Goal: Download file/media

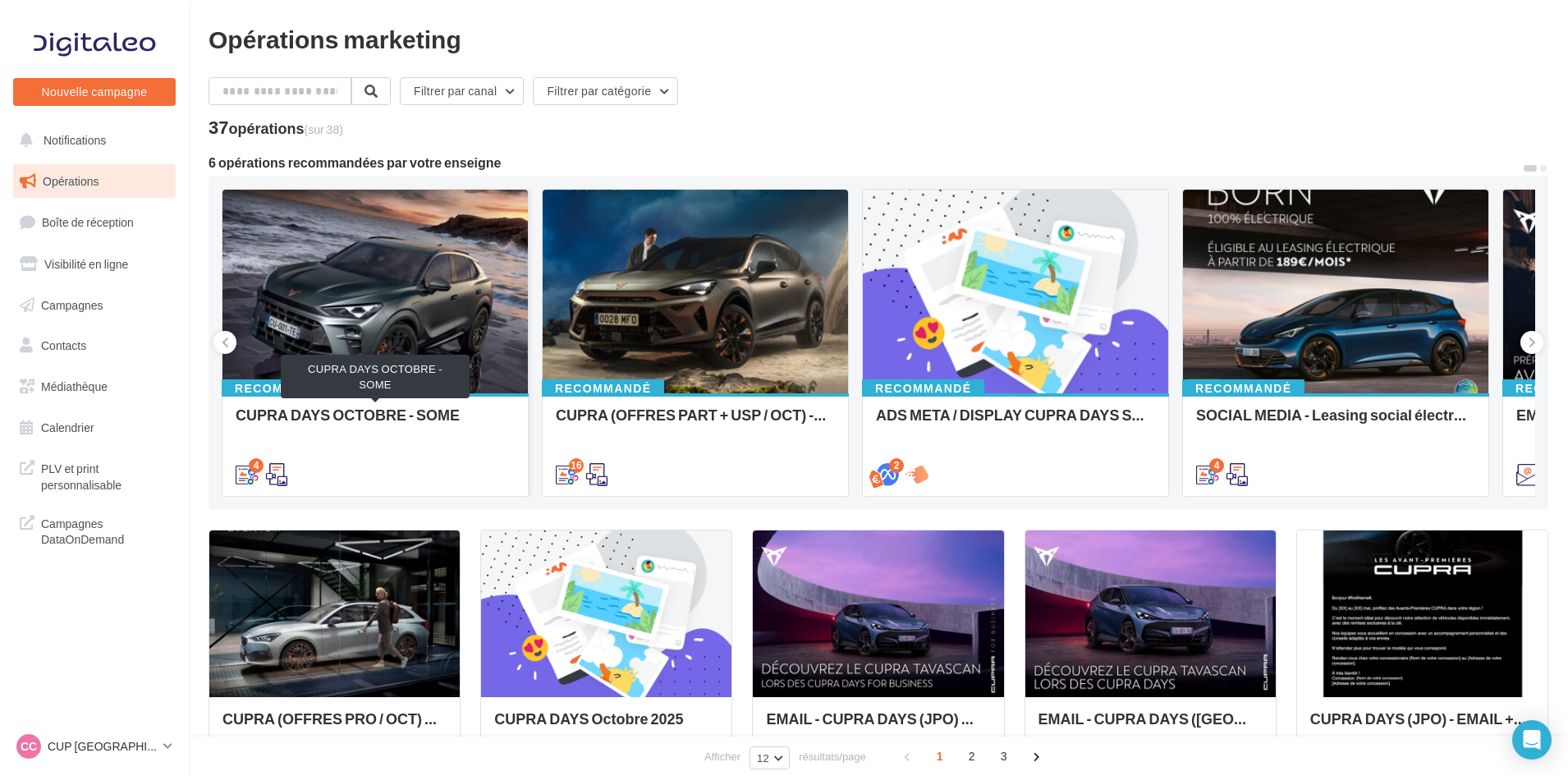
click at [423, 416] on div "CUPRA DAYS OCTOBRE - SOME" at bounding box center [375, 423] width 280 height 33
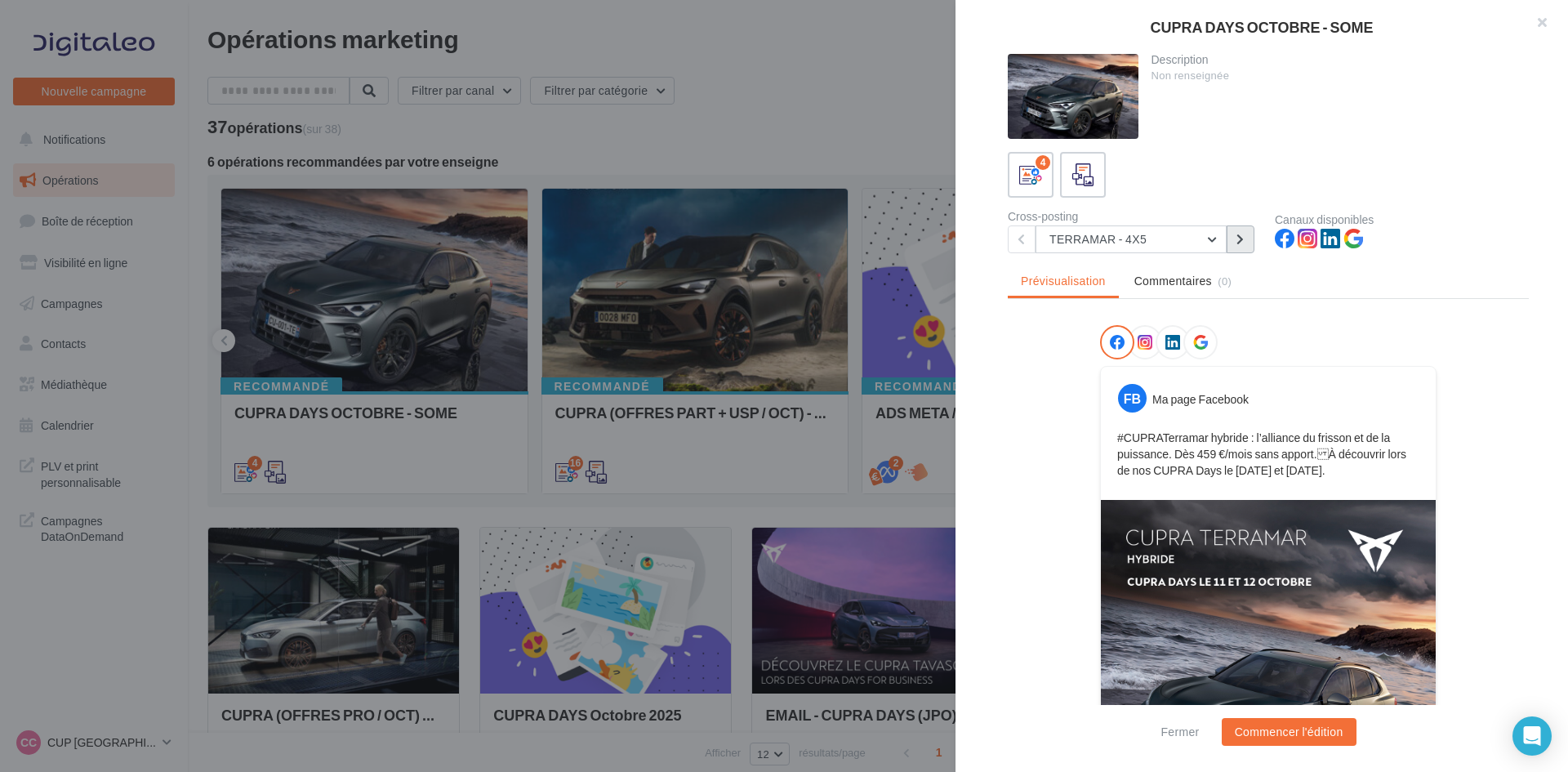
click at [1237, 236] on icon at bounding box center [1241, 239] width 8 height 12
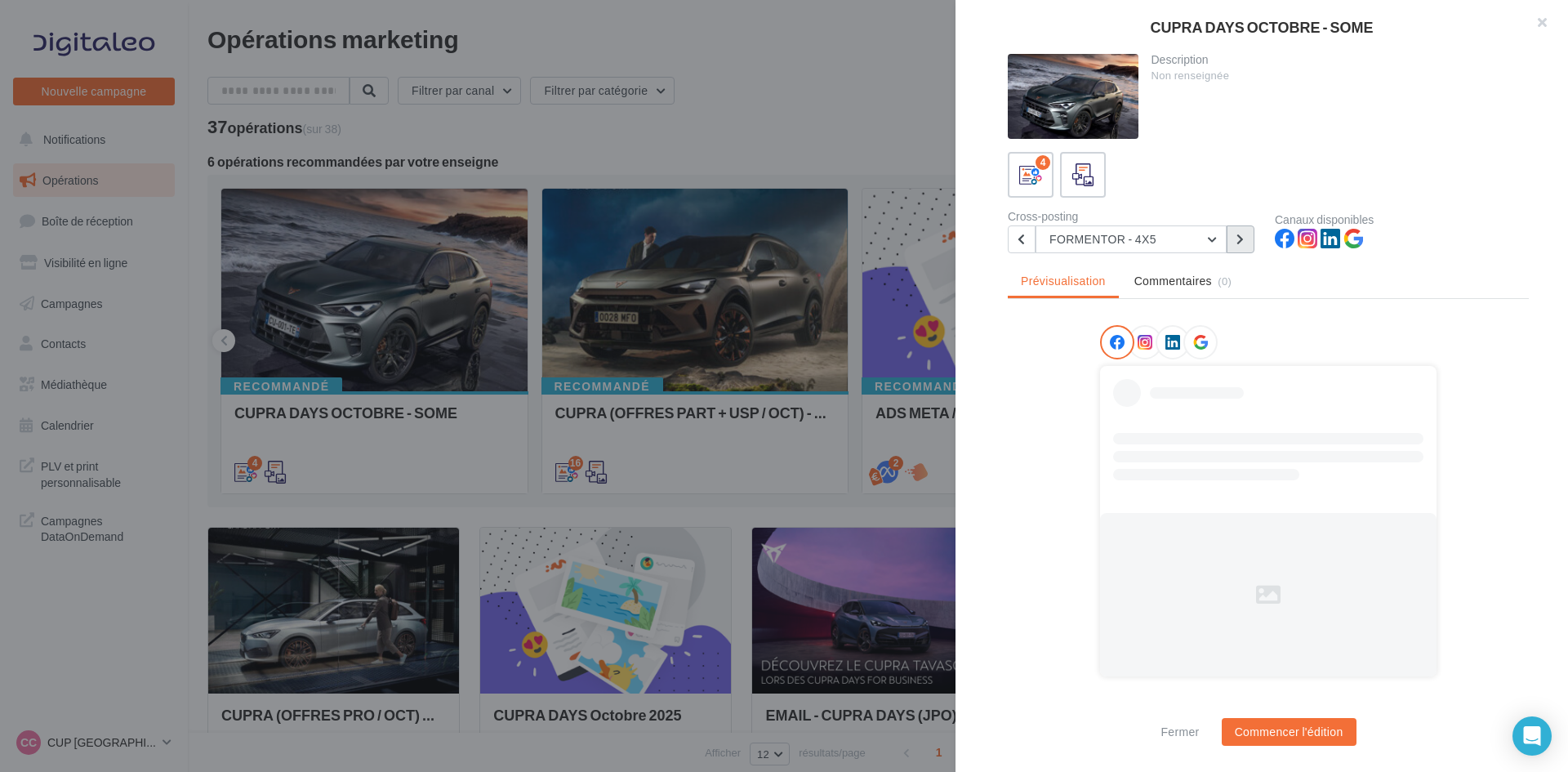
click at [1237, 236] on icon at bounding box center [1241, 239] width 8 height 12
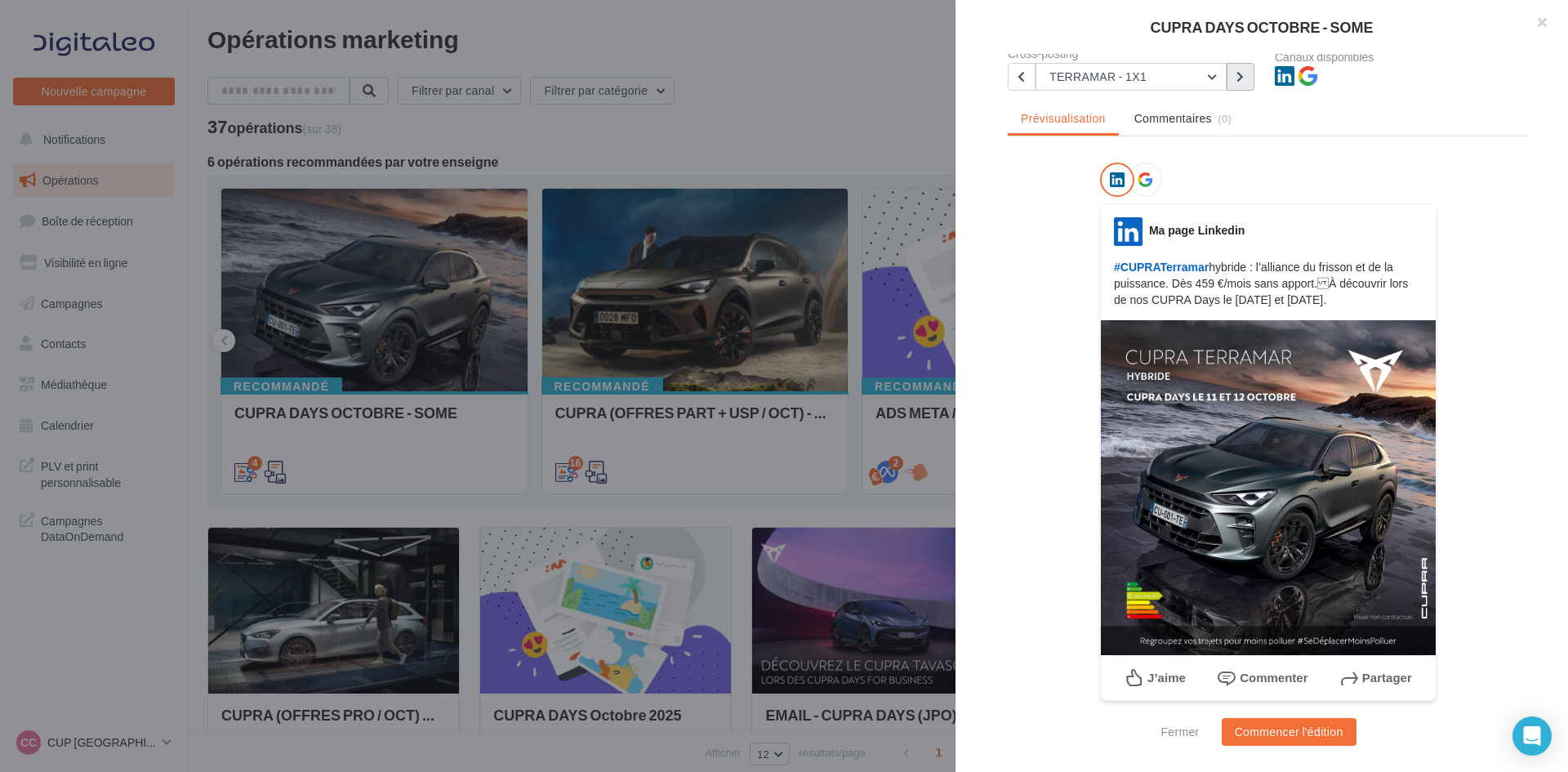
scroll to position [164, 0]
click at [1234, 79] on button at bounding box center [1240, 76] width 28 height 28
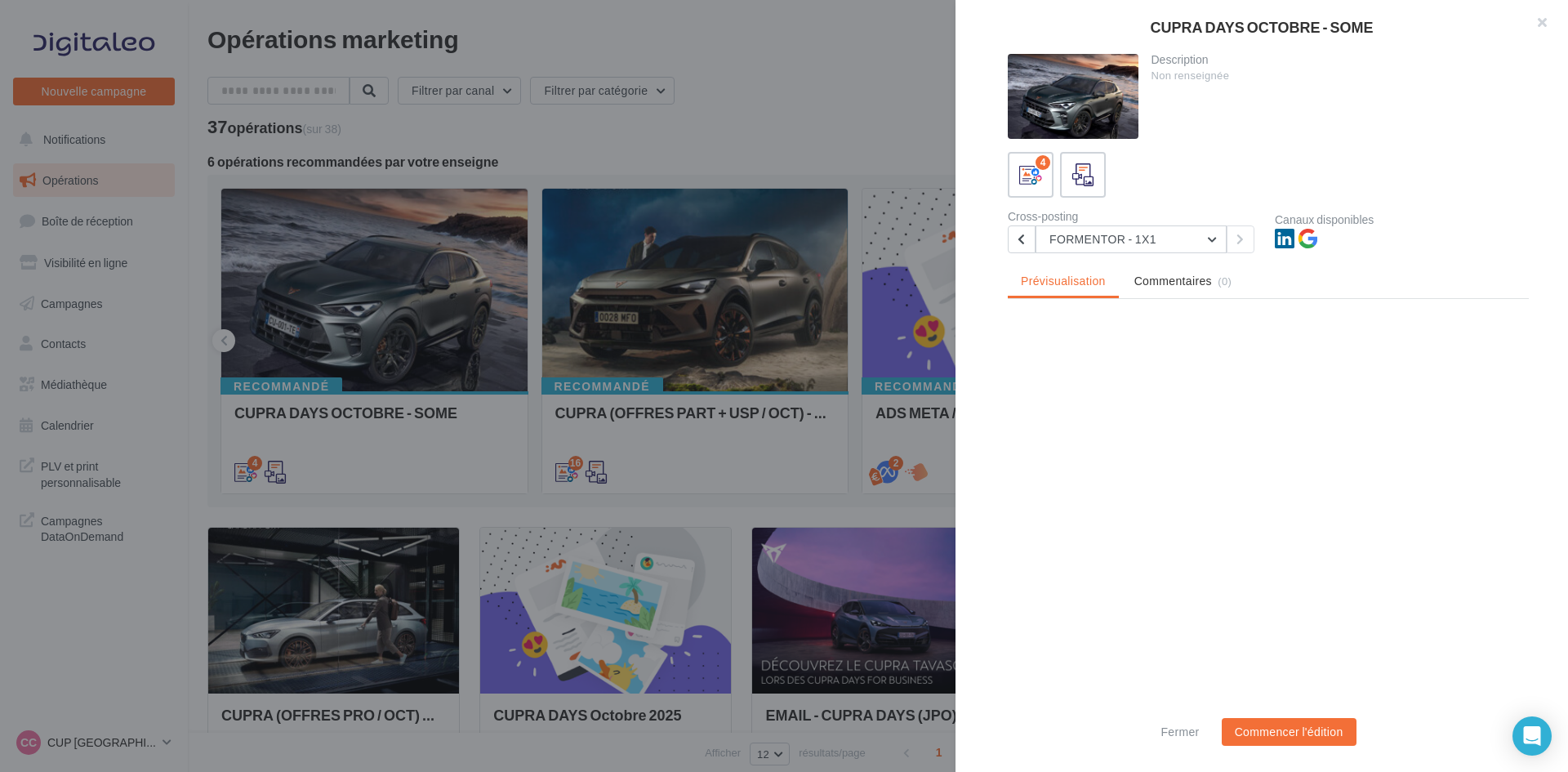
scroll to position [0, 0]
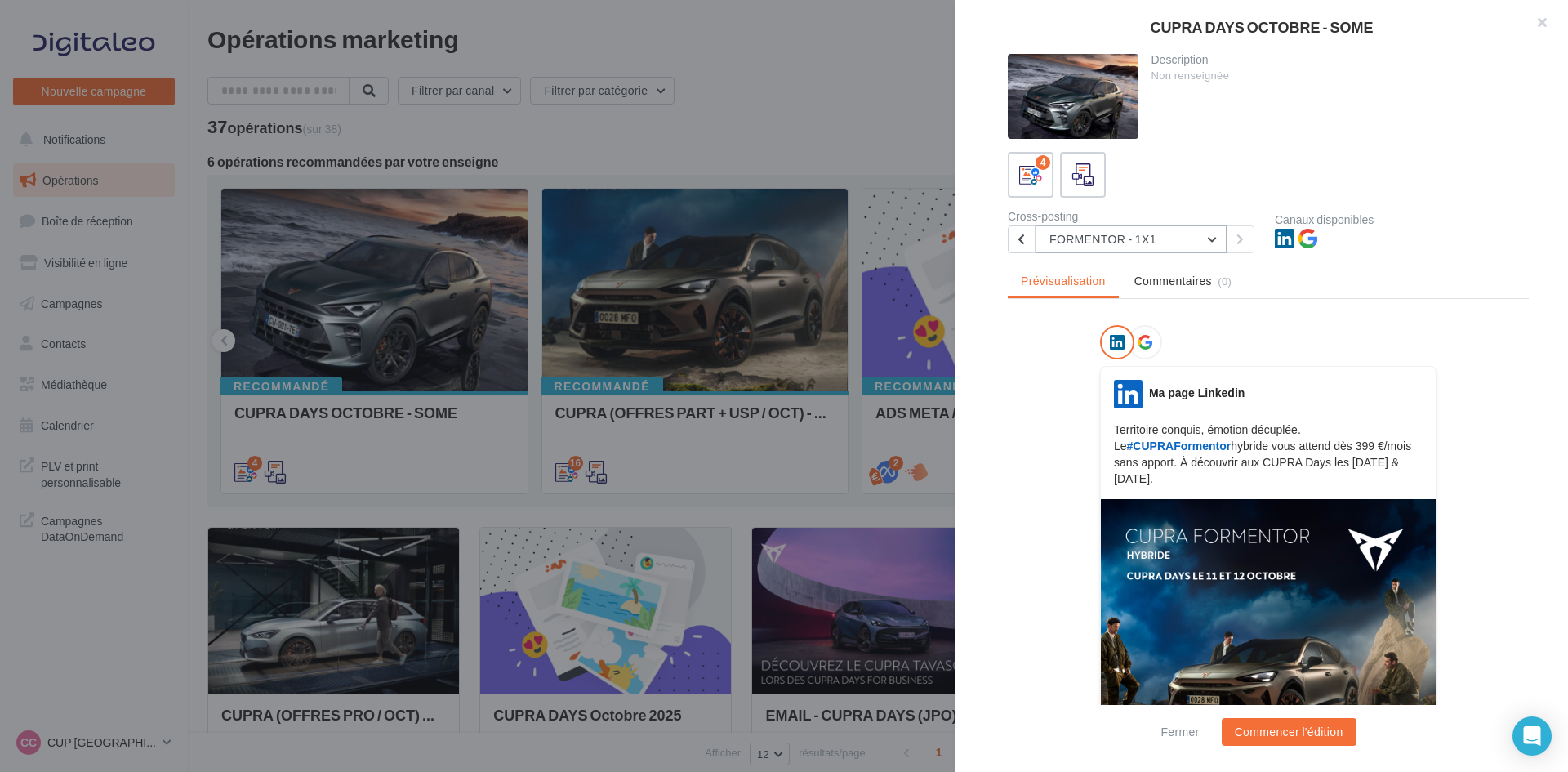
click at [1226, 245] on button "FORMENTOR - 1X1" at bounding box center [1130, 239] width 191 height 28
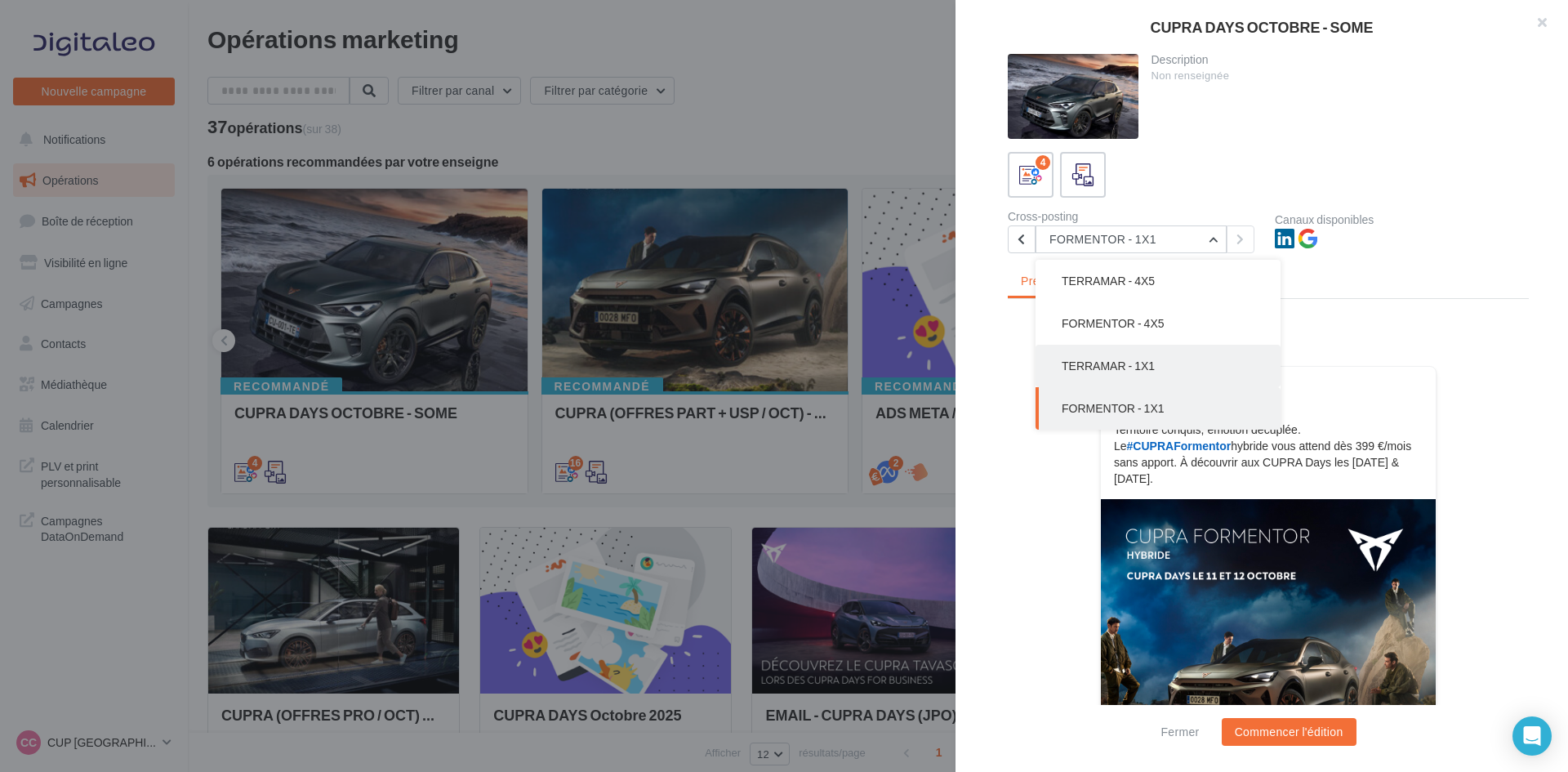
click at [1155, 371] on button "TERRAMAR - 1X1" at bounding box center [1157, 366] width 245 height 43
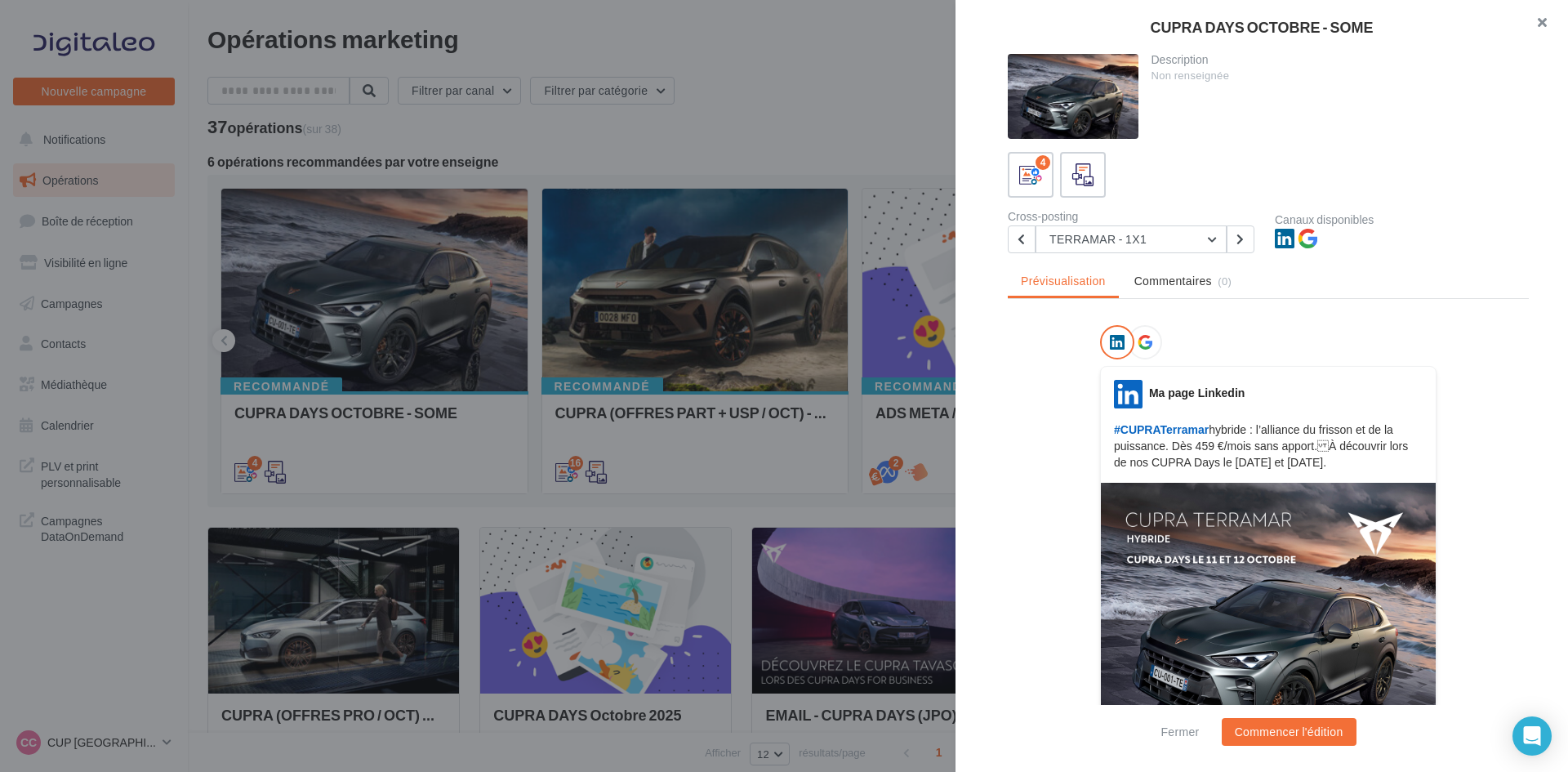
click at [1538, 29] on button "button" at bounding box center [1534, 24] width 65 height 49
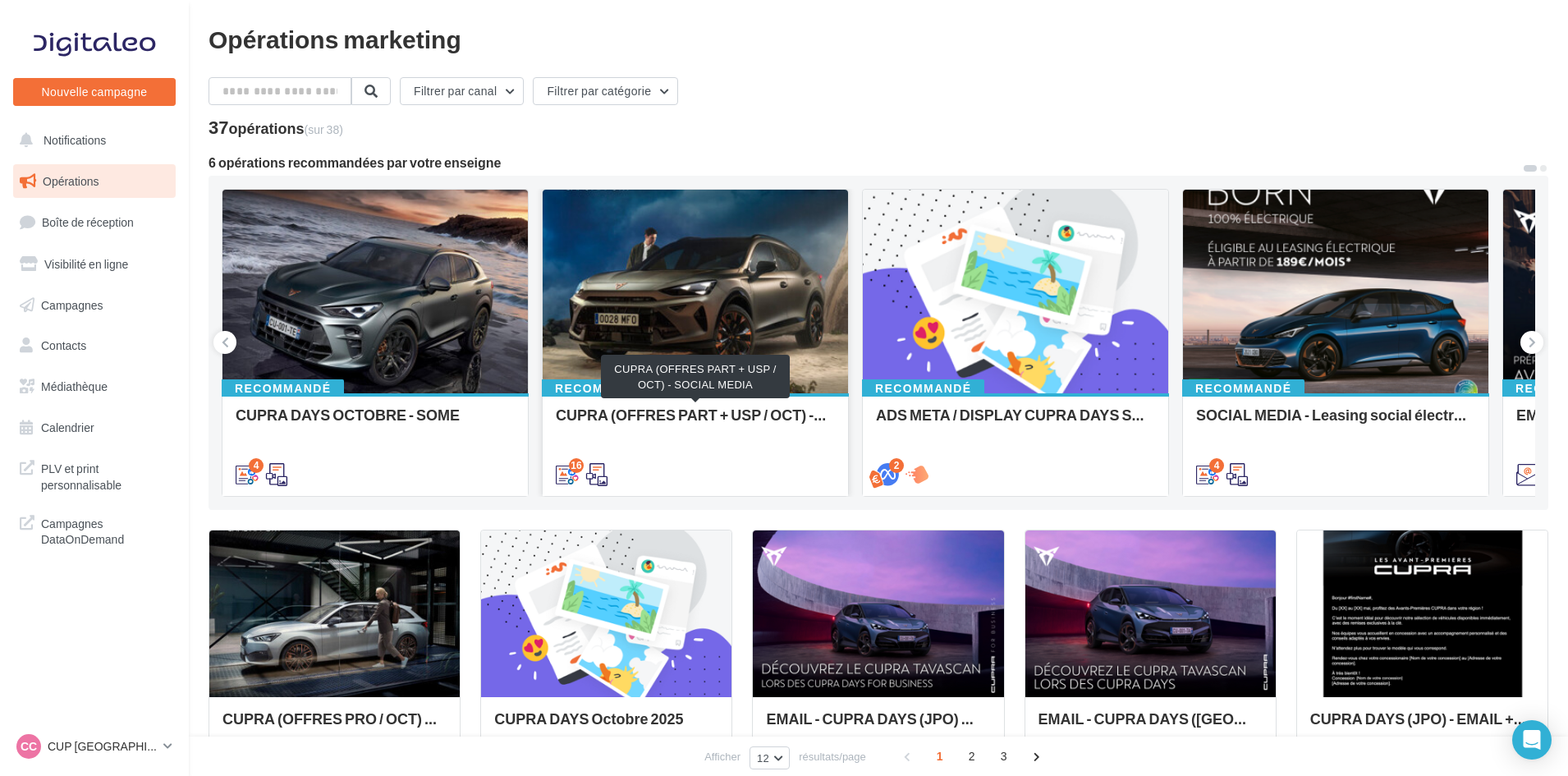
click at [644, 411] on div "CUPRA (OFFRES PART + USP / OCT) - SOCIAL MEDIA" at bounding box center [695, 423] width 280 height 33
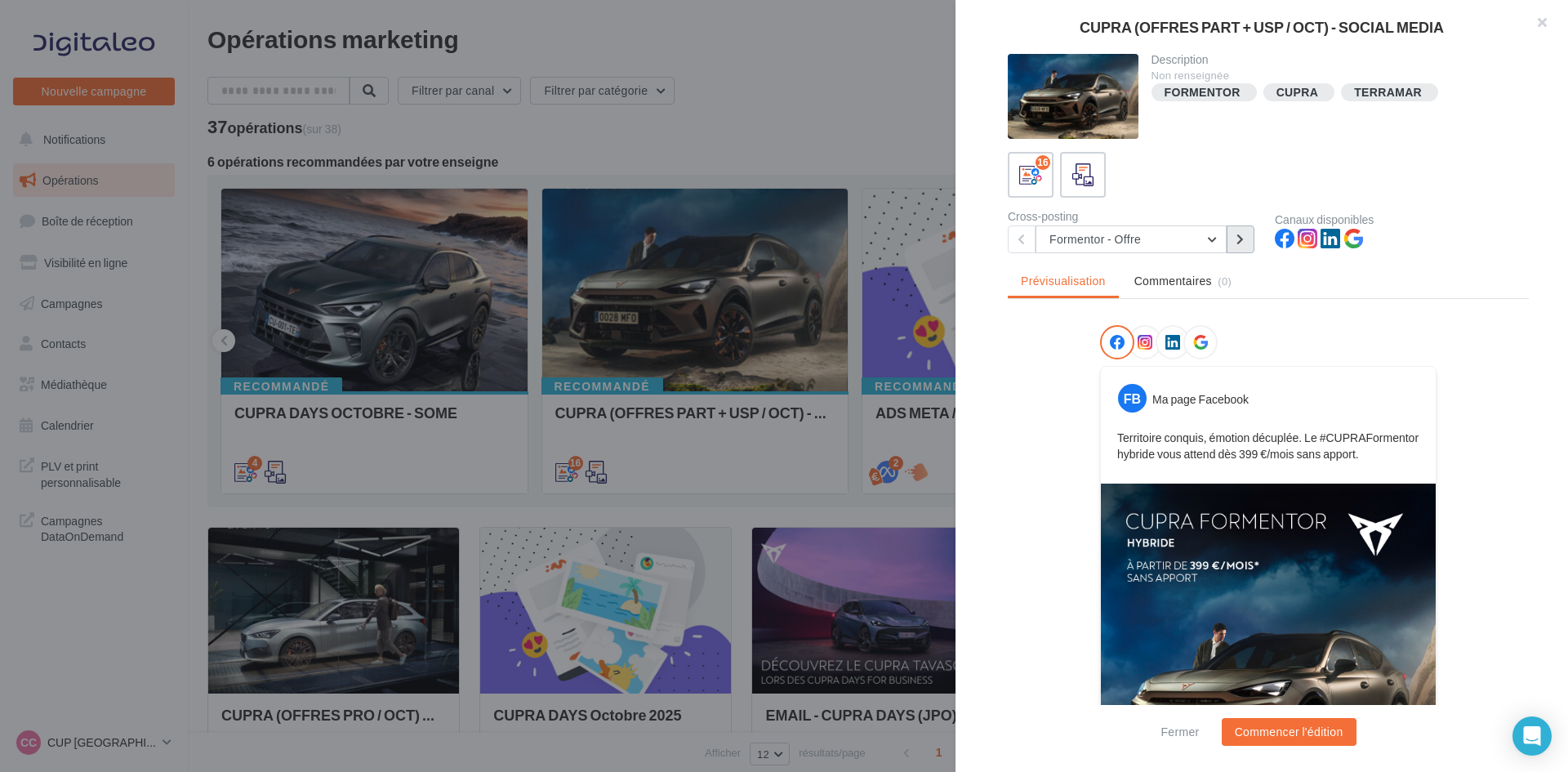
click at [1237, 246] on button at bounding box center [1240, 239] width 28 height 28
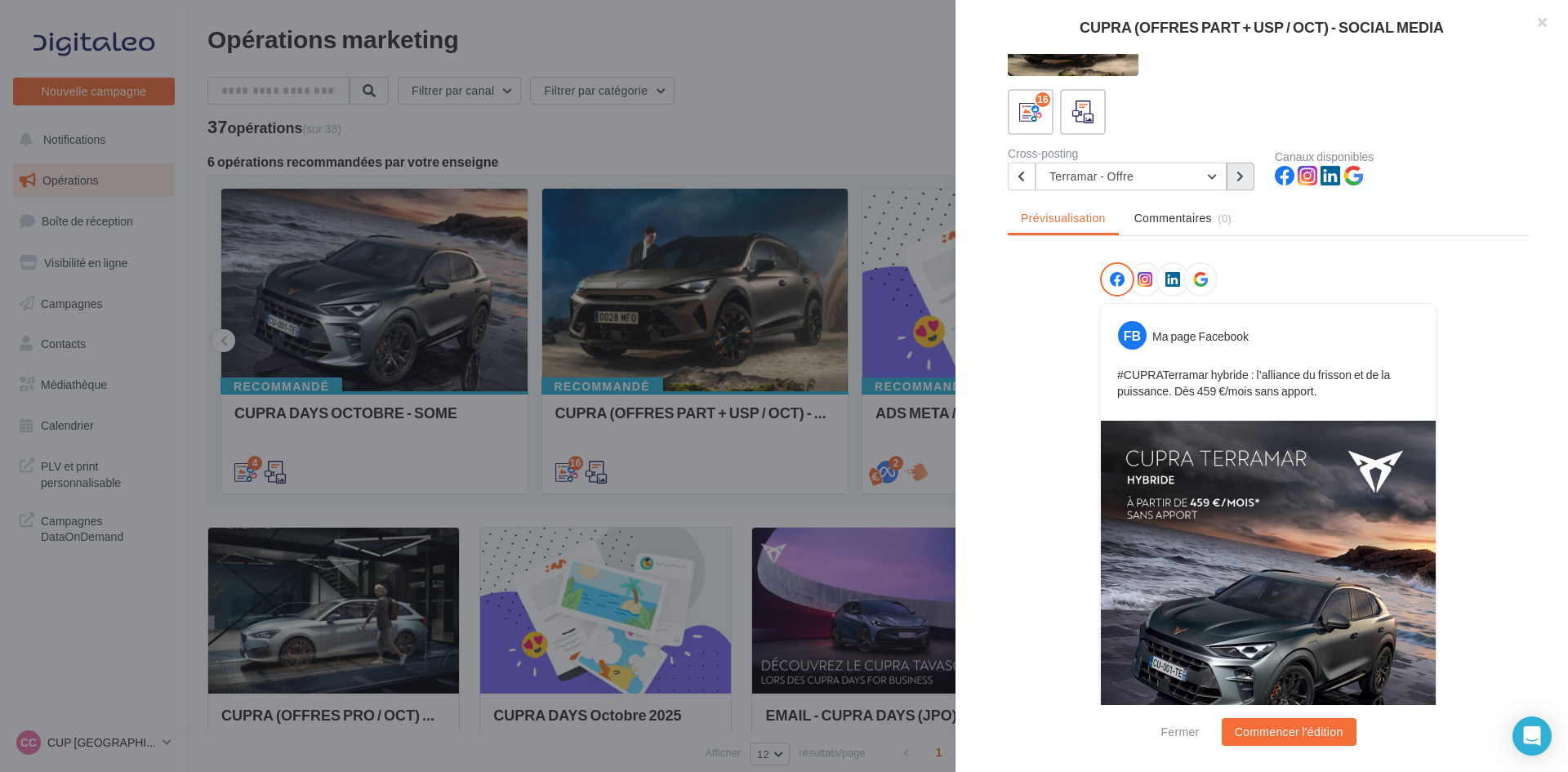
scroll to position [204, 0]
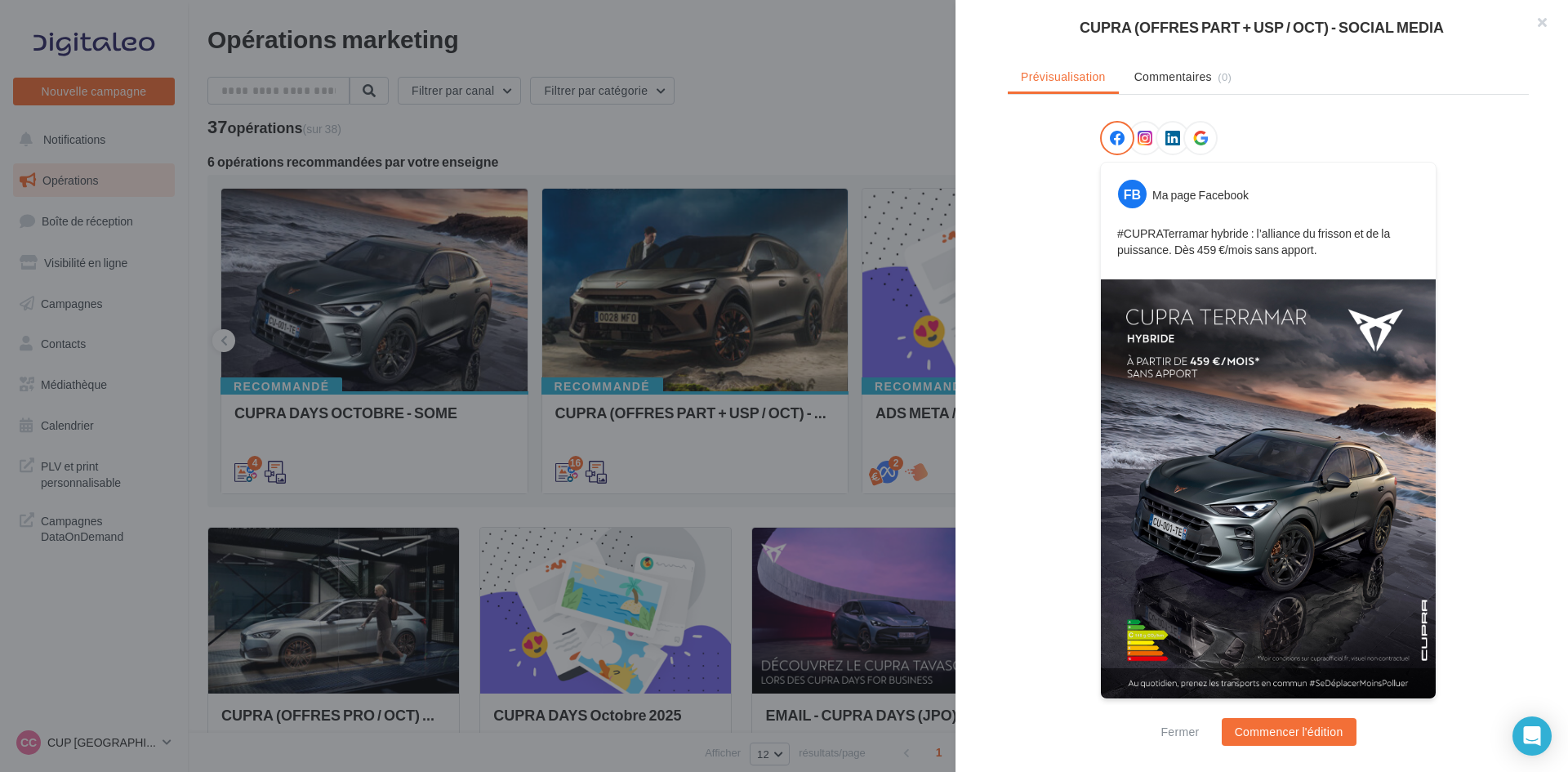
click at [1197, 141] on icon at bounding box center [1200, 138] width 15 height 15
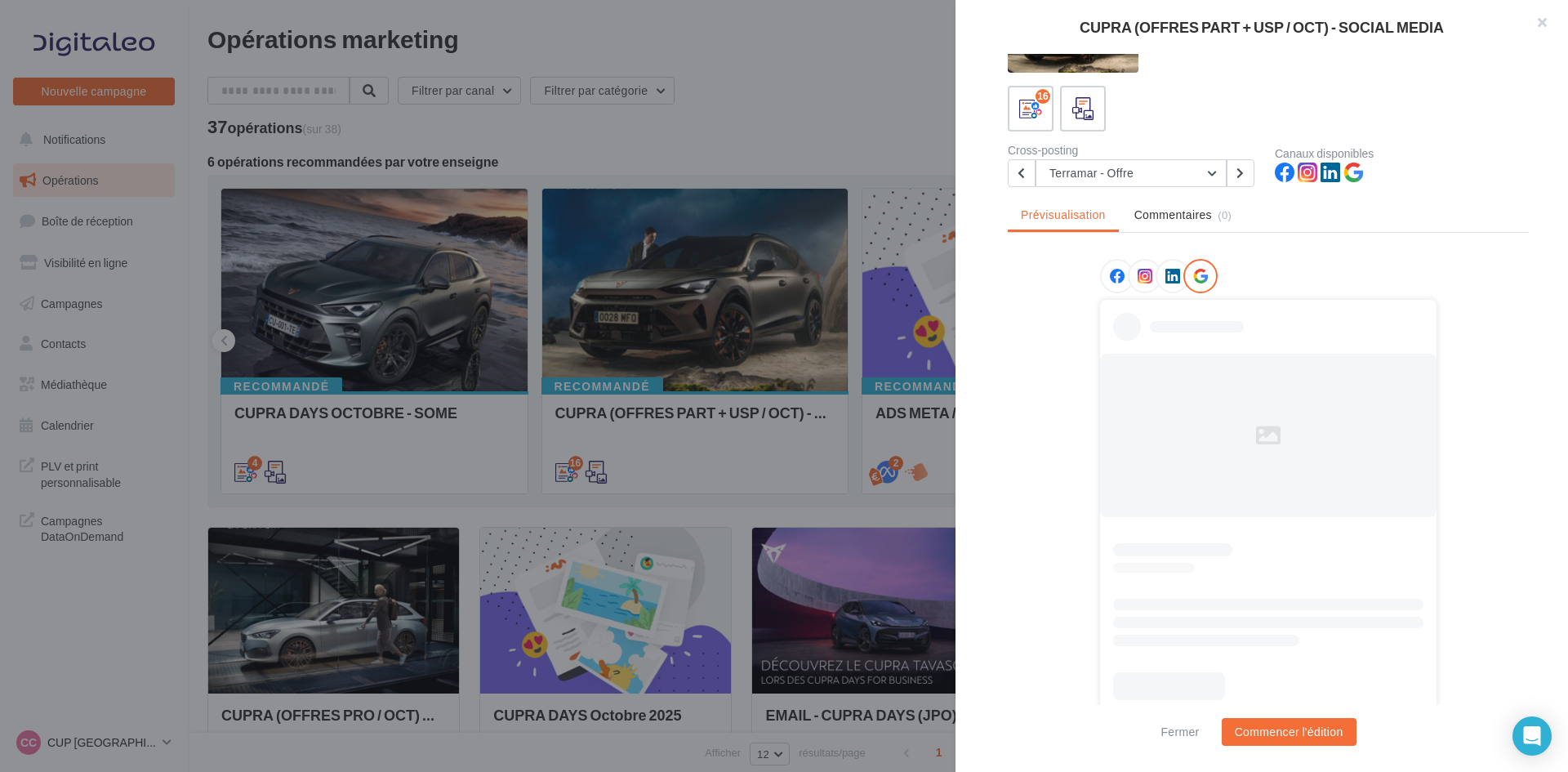
scroll to position [79, 0]
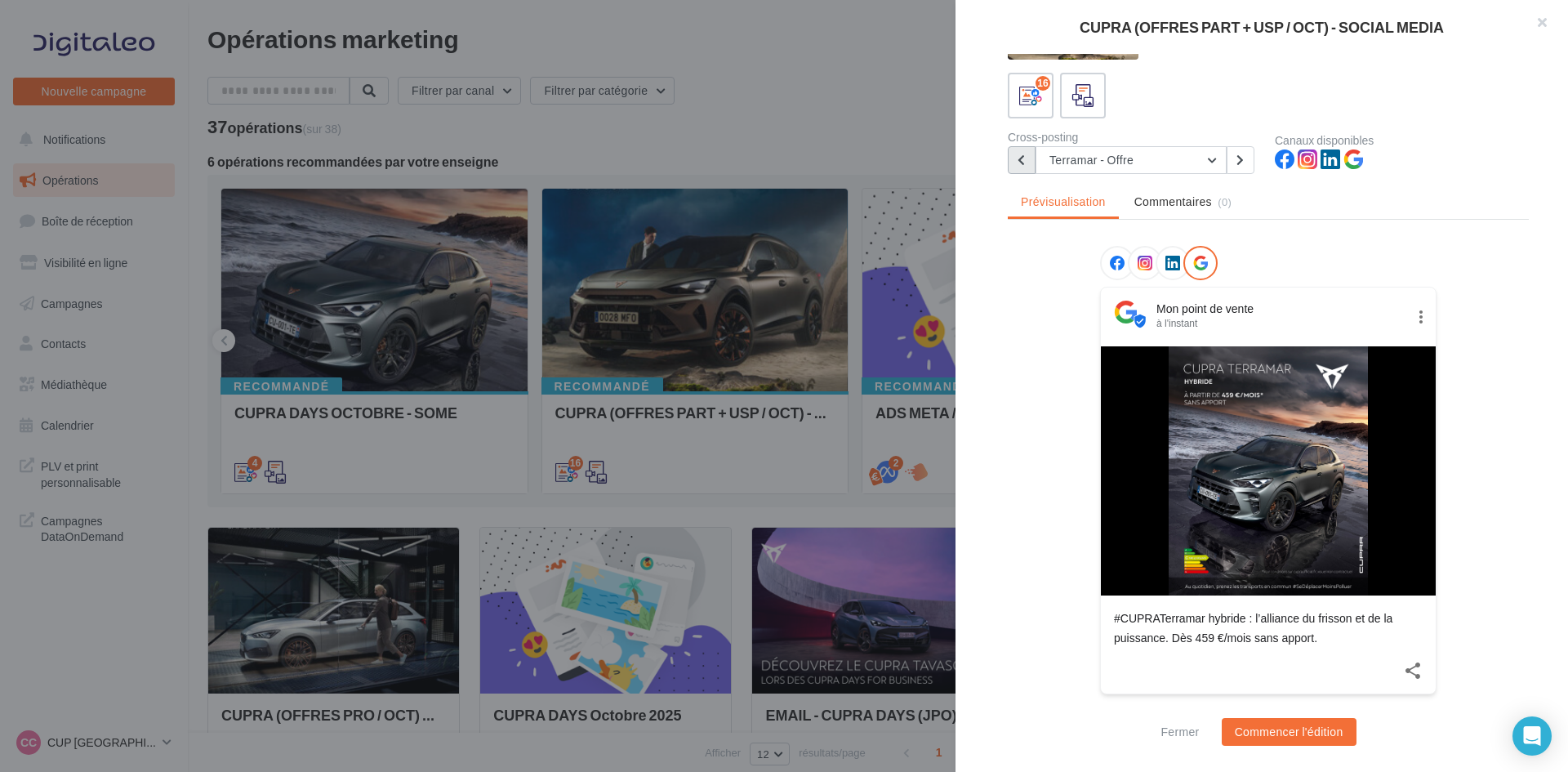
click at [1029, 161] on button at bounding box center [1021, 160] width 28 height 28
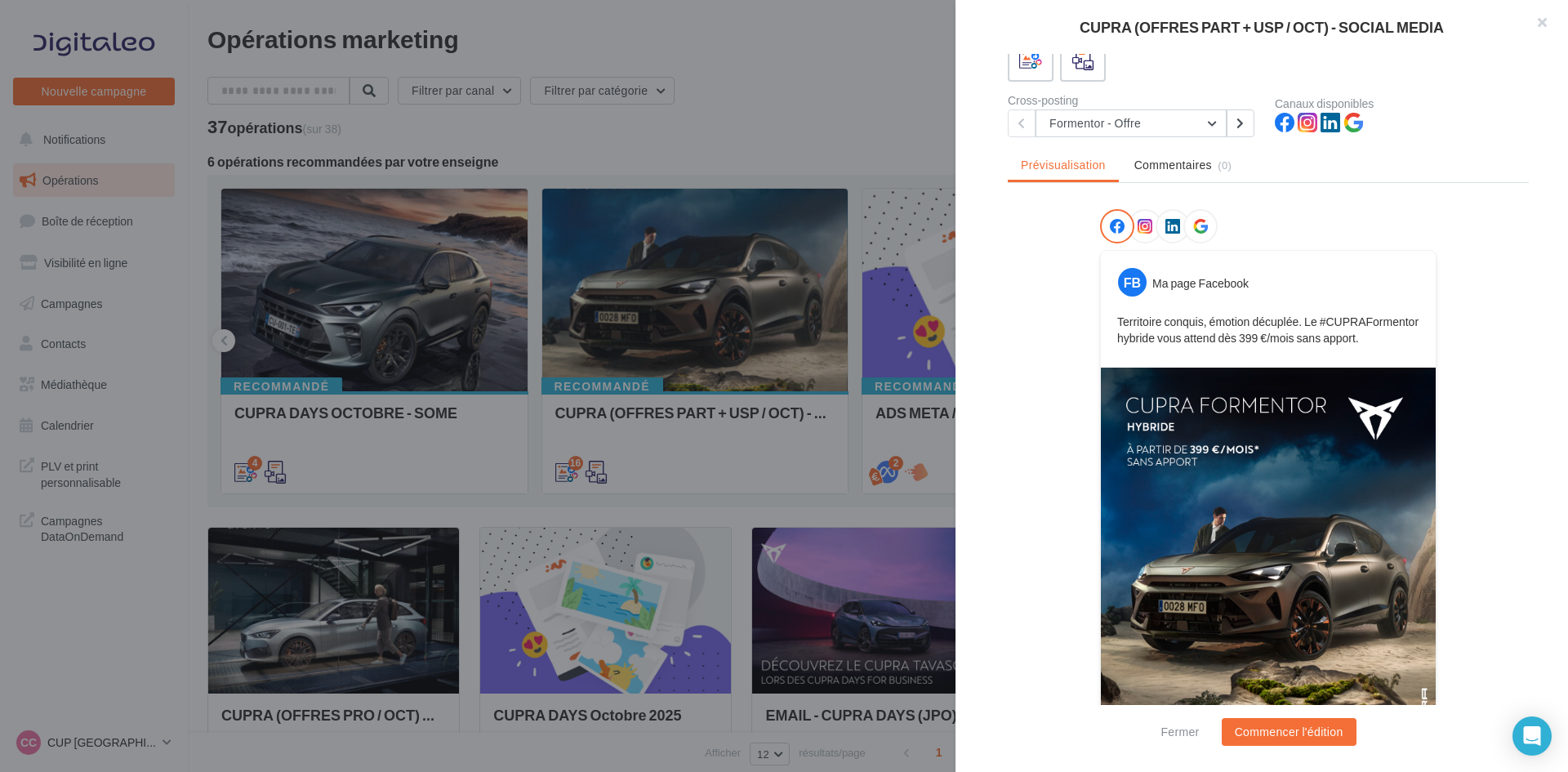
scroll to position [0, 0]
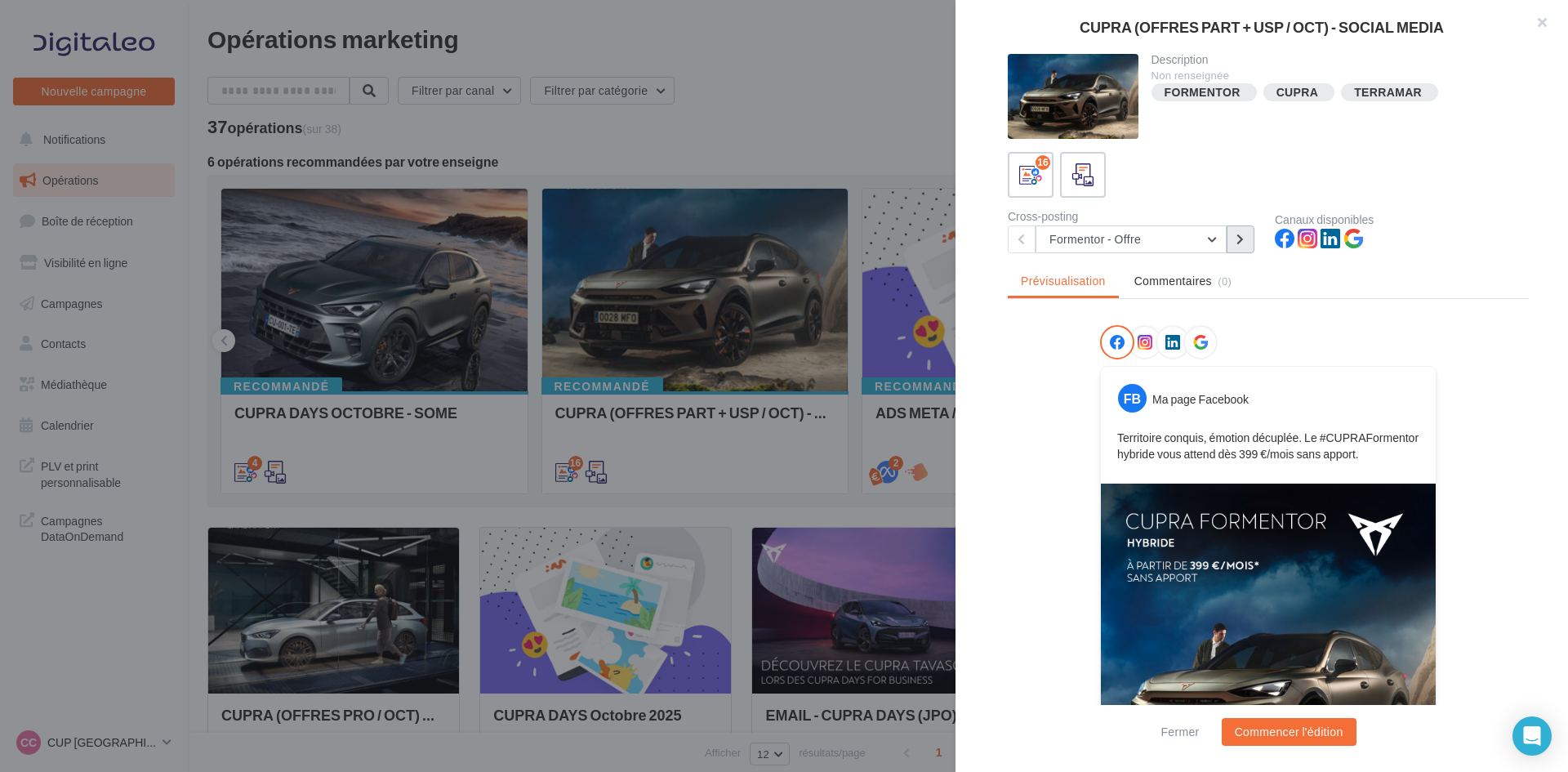
click at [1237, 241] on icon at bounding box center [1241, 239] width 8 height 12
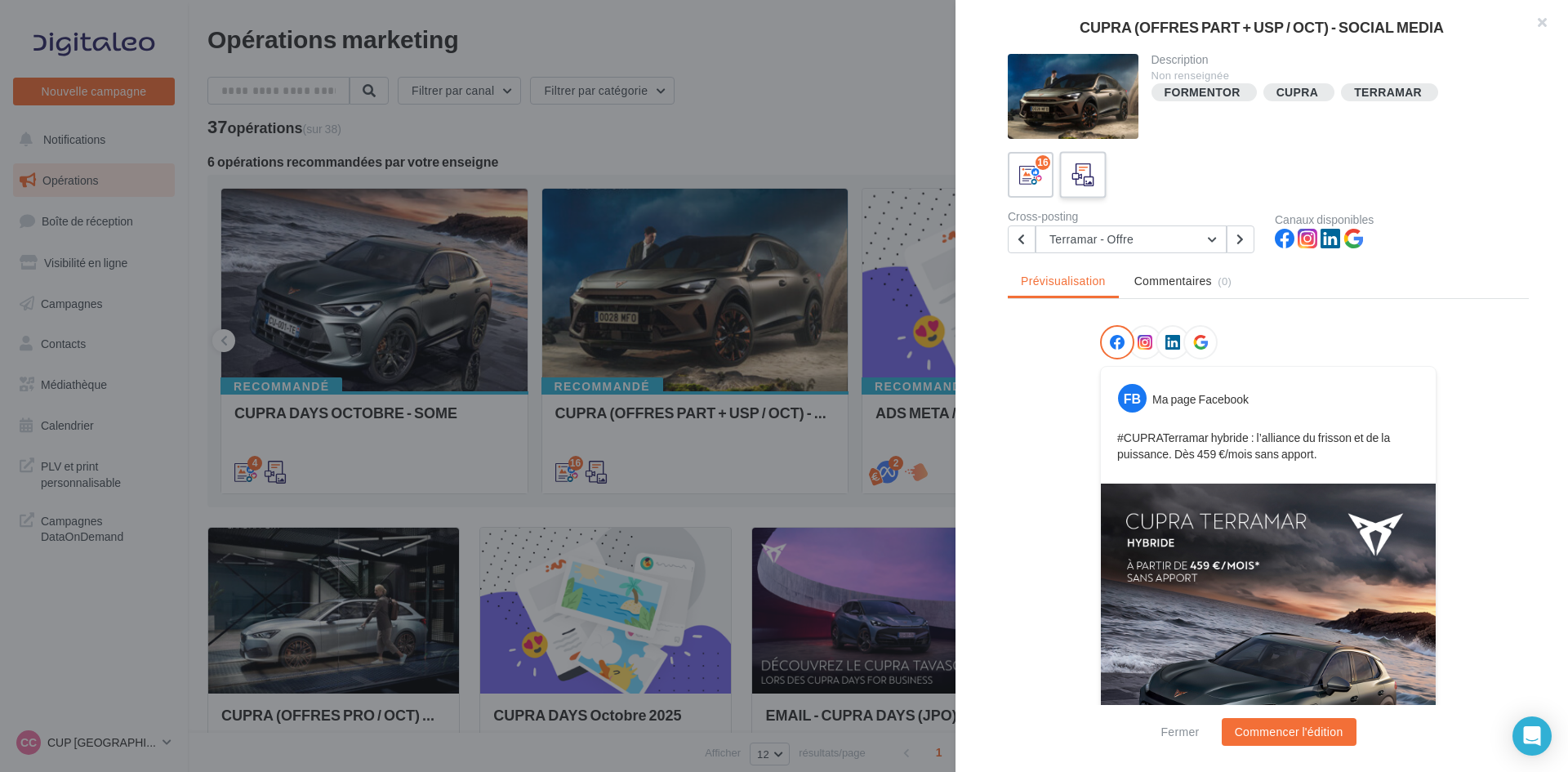
click at [1075, 179] on icon at bounding box center [1083, 175] width 23 height 23
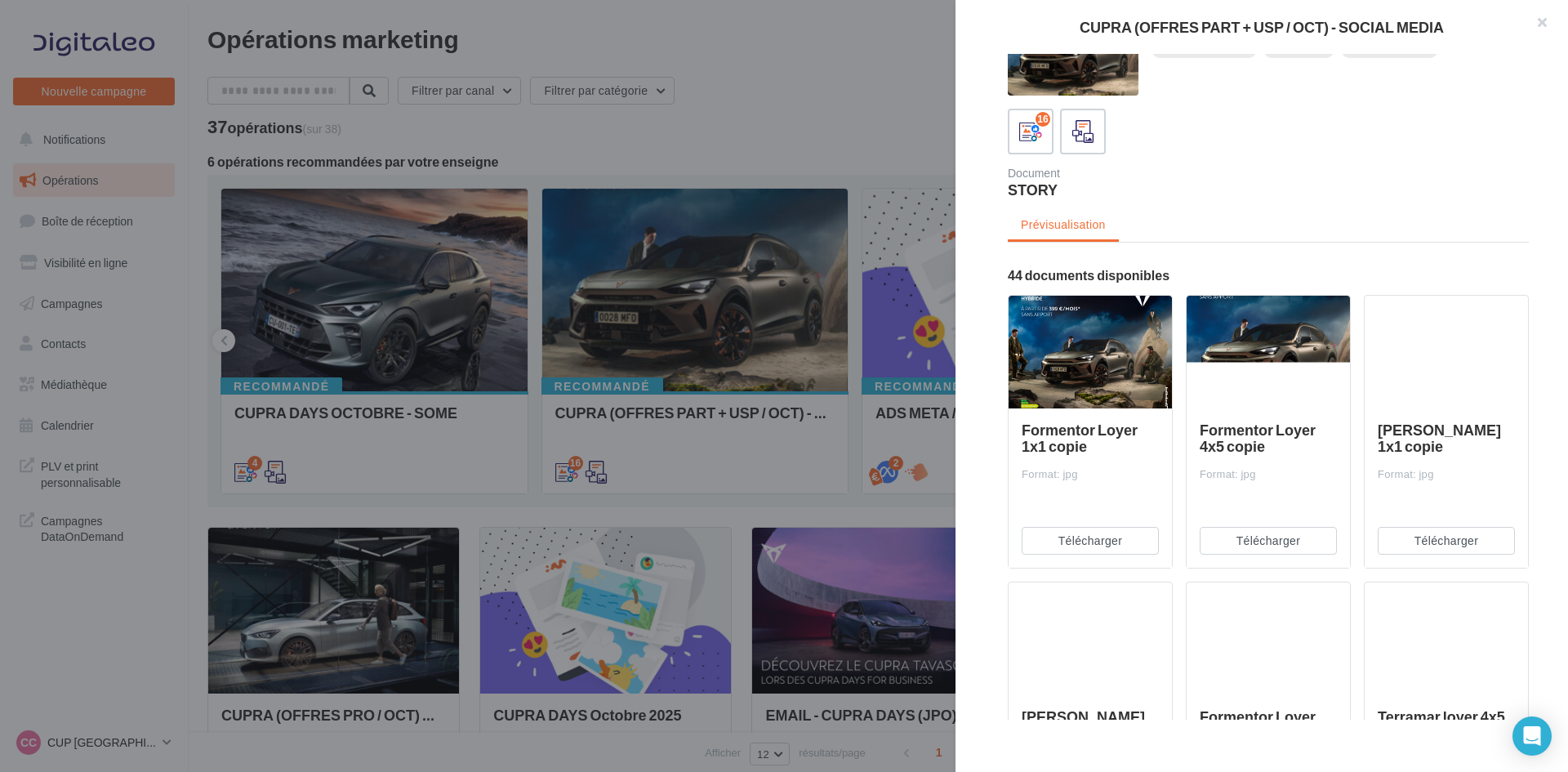
scroll to position [81, 0]
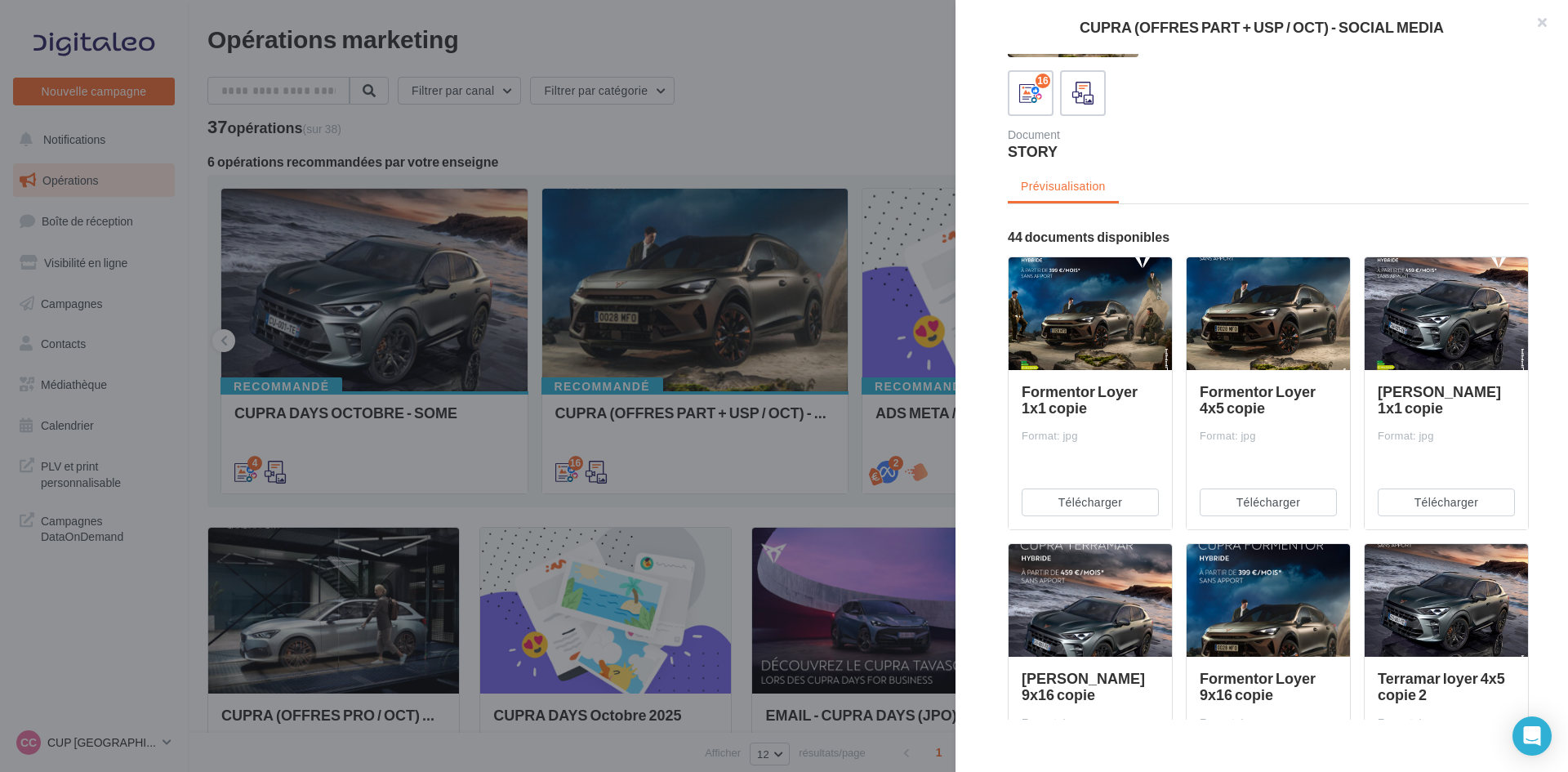
drag, startPoint x: 1460, startPoint y: 310, endPoint x: 1399, endPoint y: 139, distance: 181.6
click at [1399, 139] on div "Document STORY" at bounding box center [1274, 143] width 534 height 29
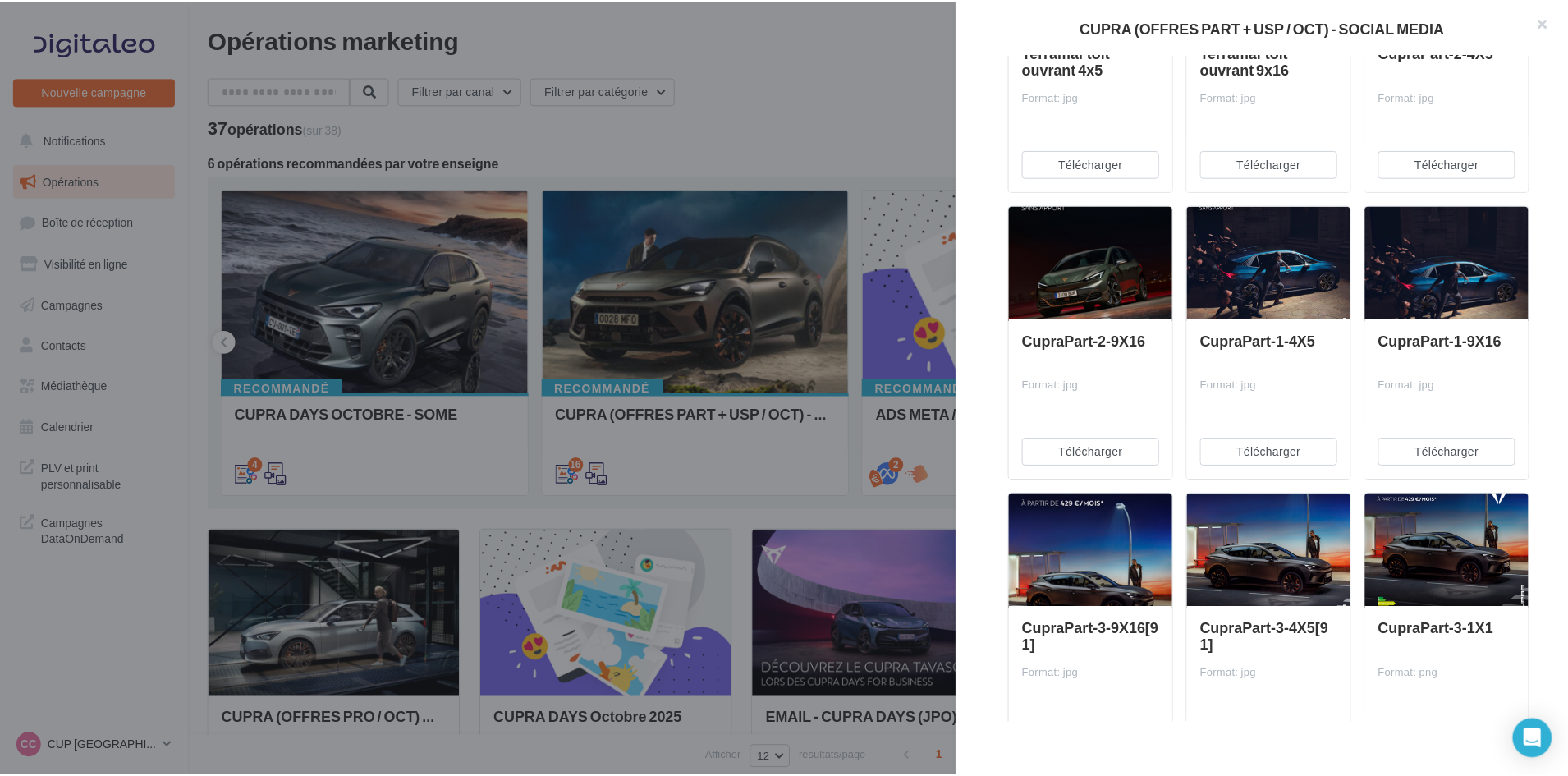
scroll to position [1981, 0]
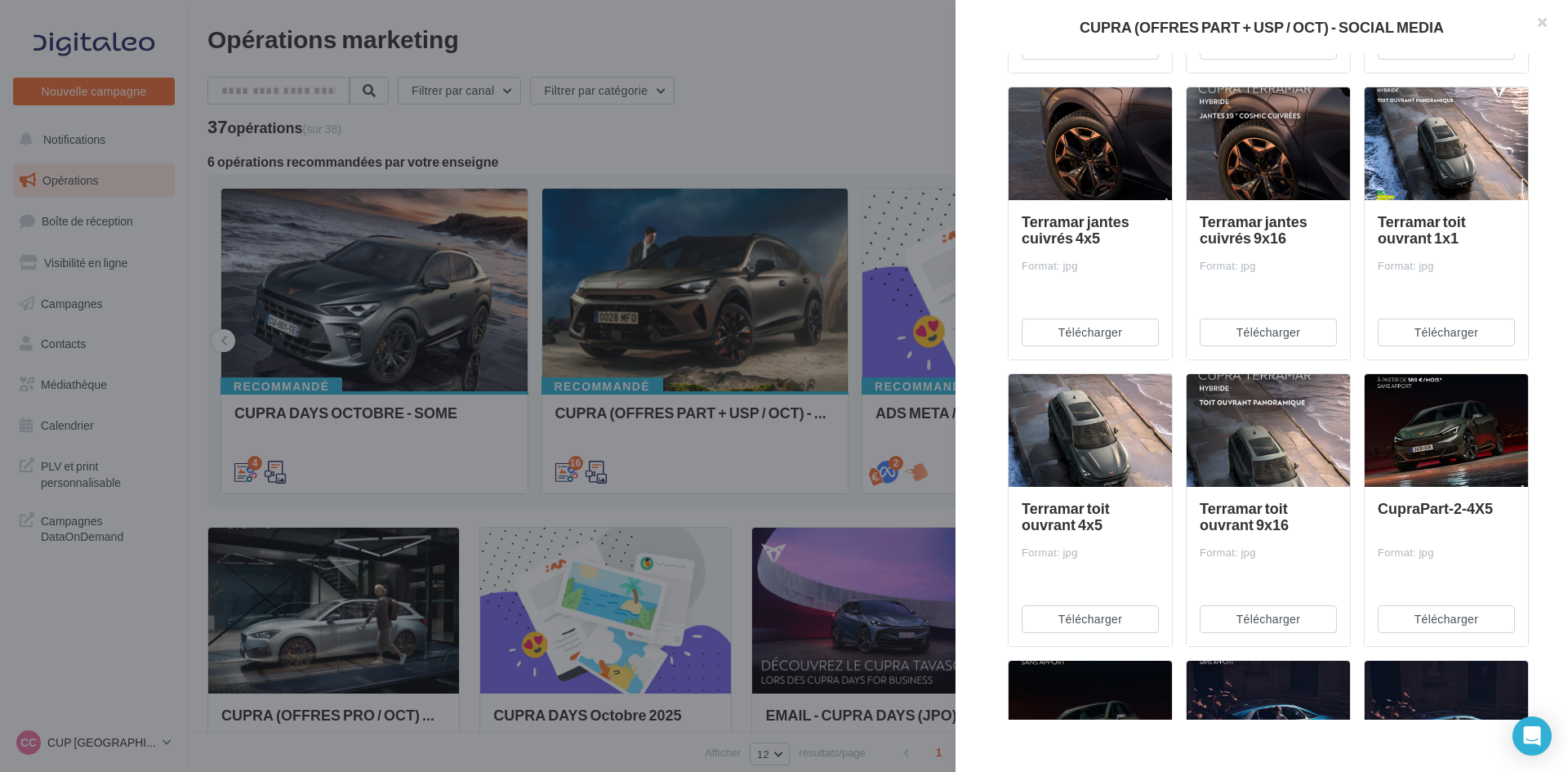
click at [735, 141] on div at bounding box center [784, 386] width 1568 height 772
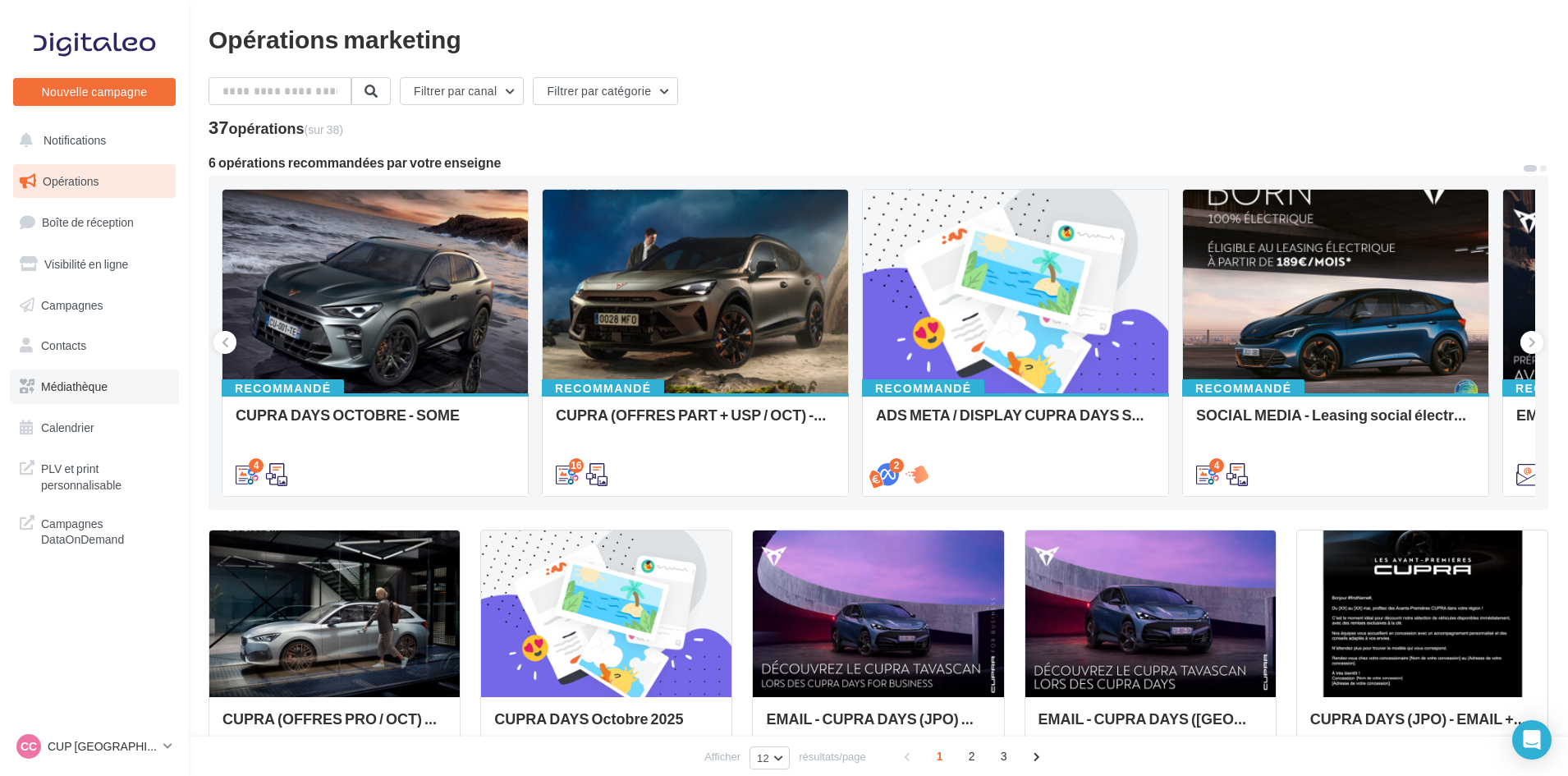
click at [81, 397] on link "Médiathèque" at bounding box center [94, 386] width 169 height 34
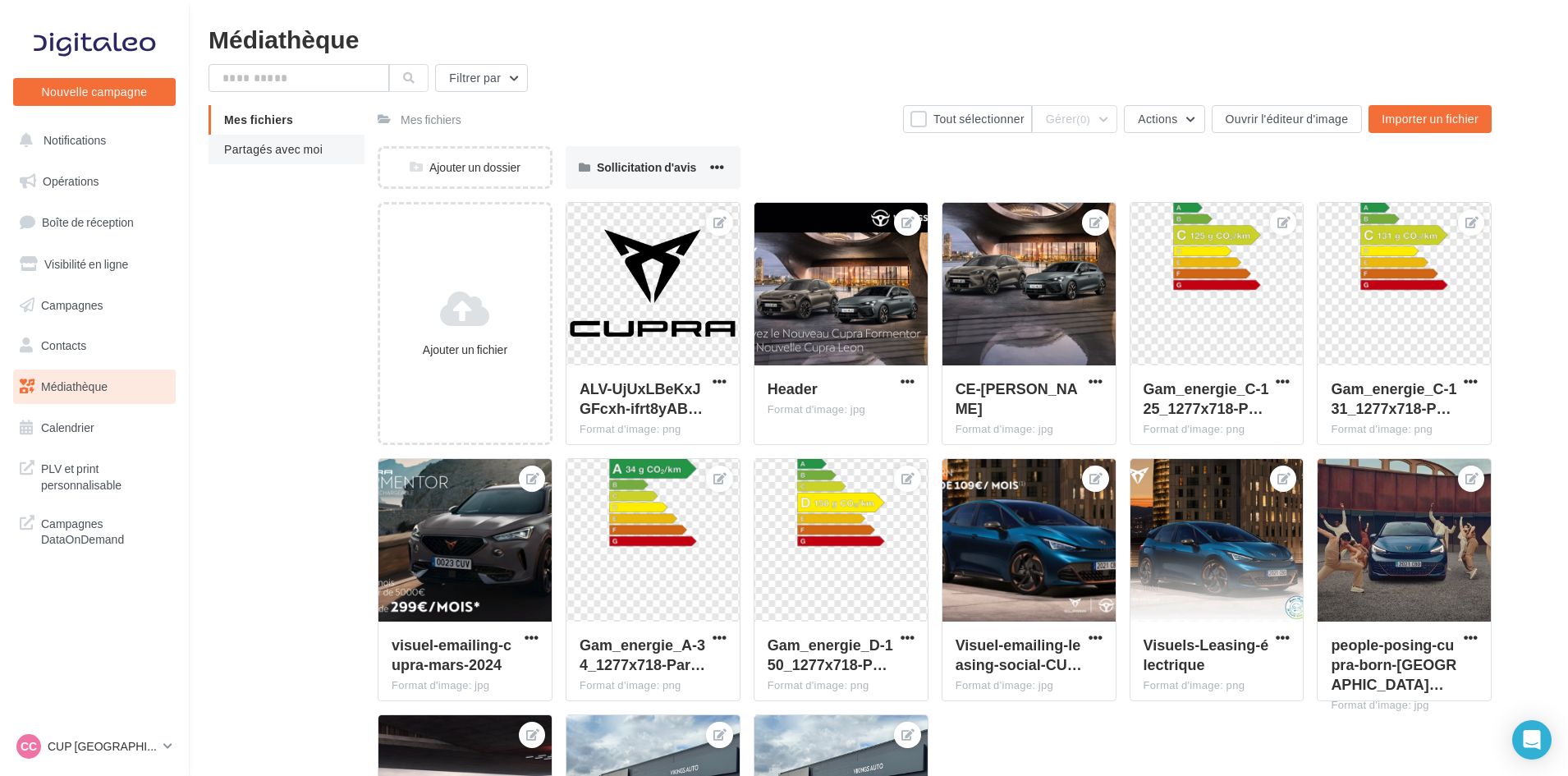
click at [272, 148] on span "Partagés avec moi" at bounding box center [273, 149] width 98 height 14
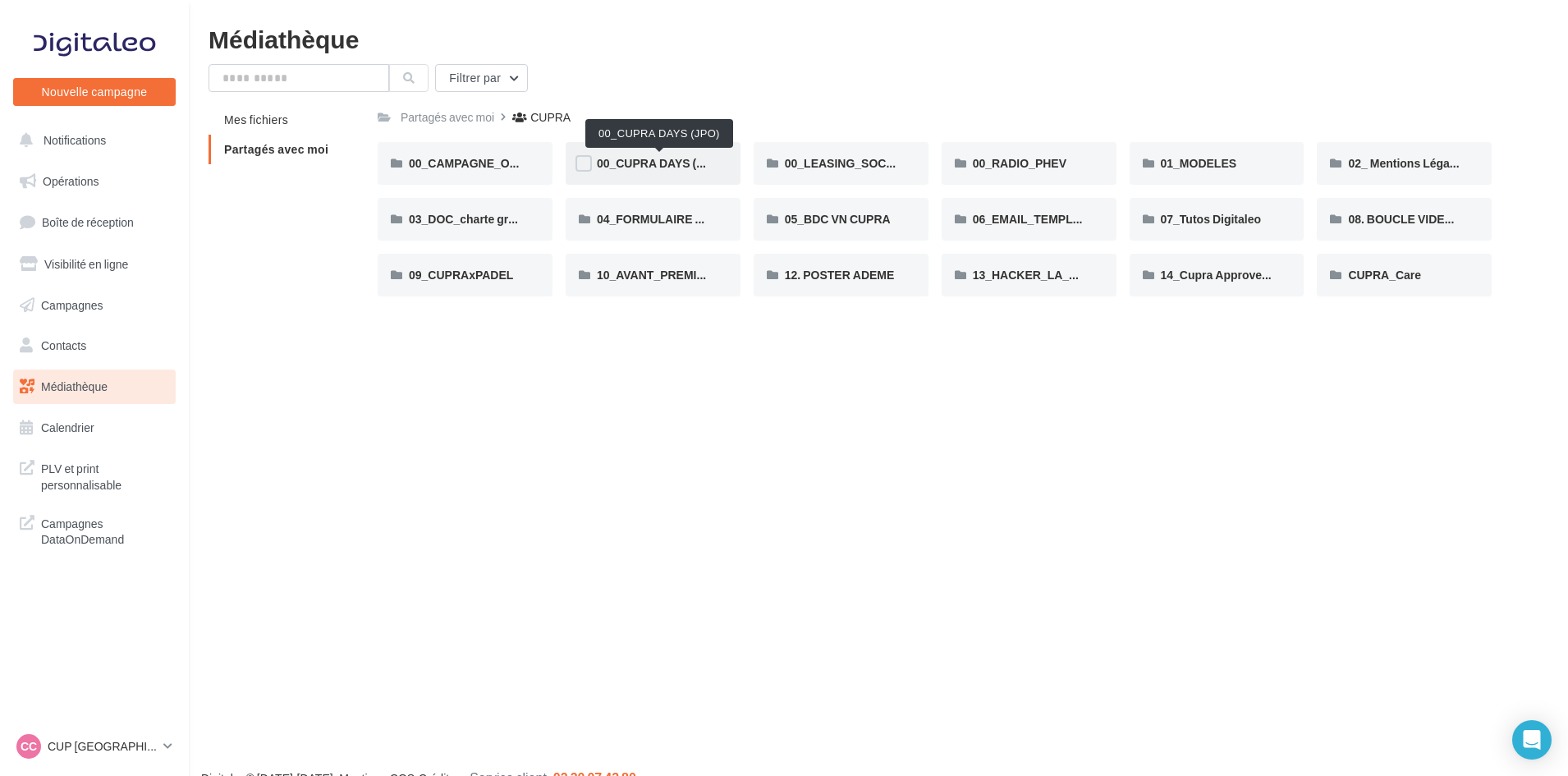
click at [643, 163] on span "00_CUPRA DAYS (JPO)" at bounding box center [660, 163] width 127 height 14
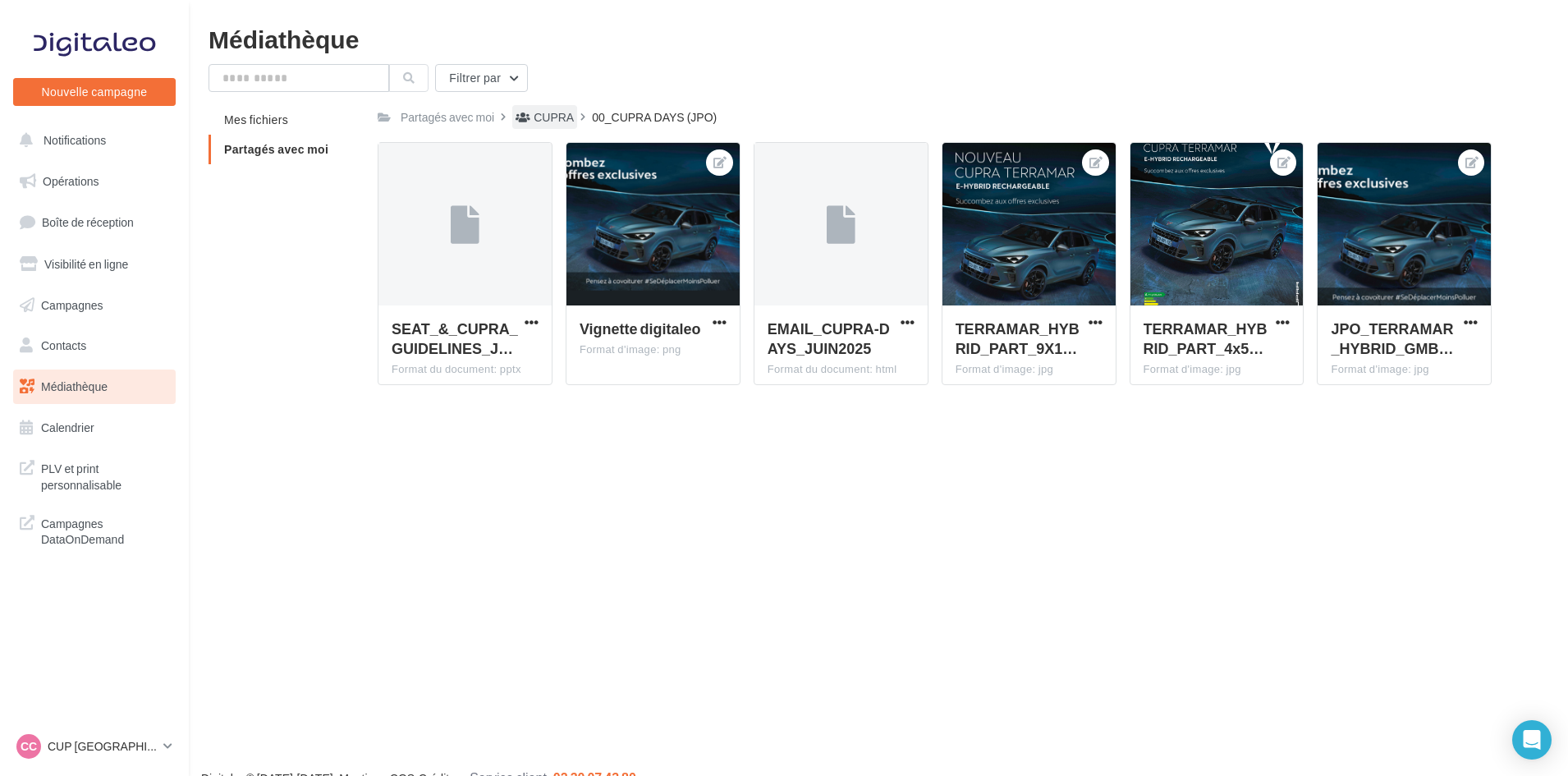
click at [523, 123] on icon at bounding box center [523, 118] width 15 height 12
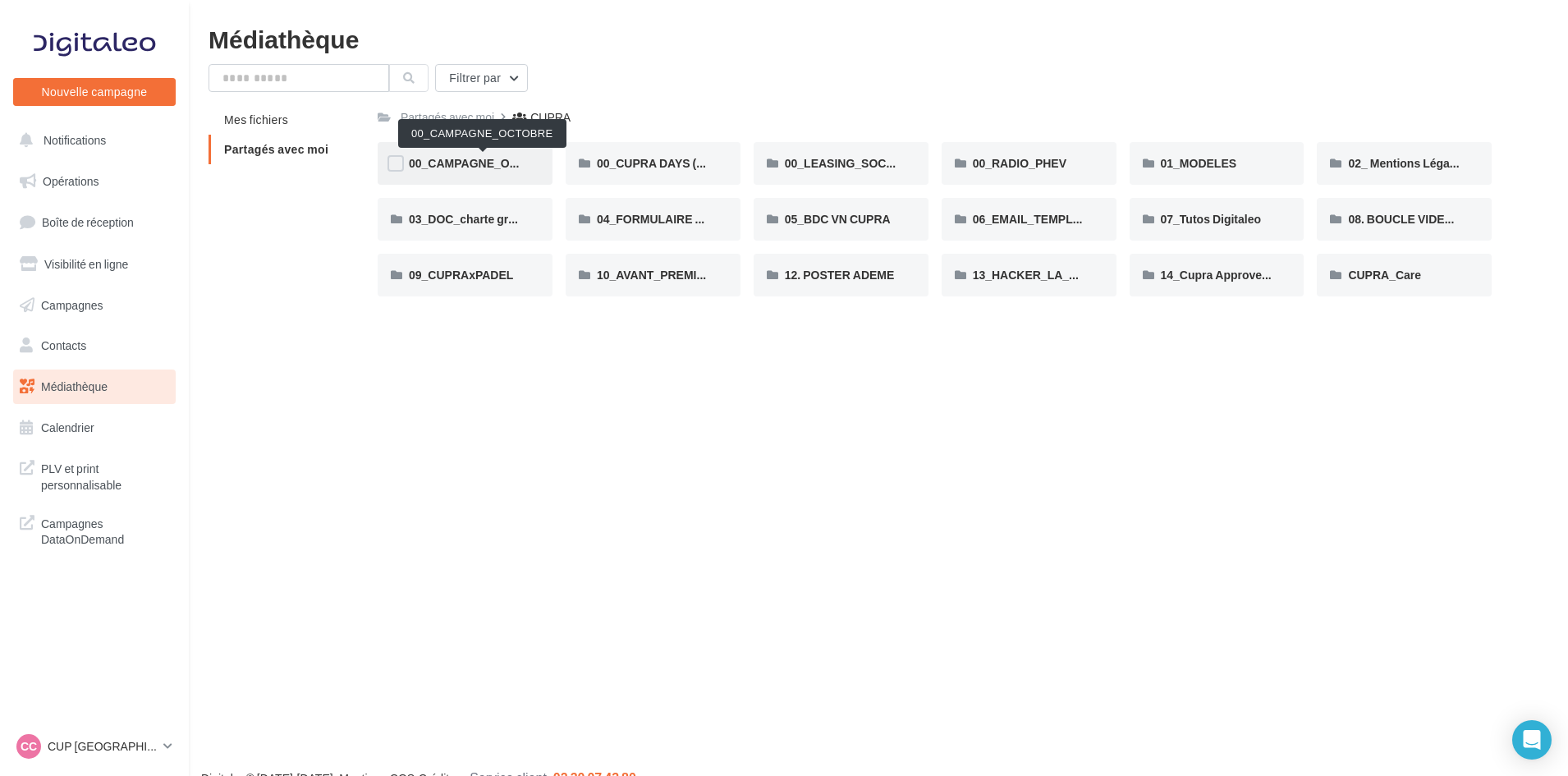
click at [474, 160] on span "00_CAMPAGNE_OCTOBRE" at bounding box center [483, 163] width 149 height 14
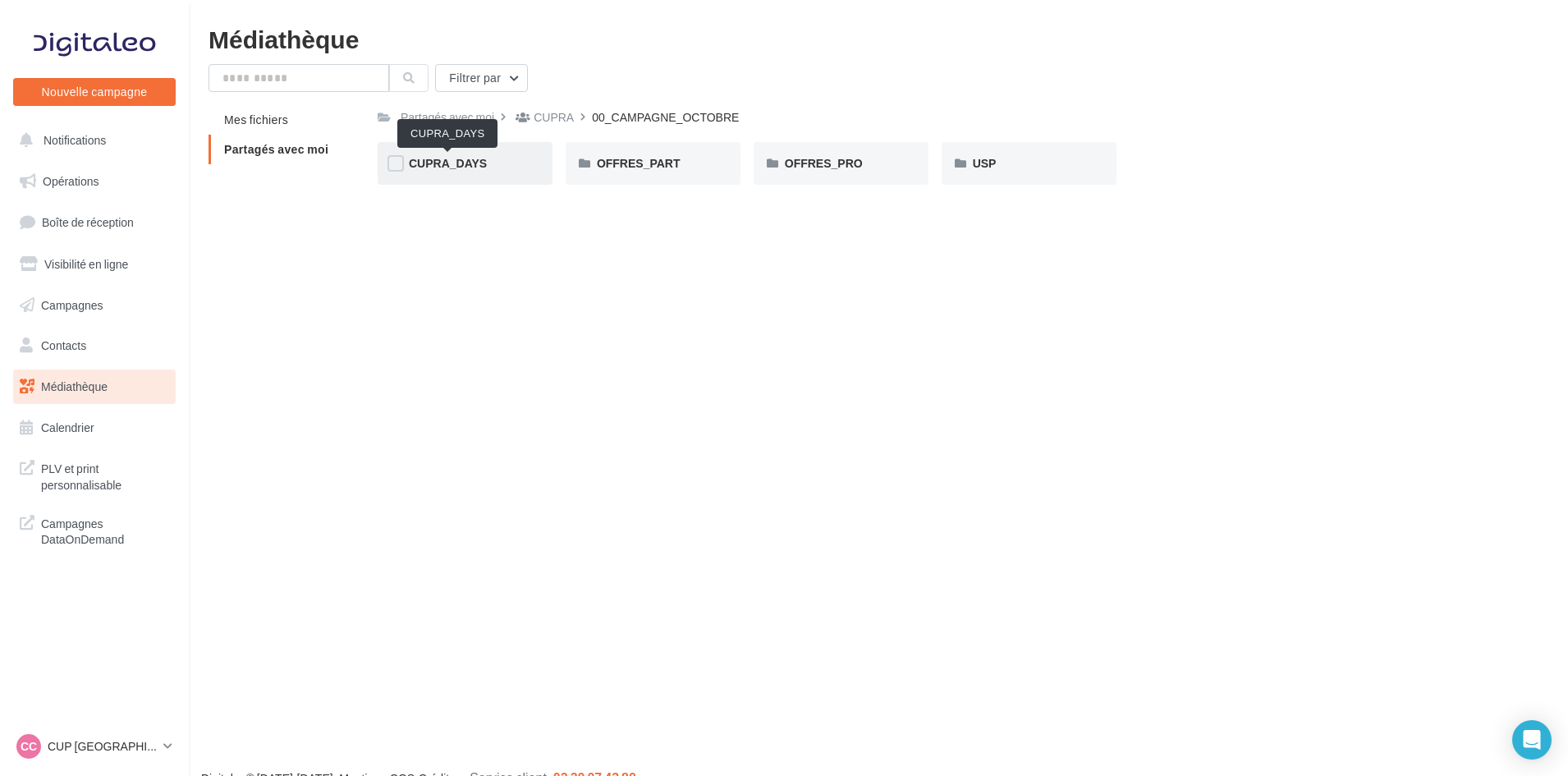
click at [473, 166] on span "CUPRA_DAYS" at bounding box center [448, 163] width 78 height 14
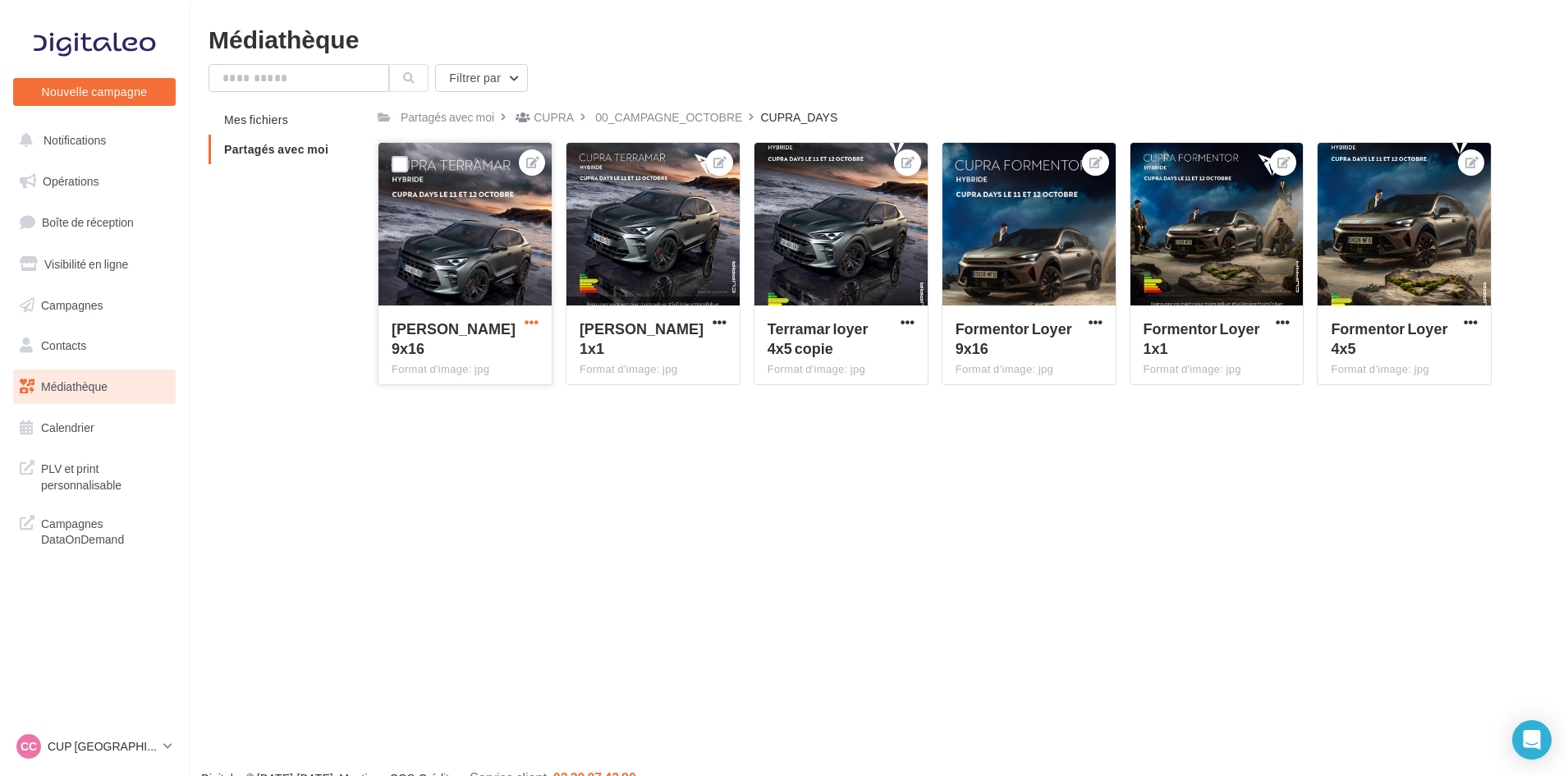
click at [533, 322] on span "button" at bounding box center [532, 322] width 14 height 14
click at [473, 396] on button "Télécharger" at bounding box center [458, 397] width 168 height 43
click at [723, 318] on span "button" at bounding box center [720, 322] width 14 height 14
click at [662, 391] on button "Télécharger" at bounding box center [645, 397] width 168 height 43
click at [910, 323] on span "button" at bounding box center [908, 322] width 14 height 14
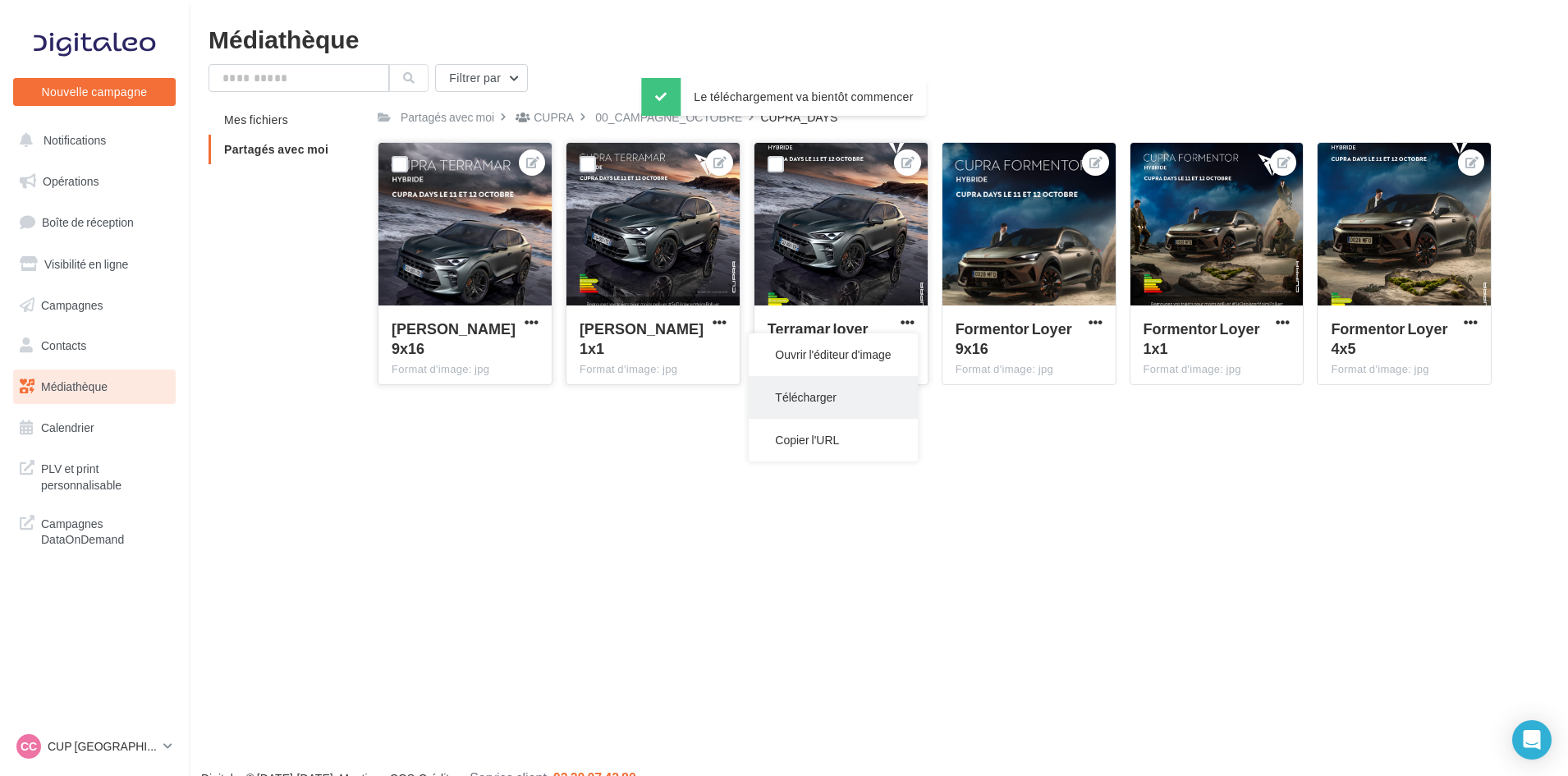
click at [833, 398] on button "Télécharger" at bounding box center [833, 397] width 168 height 43
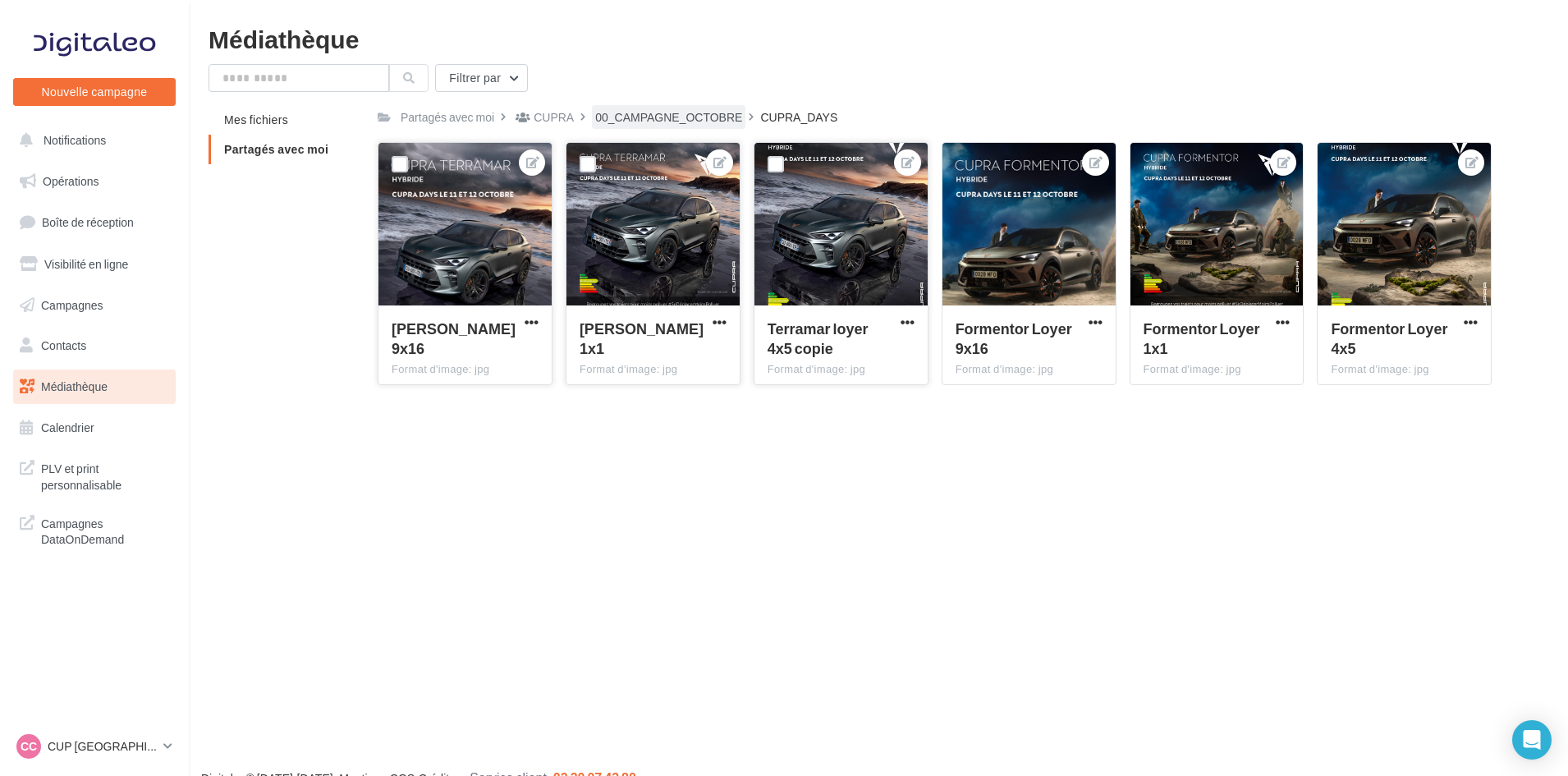
click at [658, 120] on div "00_CAMPAGNE_OCTOBRE" at bounding box center [668, 117] width 147 height 17
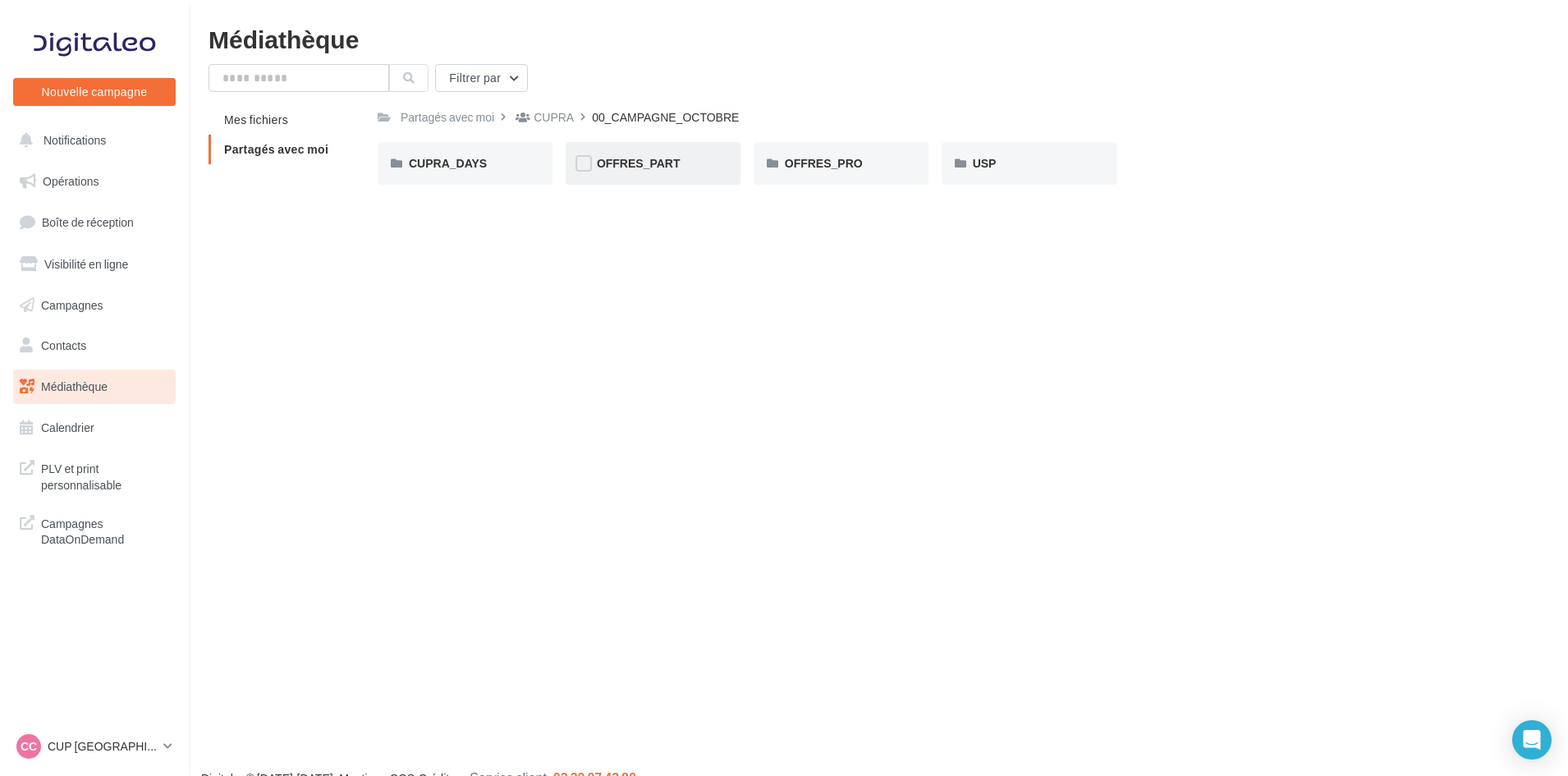
click at [642, 168] on span "OFFRES_PART" at bounding box center [639, 163] width 84 height 14
click at [1164, 160] on span "TERRAMAR" at bounding box center [1193, 163] width 65 height 14
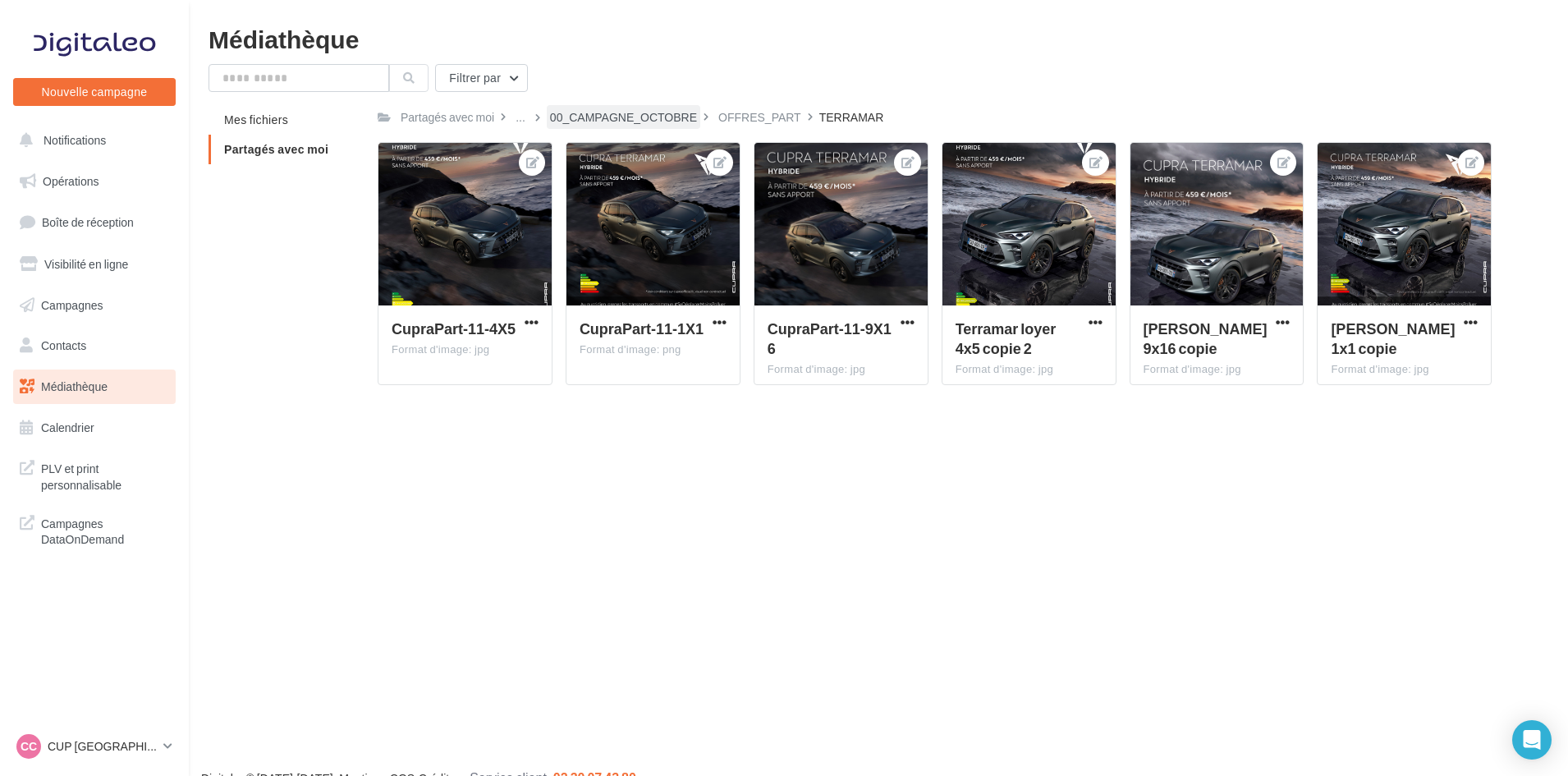
click at [600, 121] on div "00_CAMPAGNE_OCTOBRE" at bounding box center [623, 117] width 147 height 17
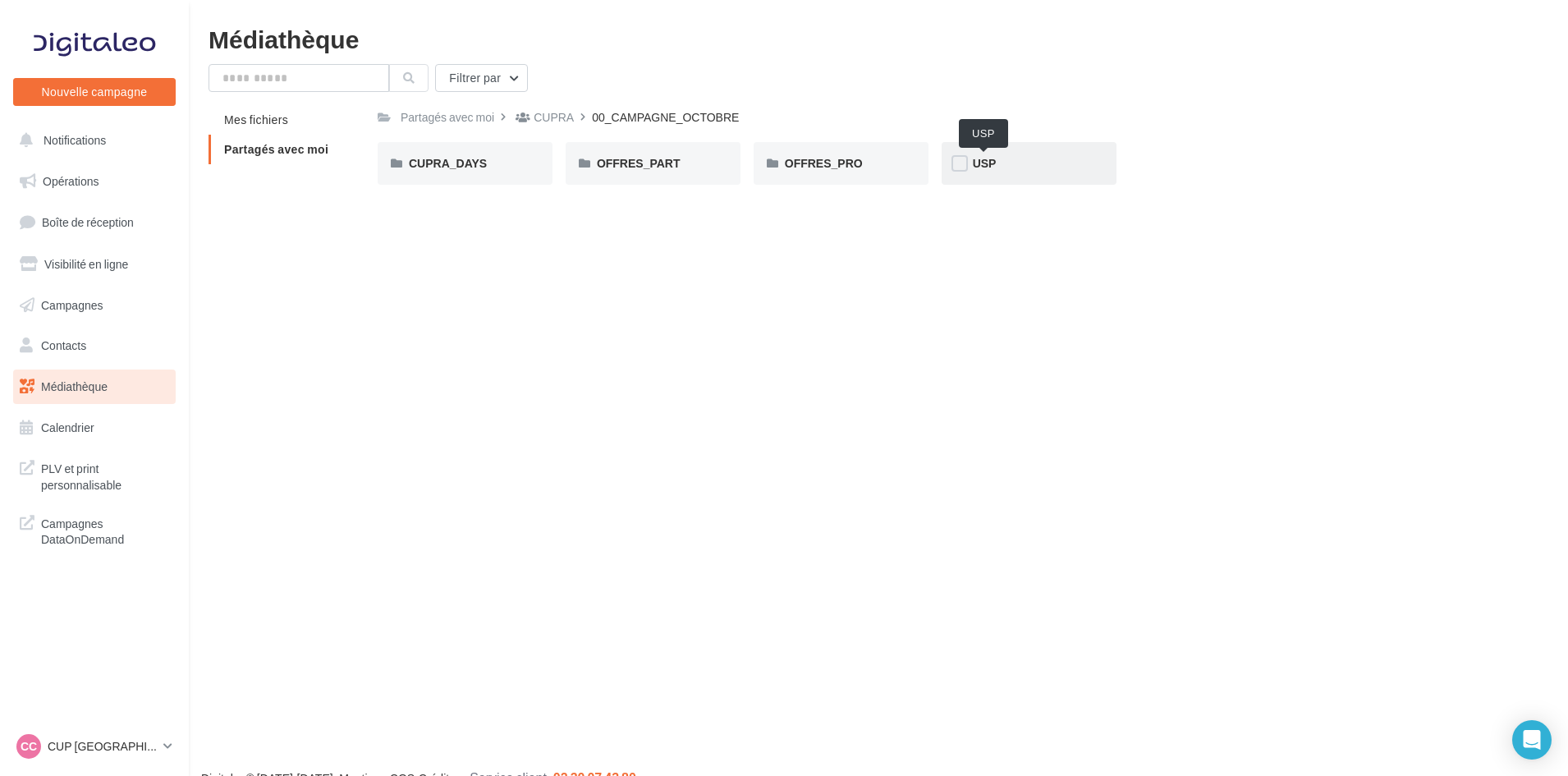
click at [976, 162] on span "USP" at bounding box center [985, 163] width 23 height 14
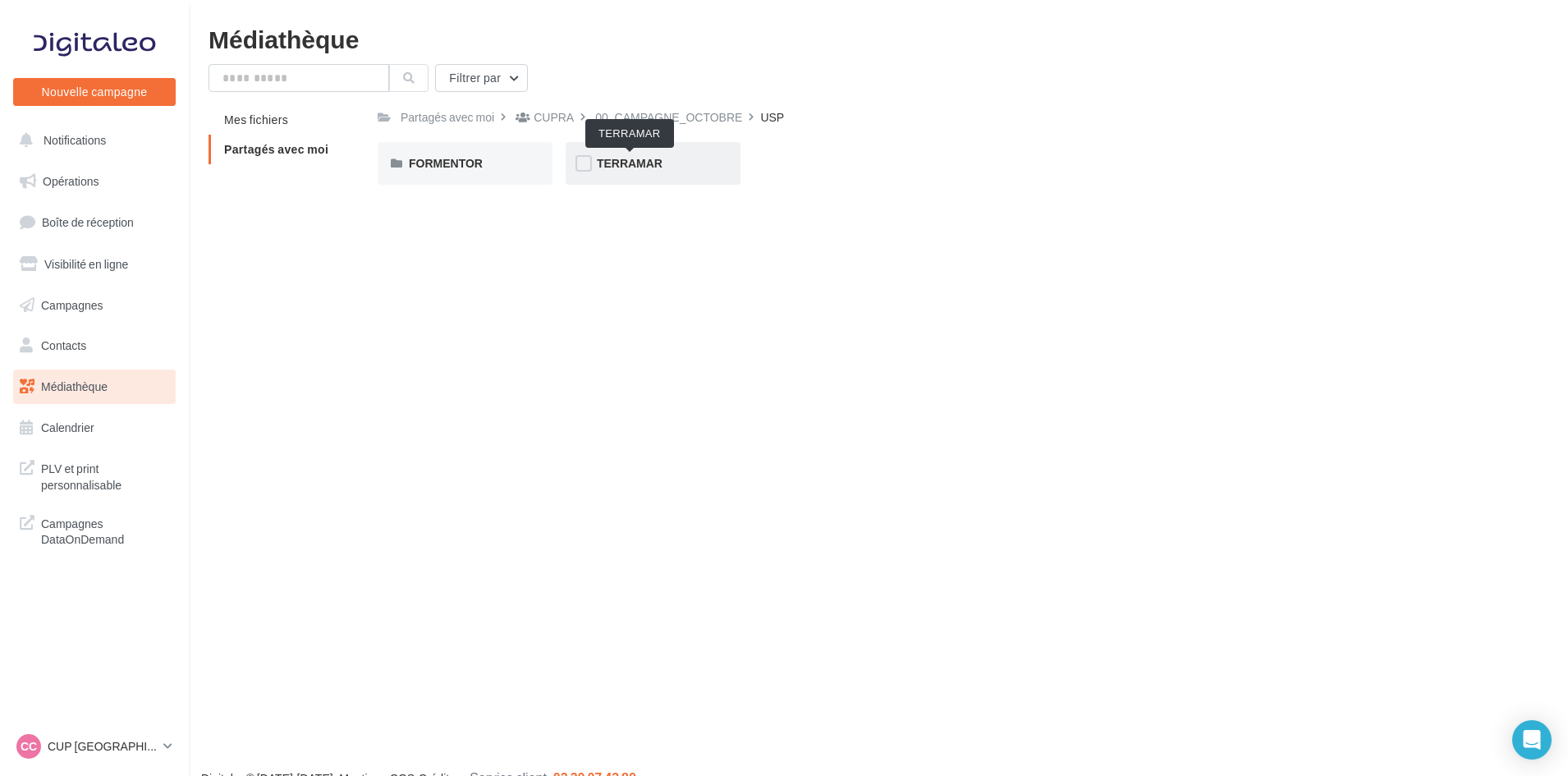
click at [636, 158] on span "TERRAMAR" at bounding box center [629, 163] width 65 height 14
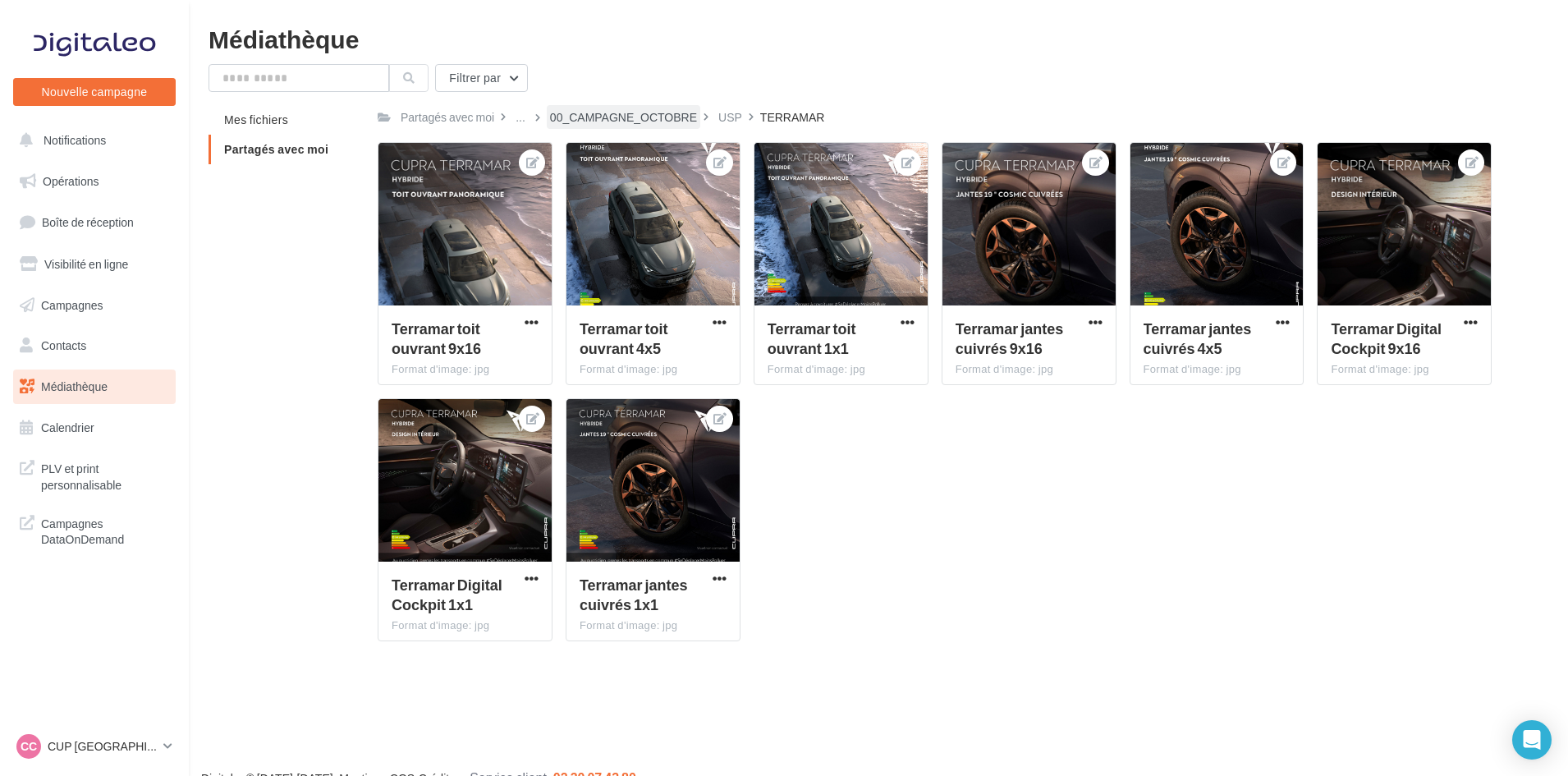
click at [633, 107] on div "00_CAMPAGNE_OCTOBRE" at bounding box center [624, 117] width 154 height 23
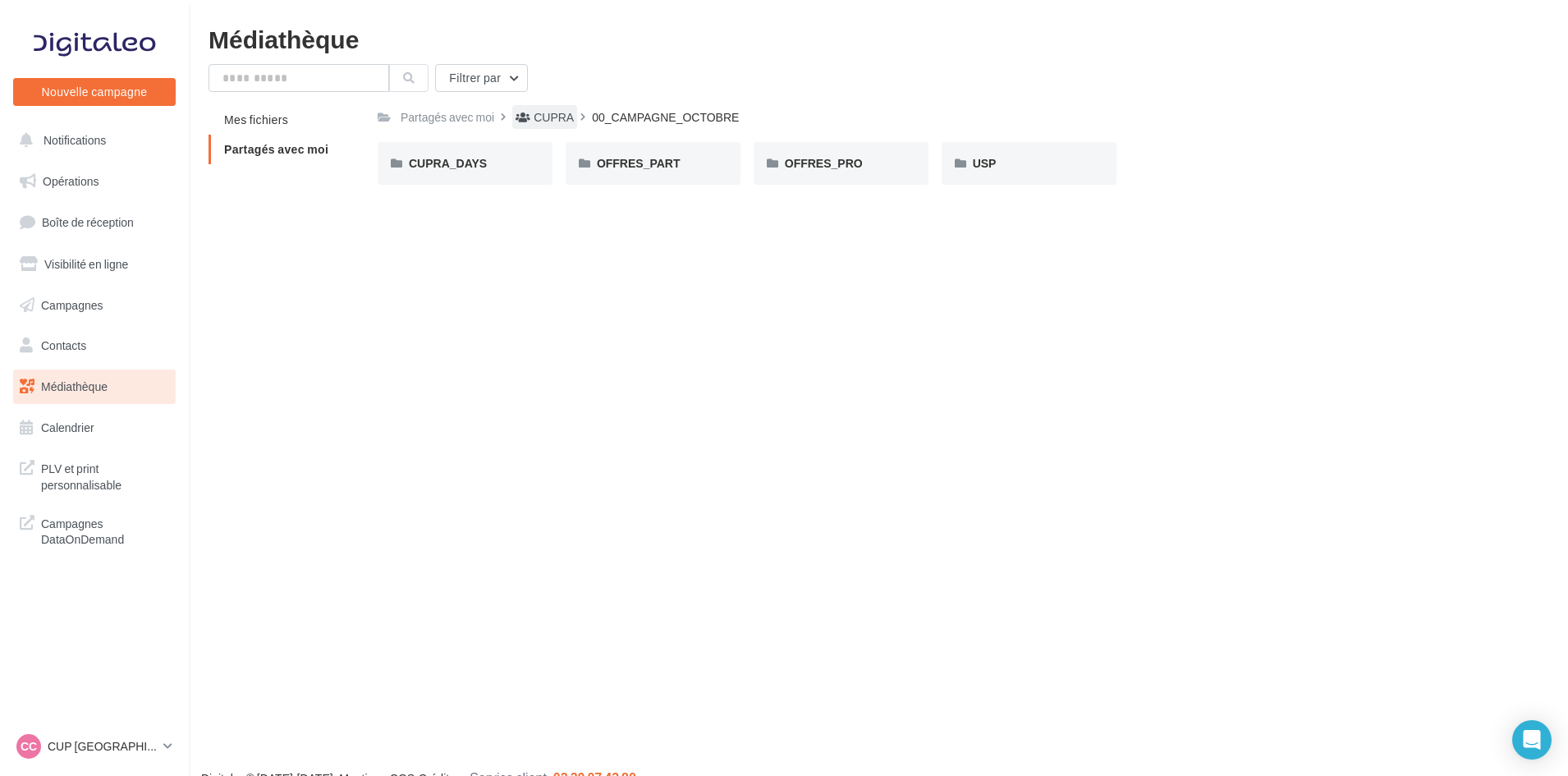
click at [563, 114] on div "CUPRA" at bounding box center [553, 117] width 40 height 17
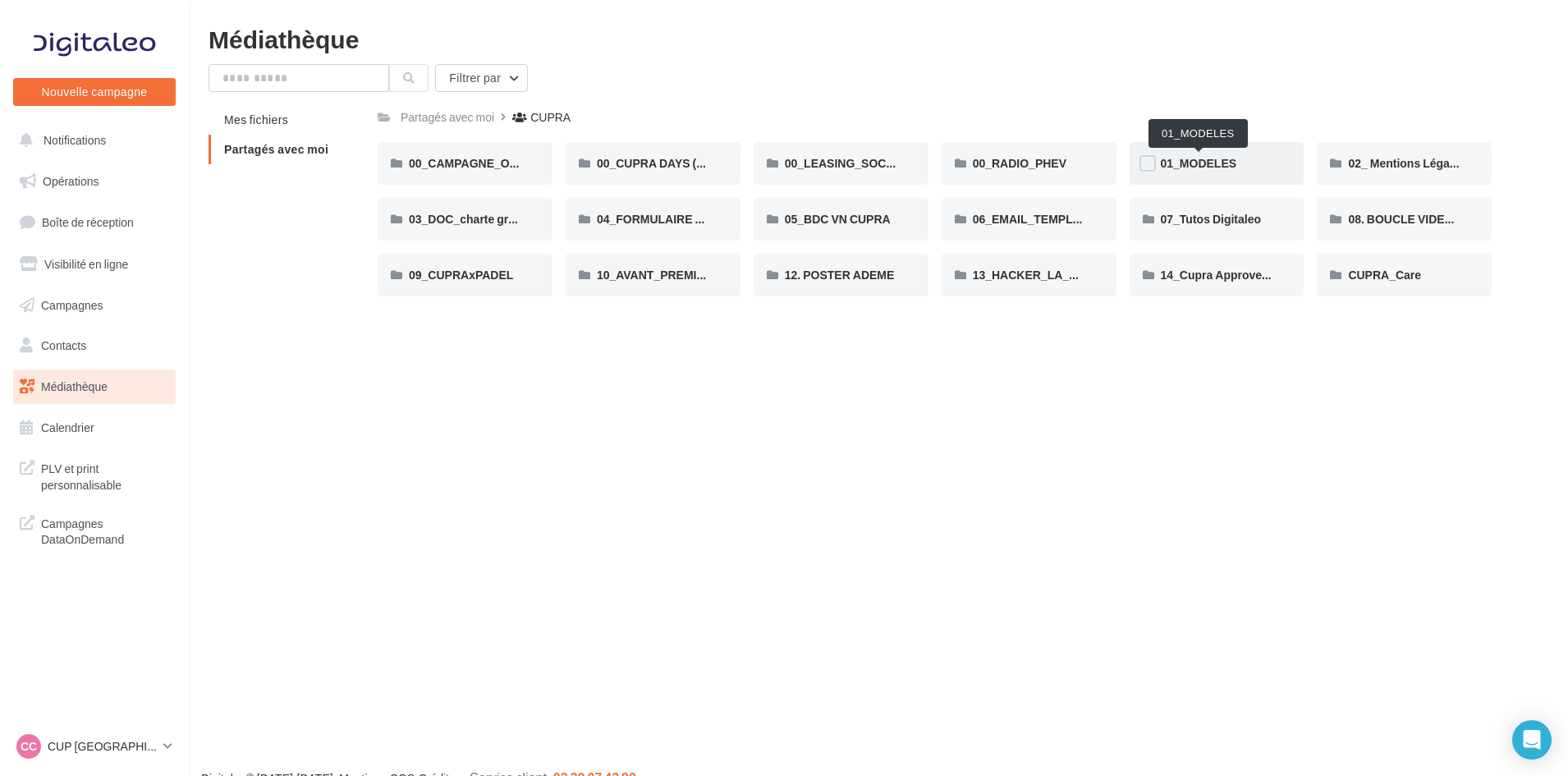
click at [1223, 157] on span "01_MODELES" at bounding box center [1199, 163] width 76 height 14
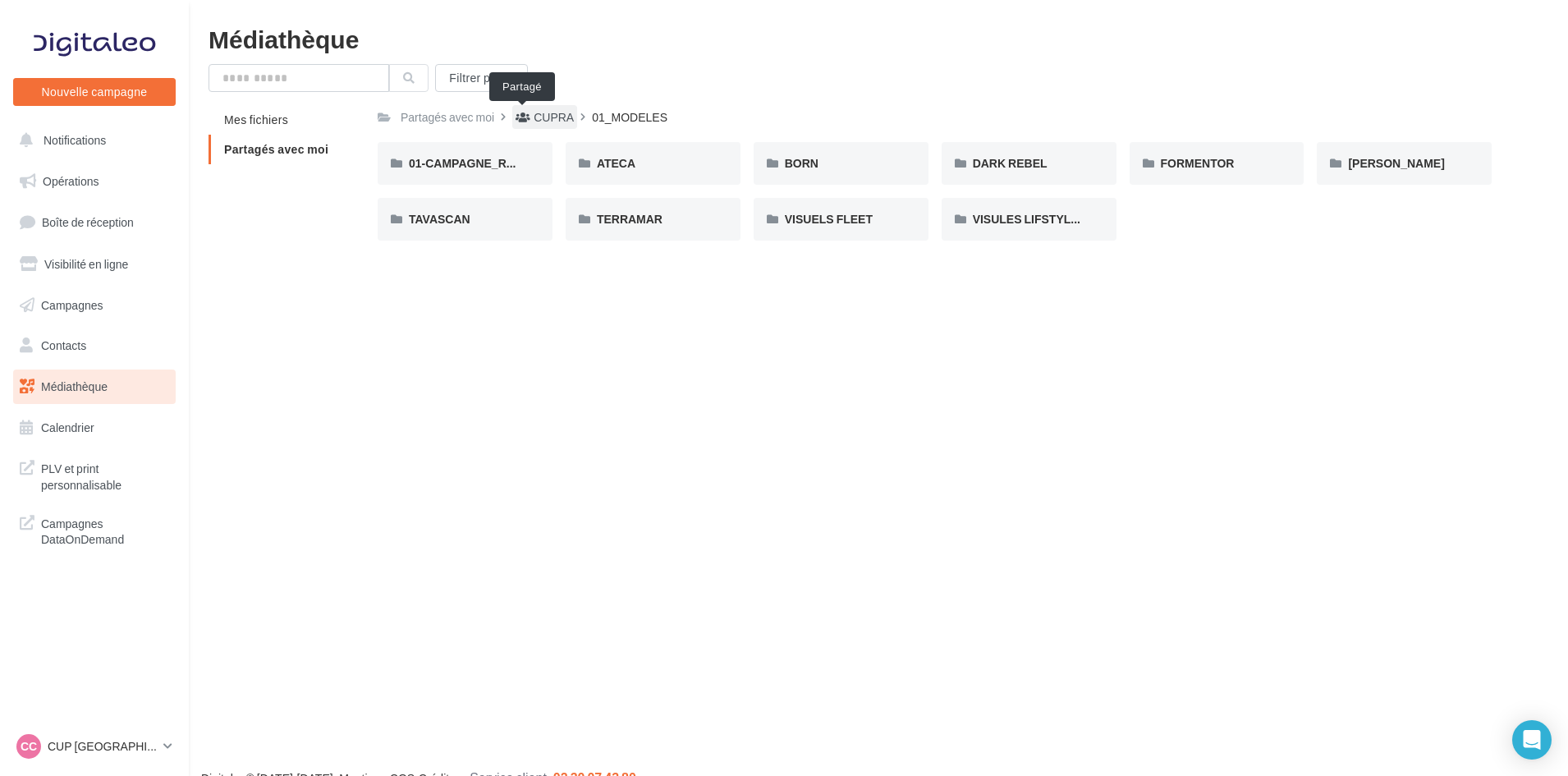
click at [523, 120] on icon at bounding box center [523, 118] width 15 height 12
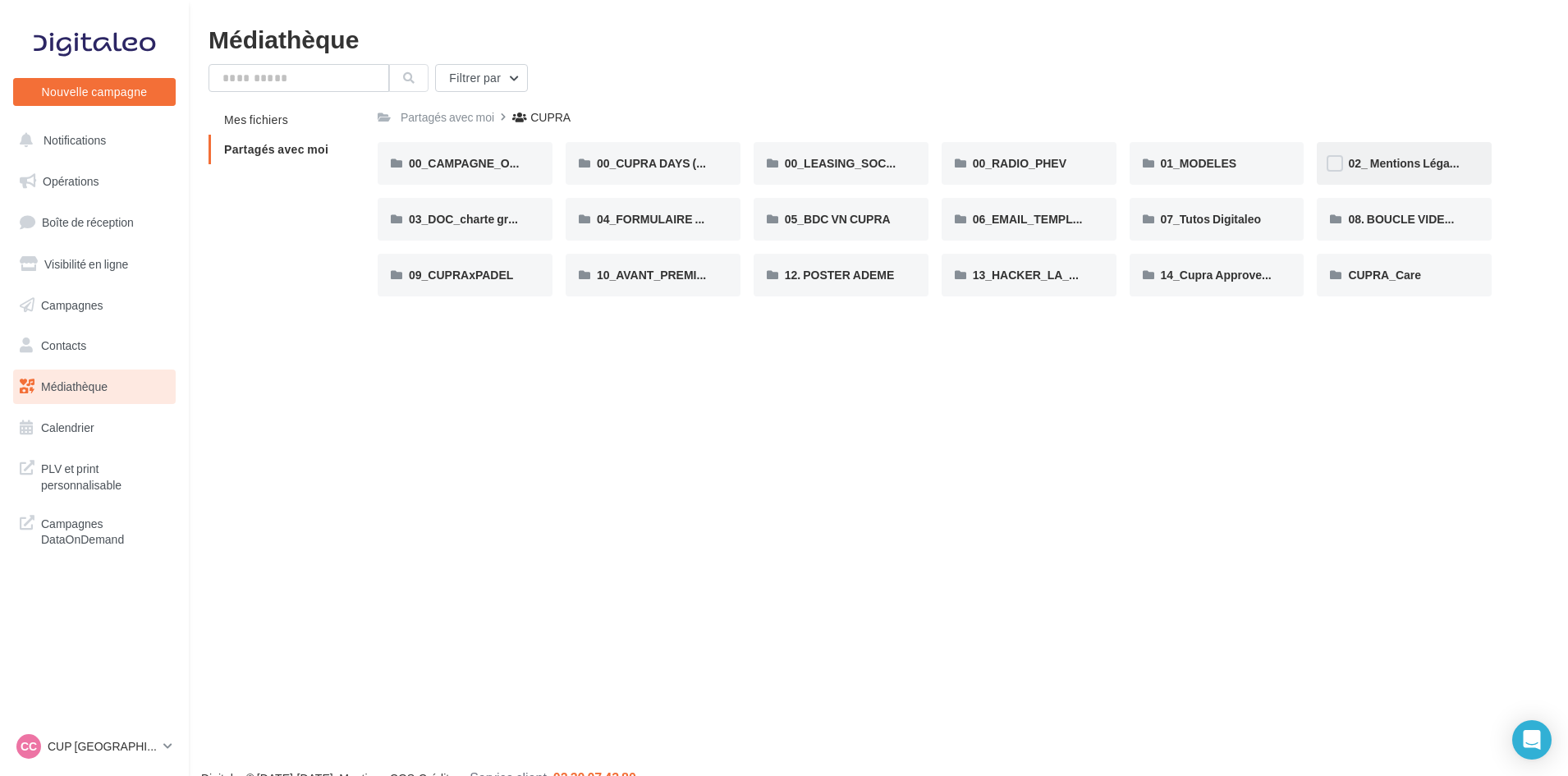
click at [1399, 154] on div "02_ Mentions Légales" at bounding box center [1404, 164] width 175 height 43
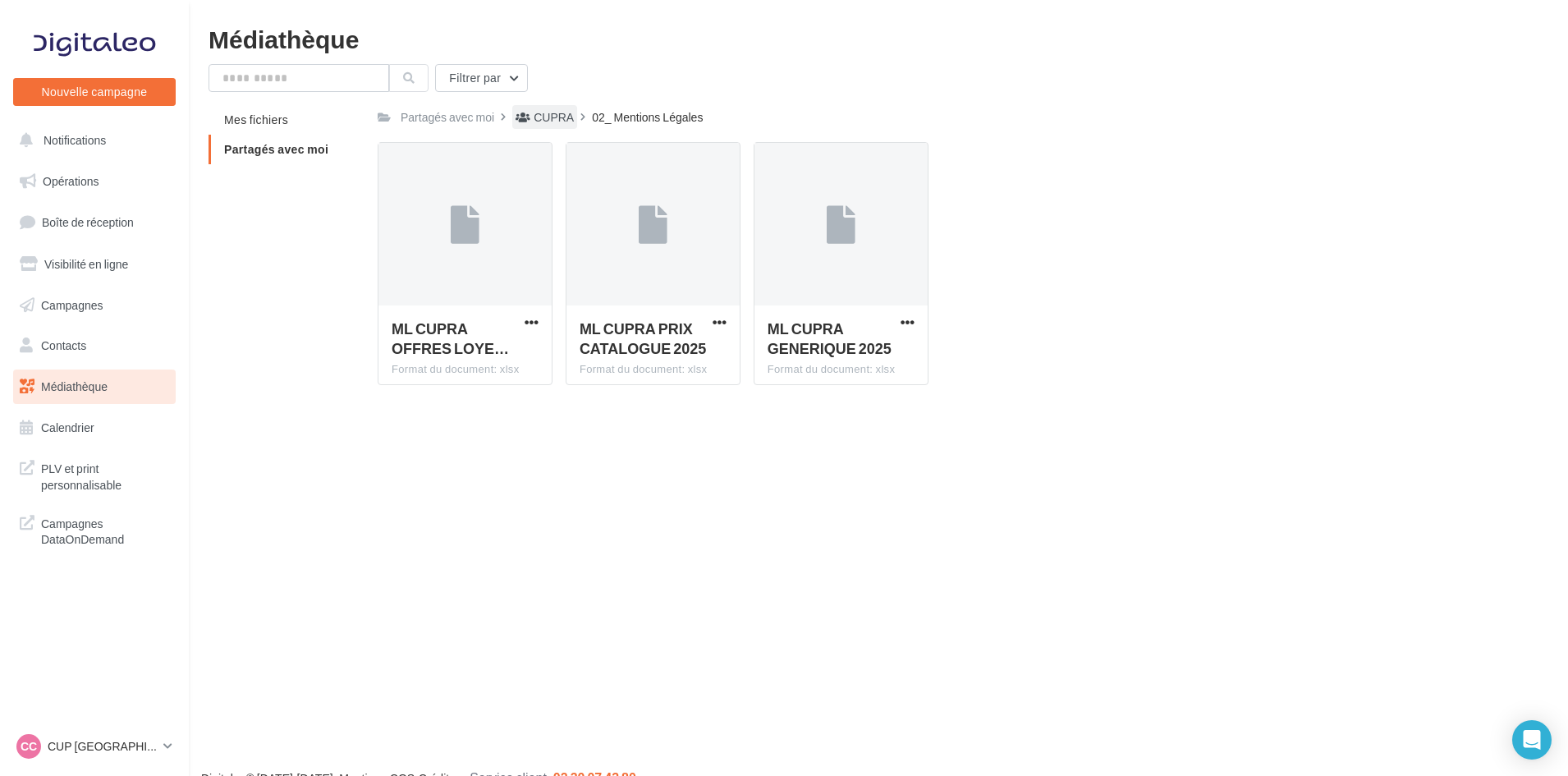
click at [531, 120] on div "CUPRA" at bounding box center [544, 117] width 65 height 23
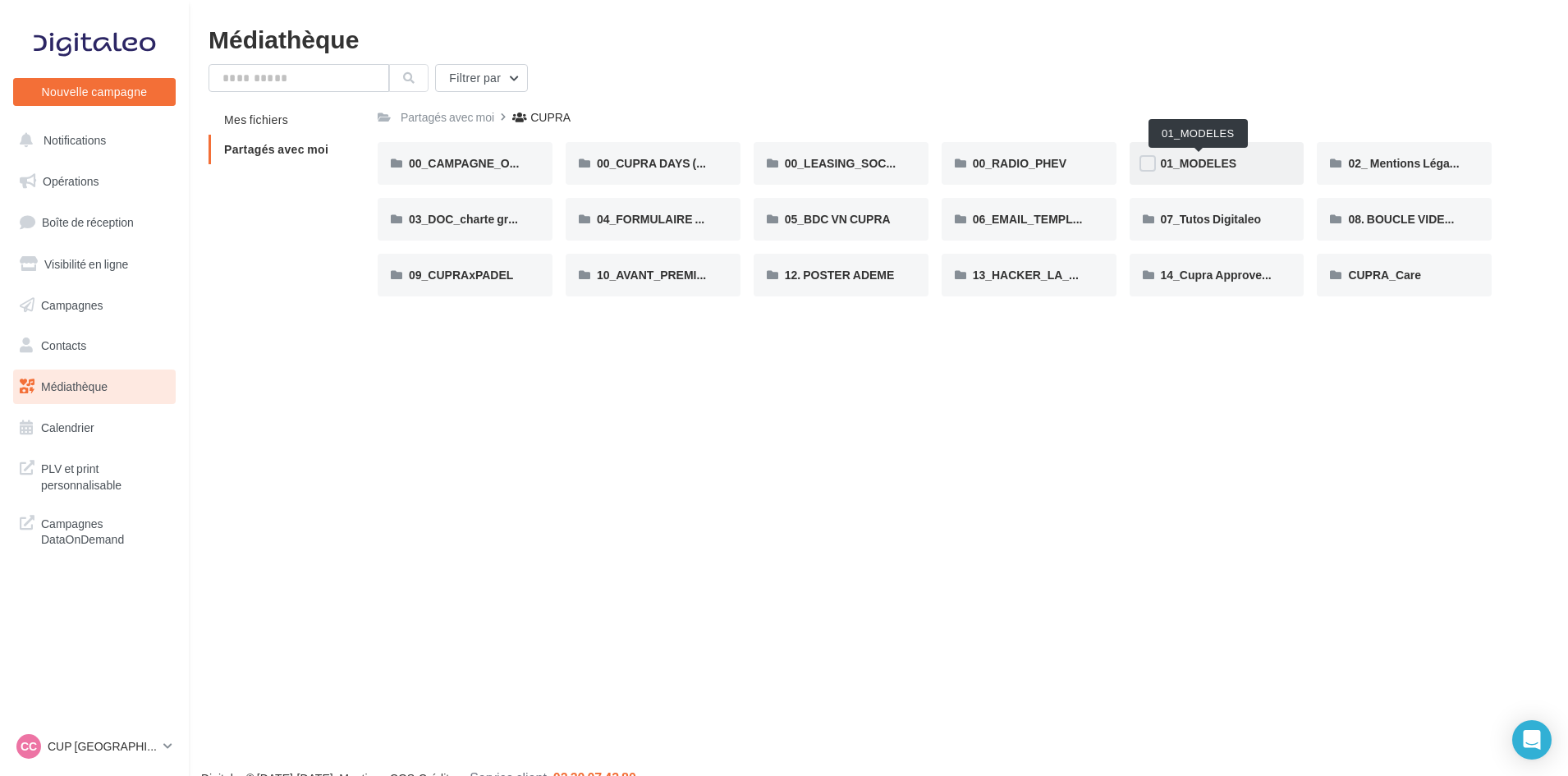
click at [1211, 164] on span "01_MODELES" at bounding box center [1199, 163] width 76 height 14
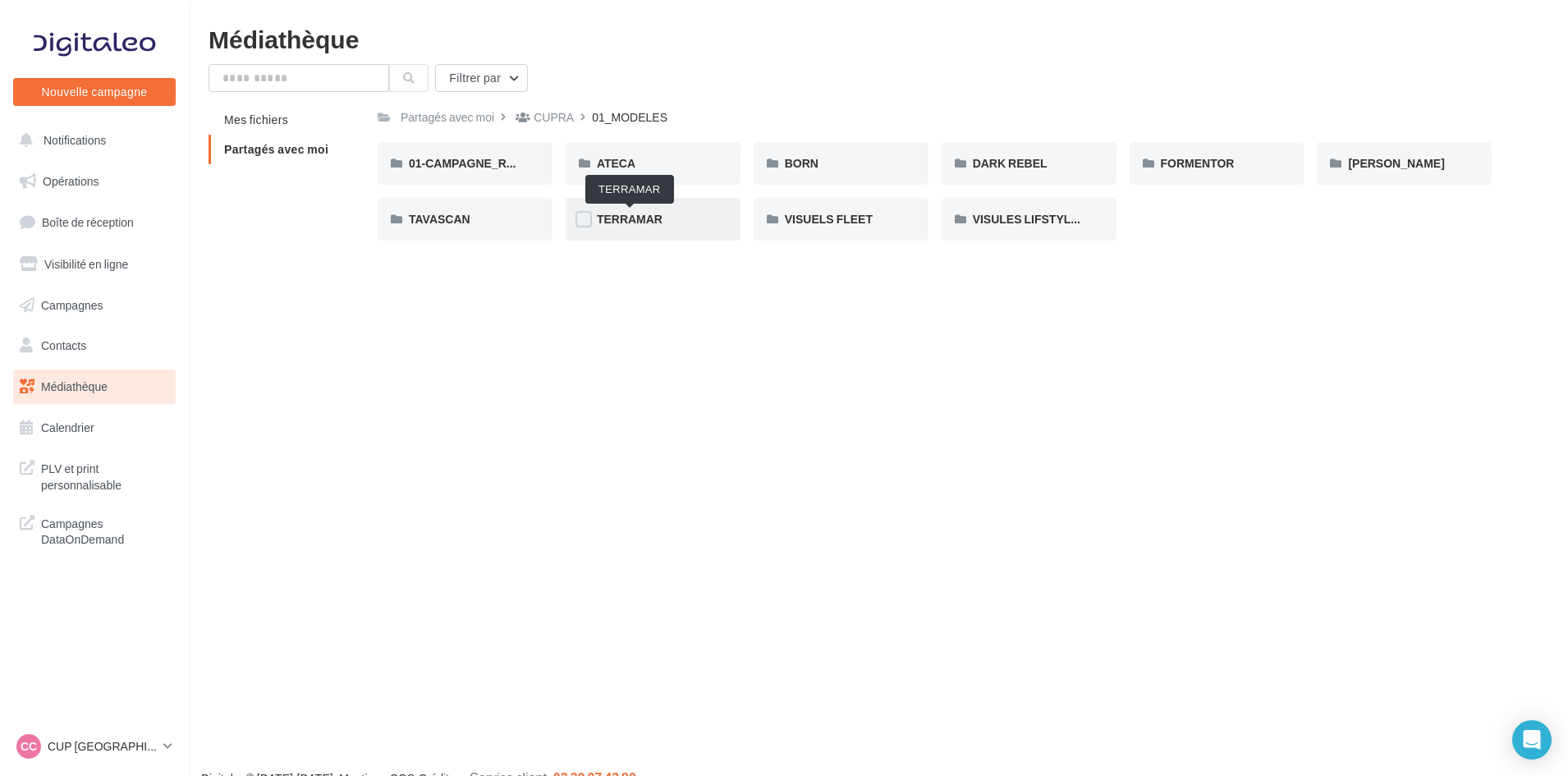
click at [648, 222] on span "TERRAMAR" at bounding box center [629, 219] width 65 height 14
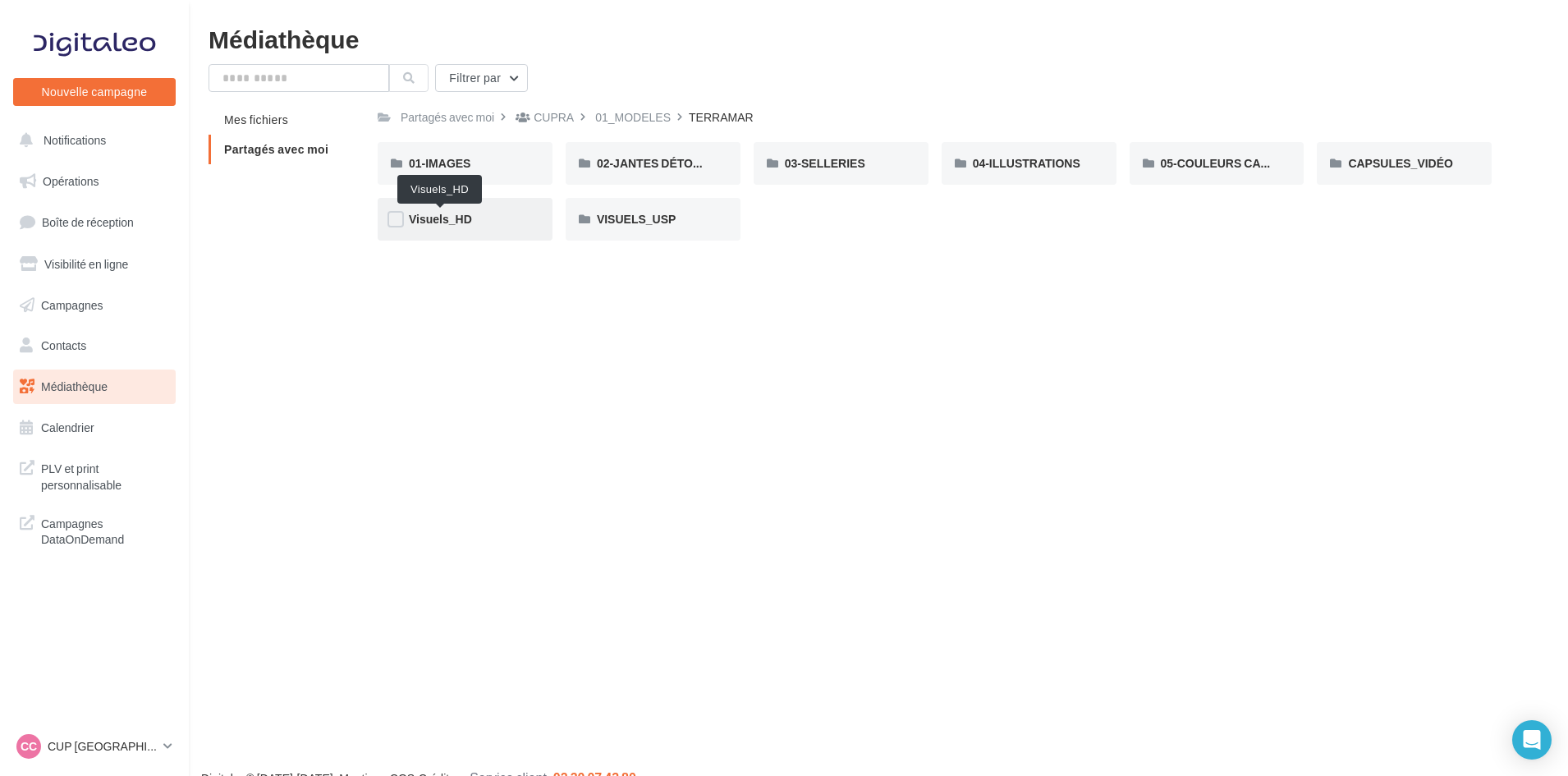
click at [448, 220] on span "Visuels_HD" at bounding box center [440, 219] width 63 height 14
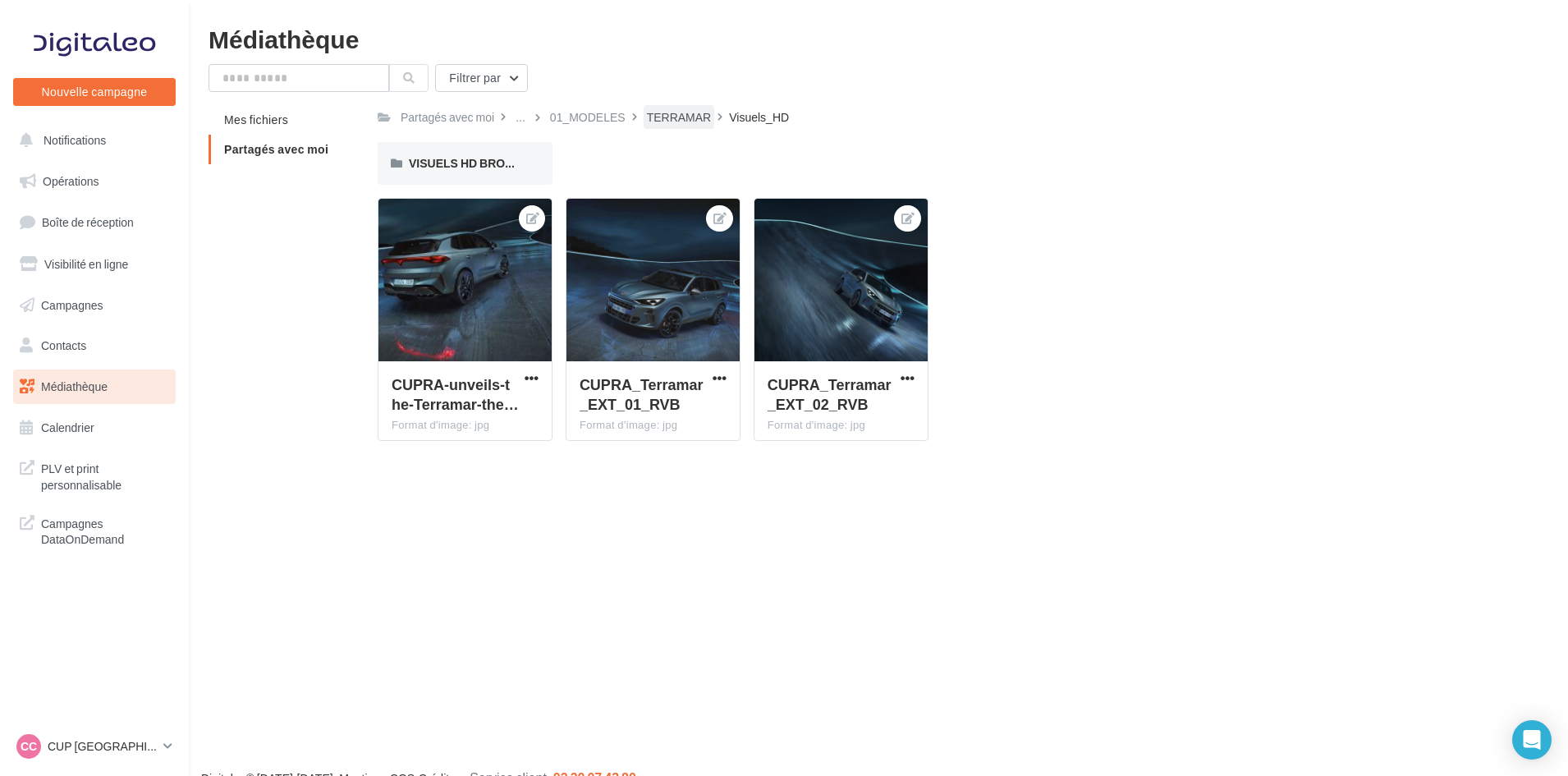
click at [649, 108] on div "TERRAMAR" at bounding box center [679, 117] width 71 height 23
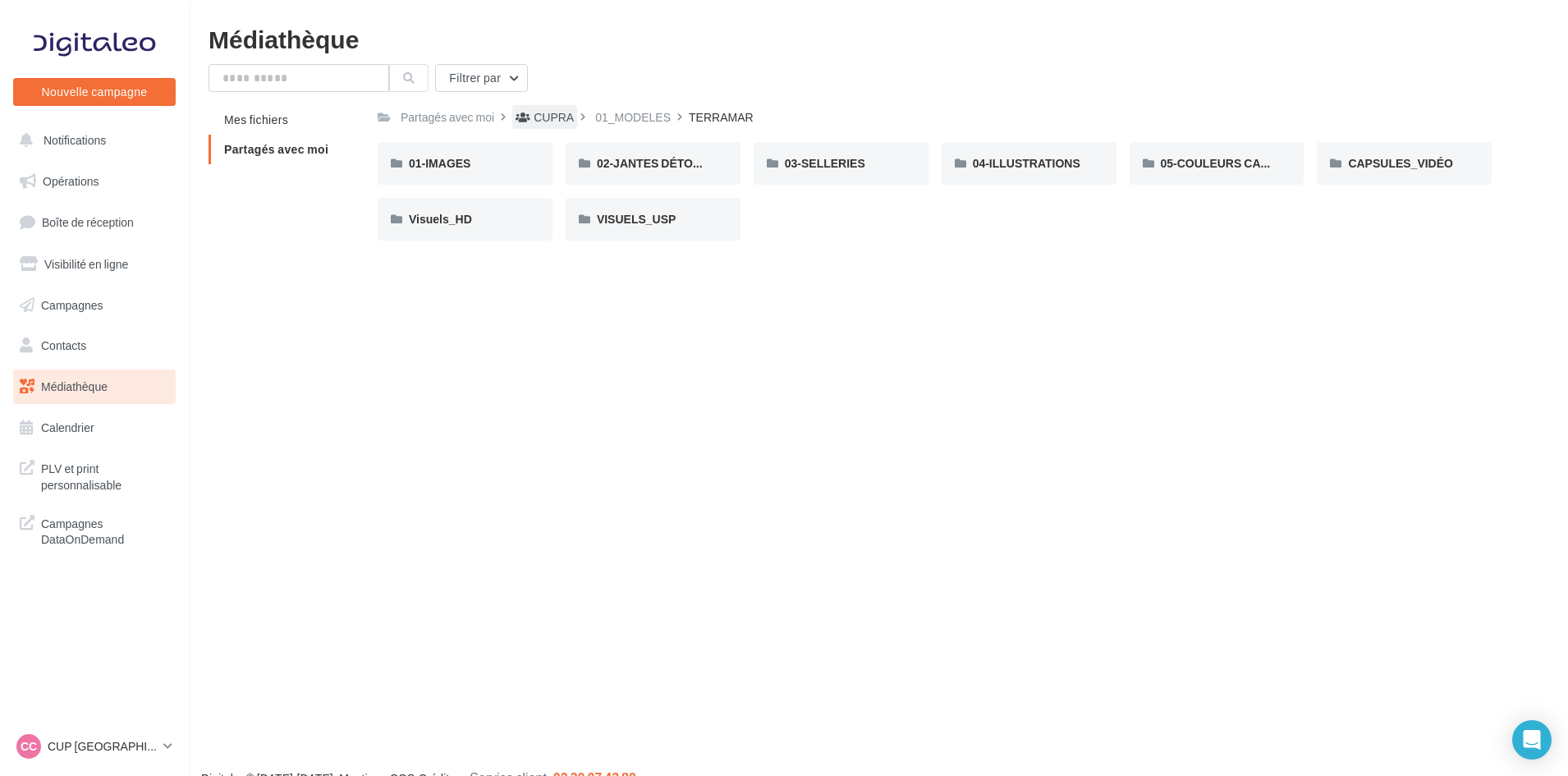
click at [551, 112] on div "CUPRA" at bounding box center [553, 117] width 40 height 17
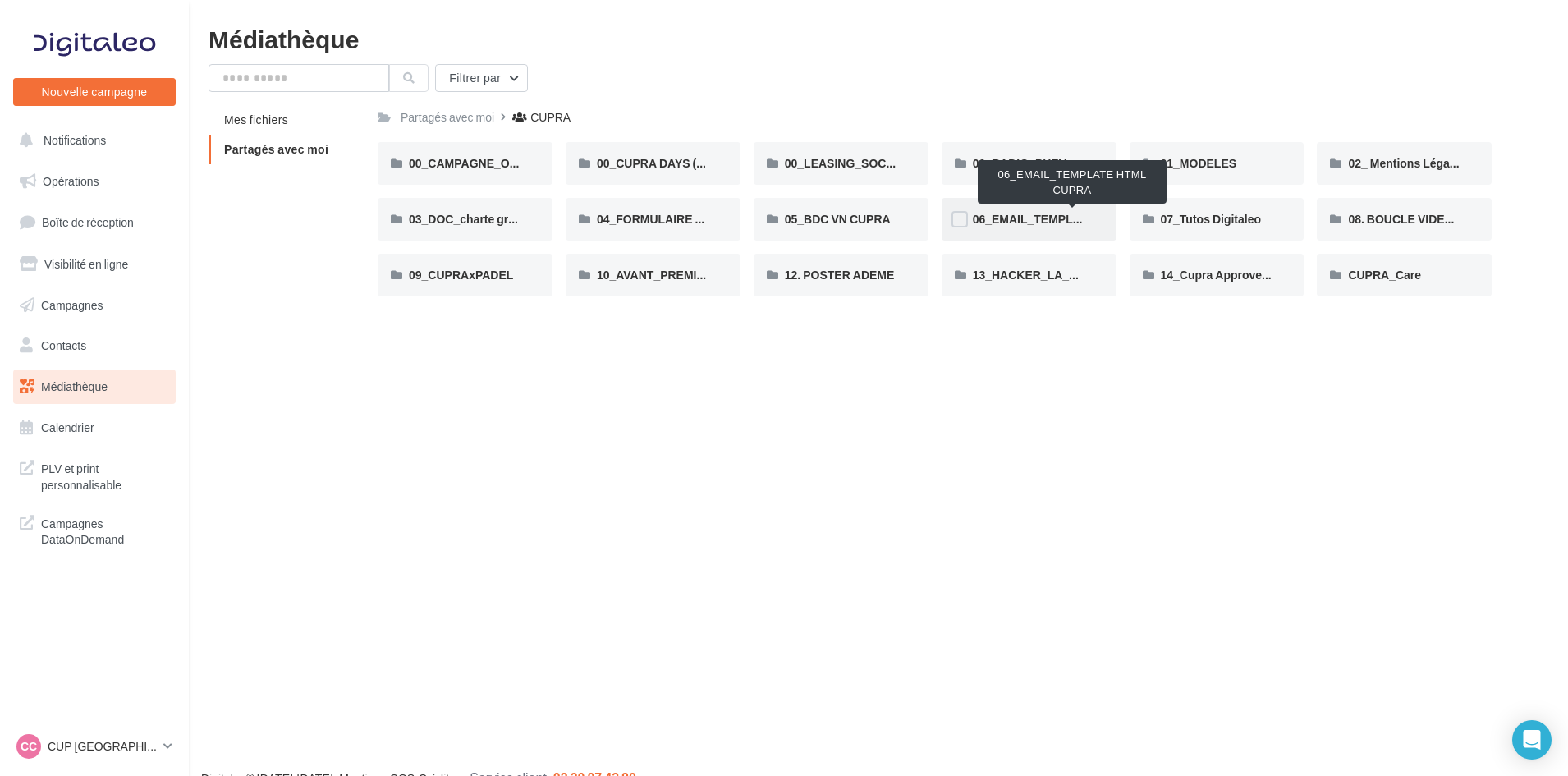
click at [1032, 217] on span "06_EMAIL_TEMPLATE HTML CUPRA" at bounding box center [1073, 219] width 201 height 14
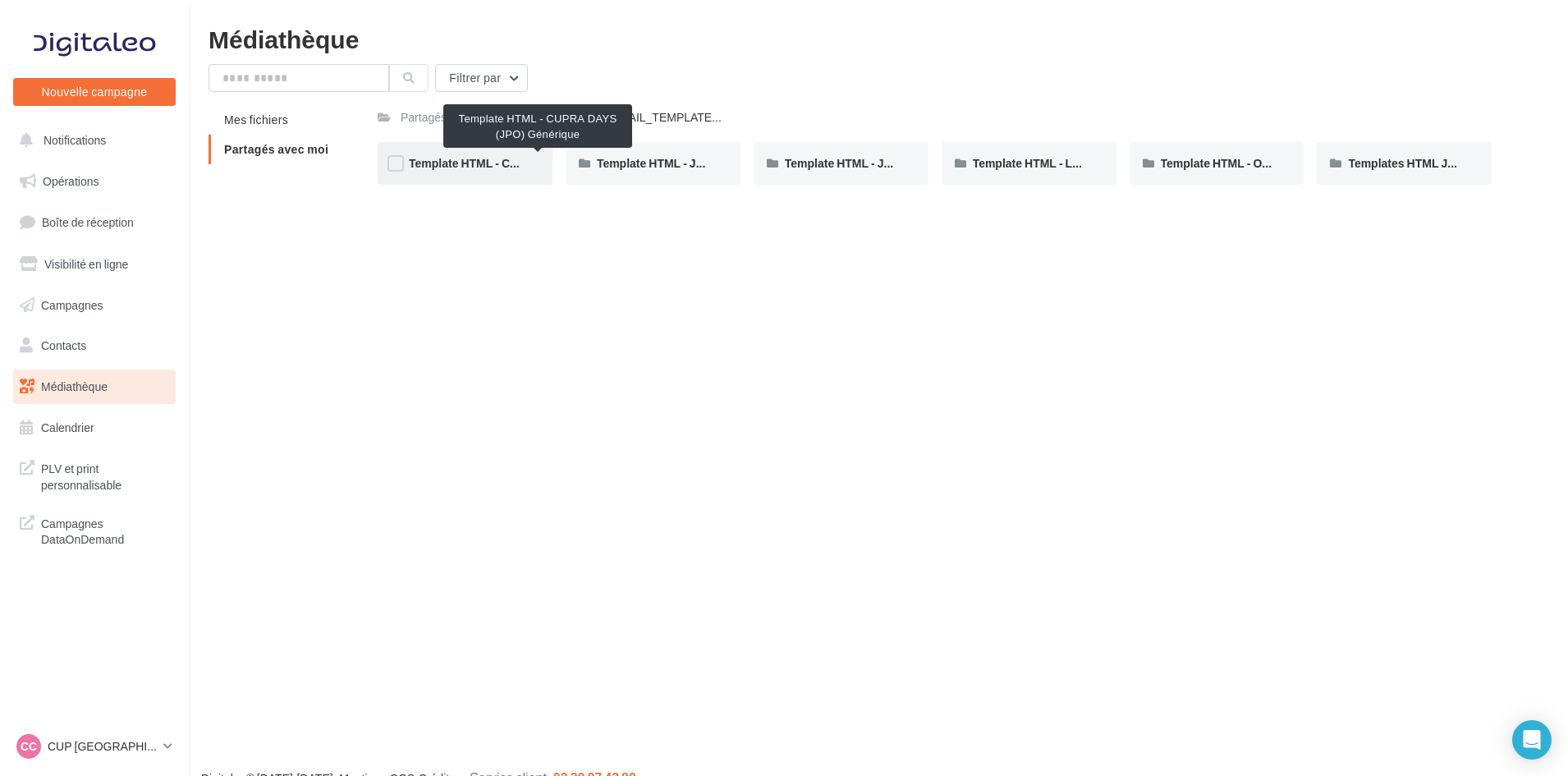
click at [505, 162] on span "Template HTML - CUPRA DAYS (JPO) Générique" at bounding box center [539, 163] width 259 height 14
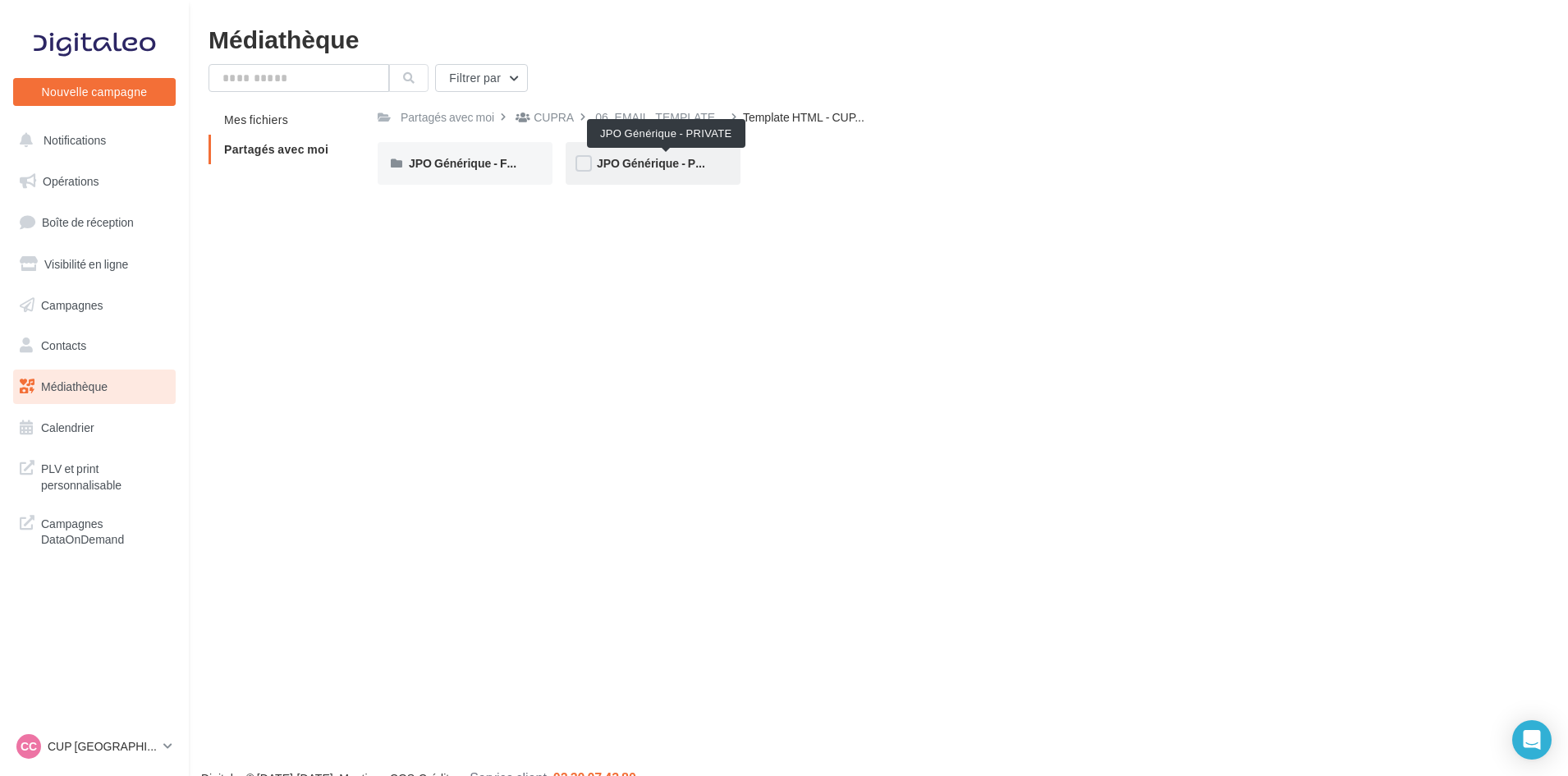
click at [664, 163] on span "JPO Générique - PRIVATE" at bounding box center [666, 163] width 139 height 14
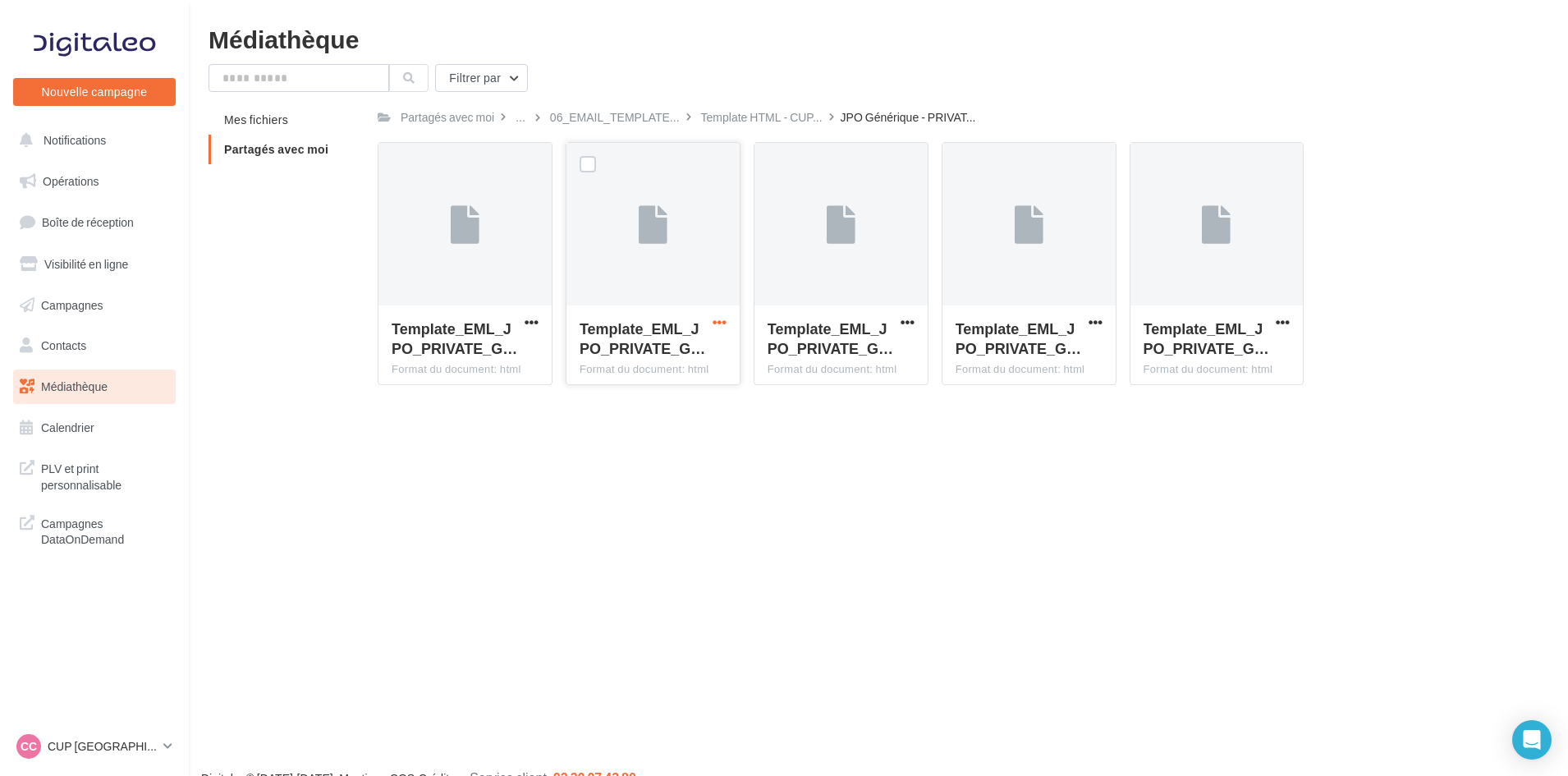
click at [722, 316] on span "button" at bounding box center [720, 322] width 14 height 14
click at [707, 369] on button "Télécharger" at bounding box center [648, 354] width 165 height 43
click at [490, 114] on div "Partagés avec moi" at bounding box center [447, 117] width 93 height 17
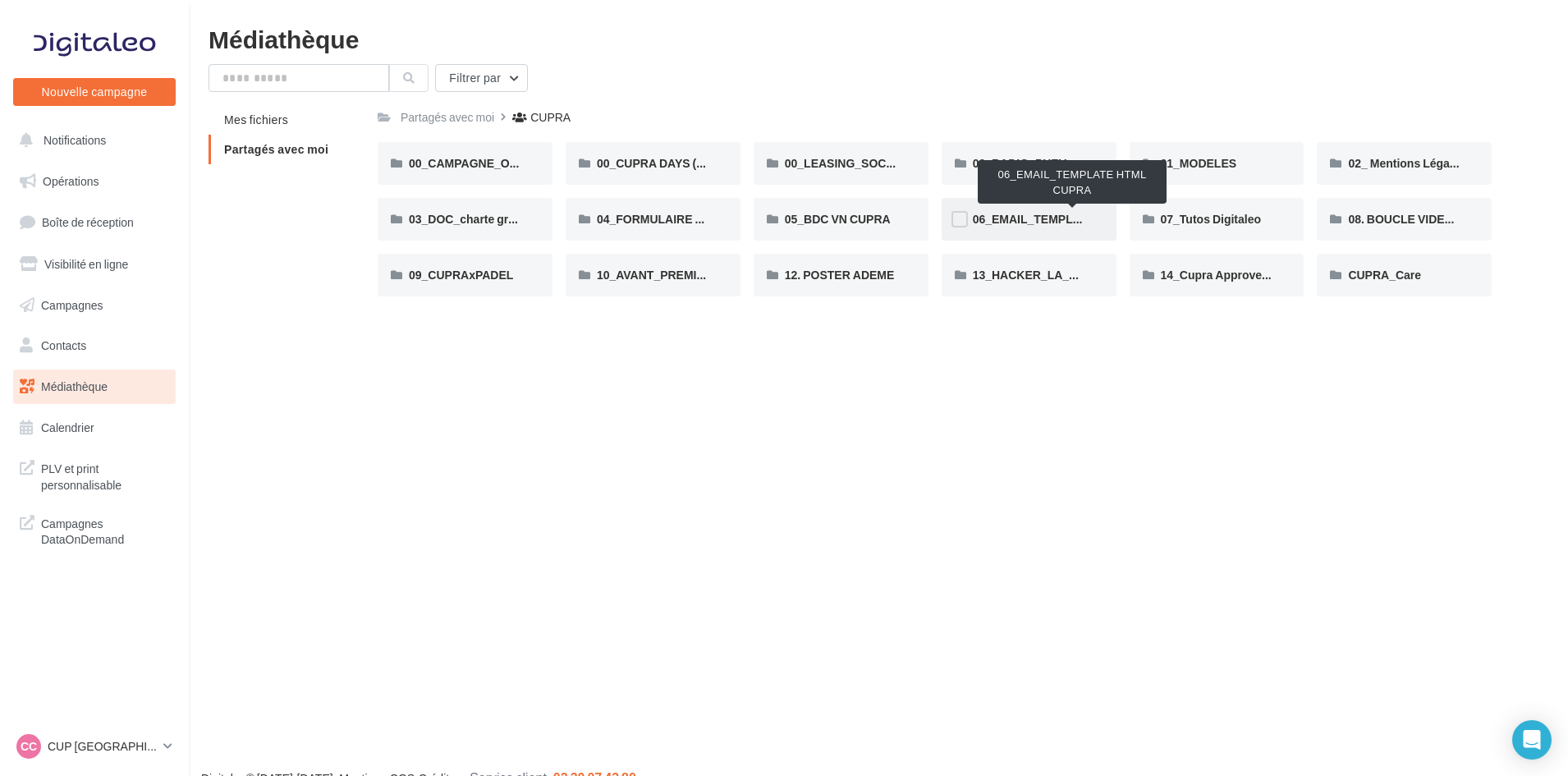
click at [1034, 220] on span "06_EMAIL_TEMPLATE HTML CUPRA" at bounding box center [1073, 219] width 201 height 14
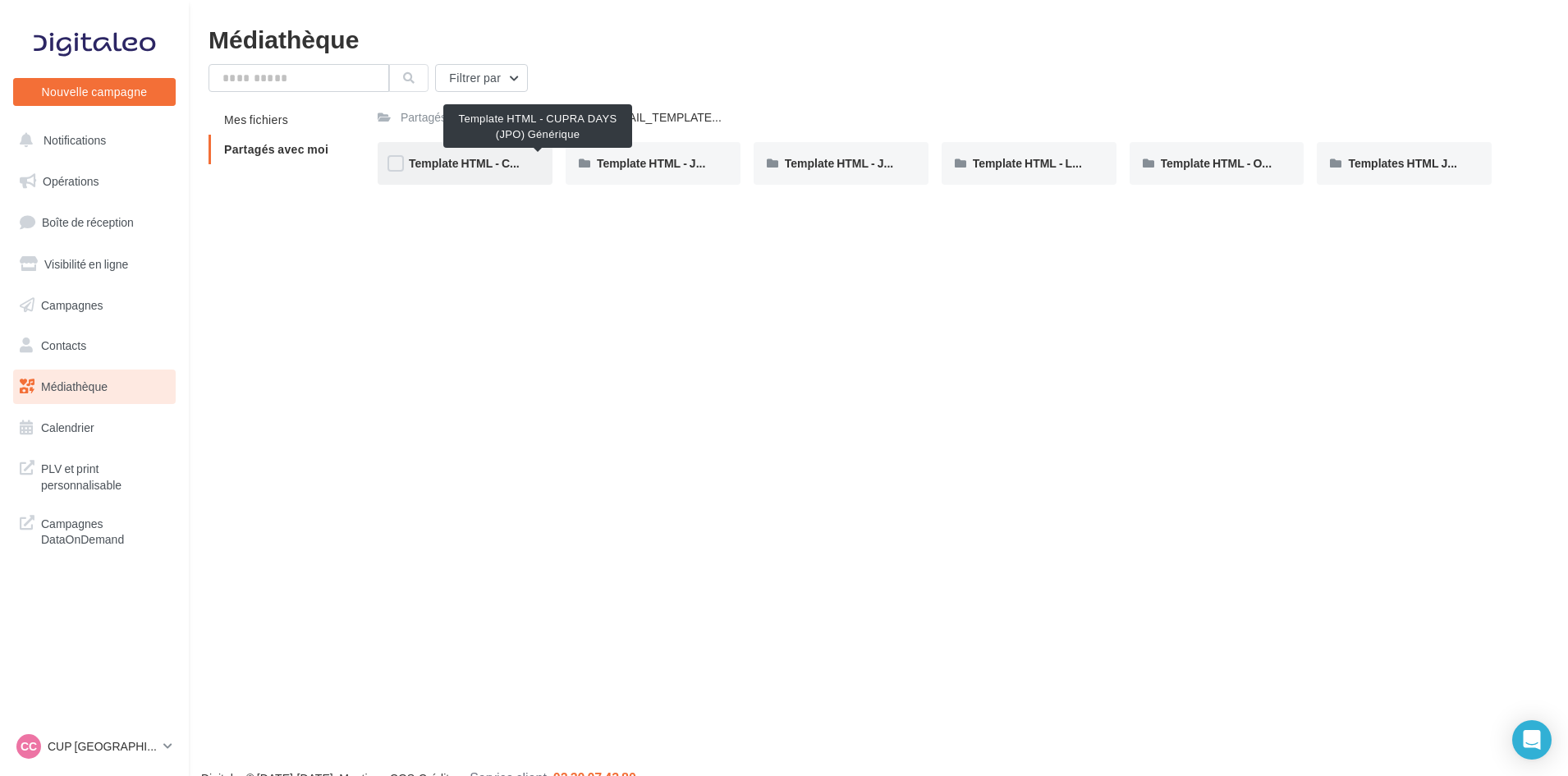
click at [466, 156] on span "Template HTML - CUPRA DAYS (JPO) Générique" at bounding box center [539, 163] width 259 height 14
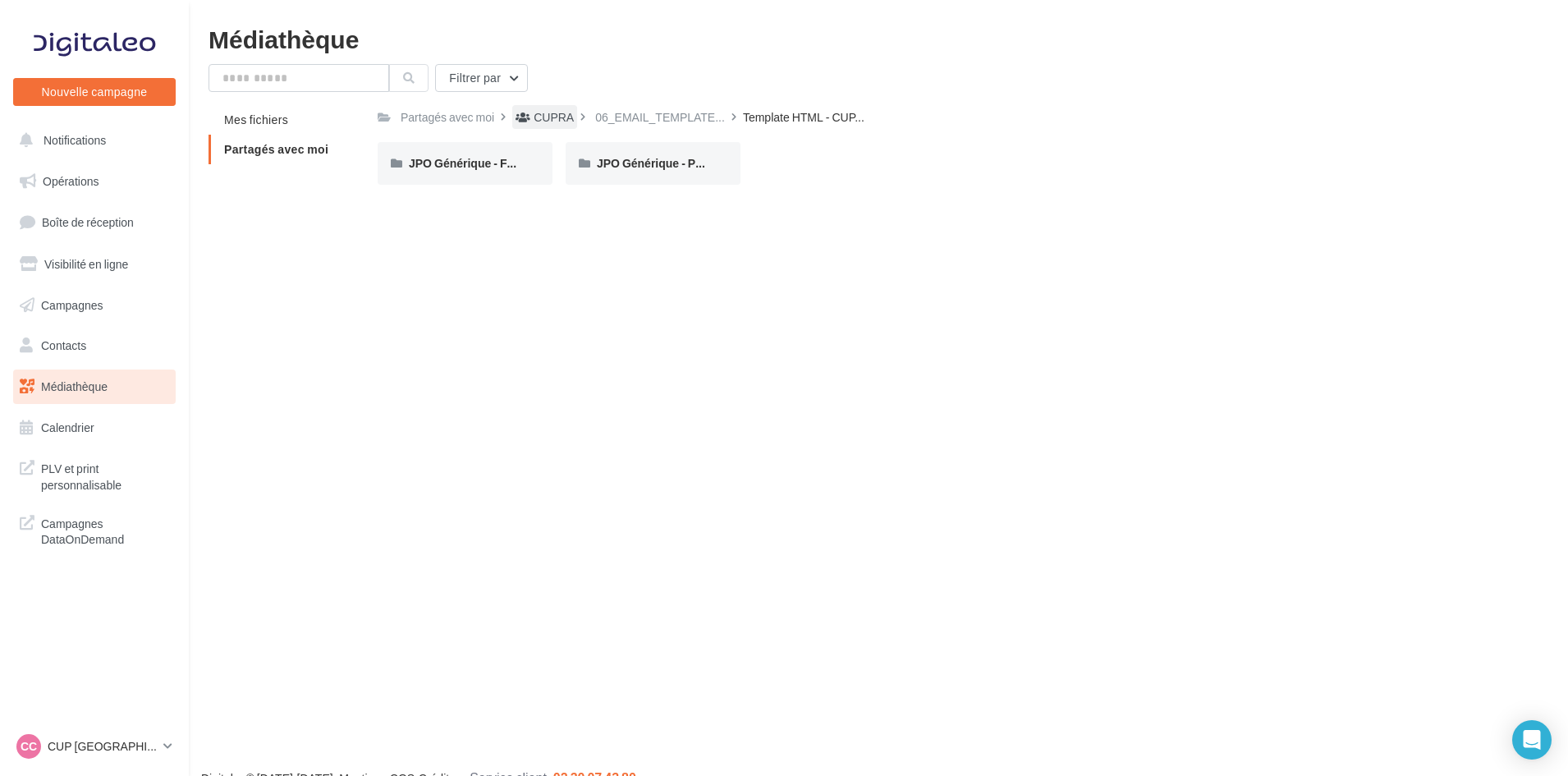
click at [548, 108] on div "CUPRA" at bounding box center [544, 117] width 65 height 23
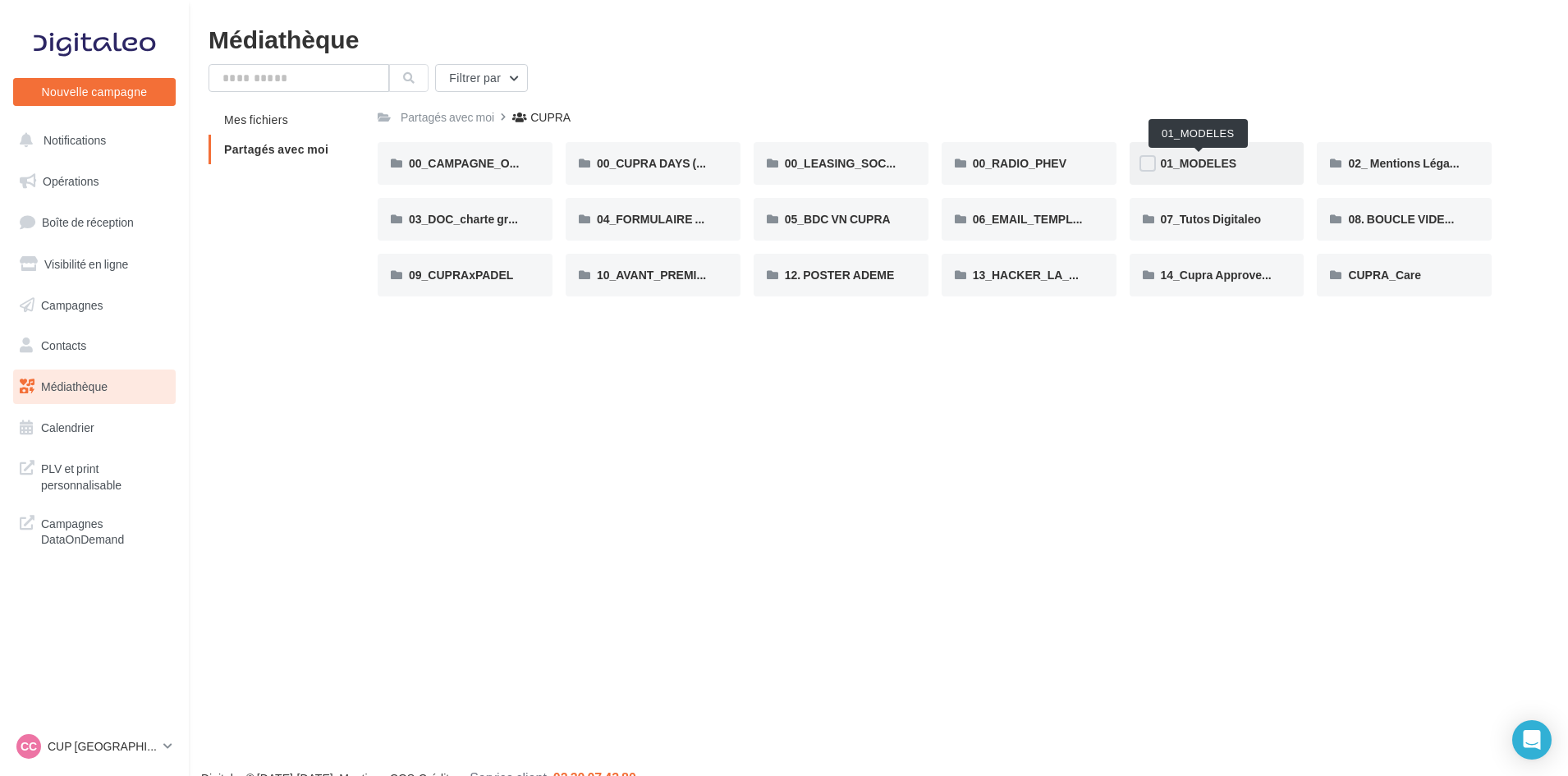
click at [1194, 164] on span "01_MODELES" at bounding box center [1199, 163] width 76 height 14
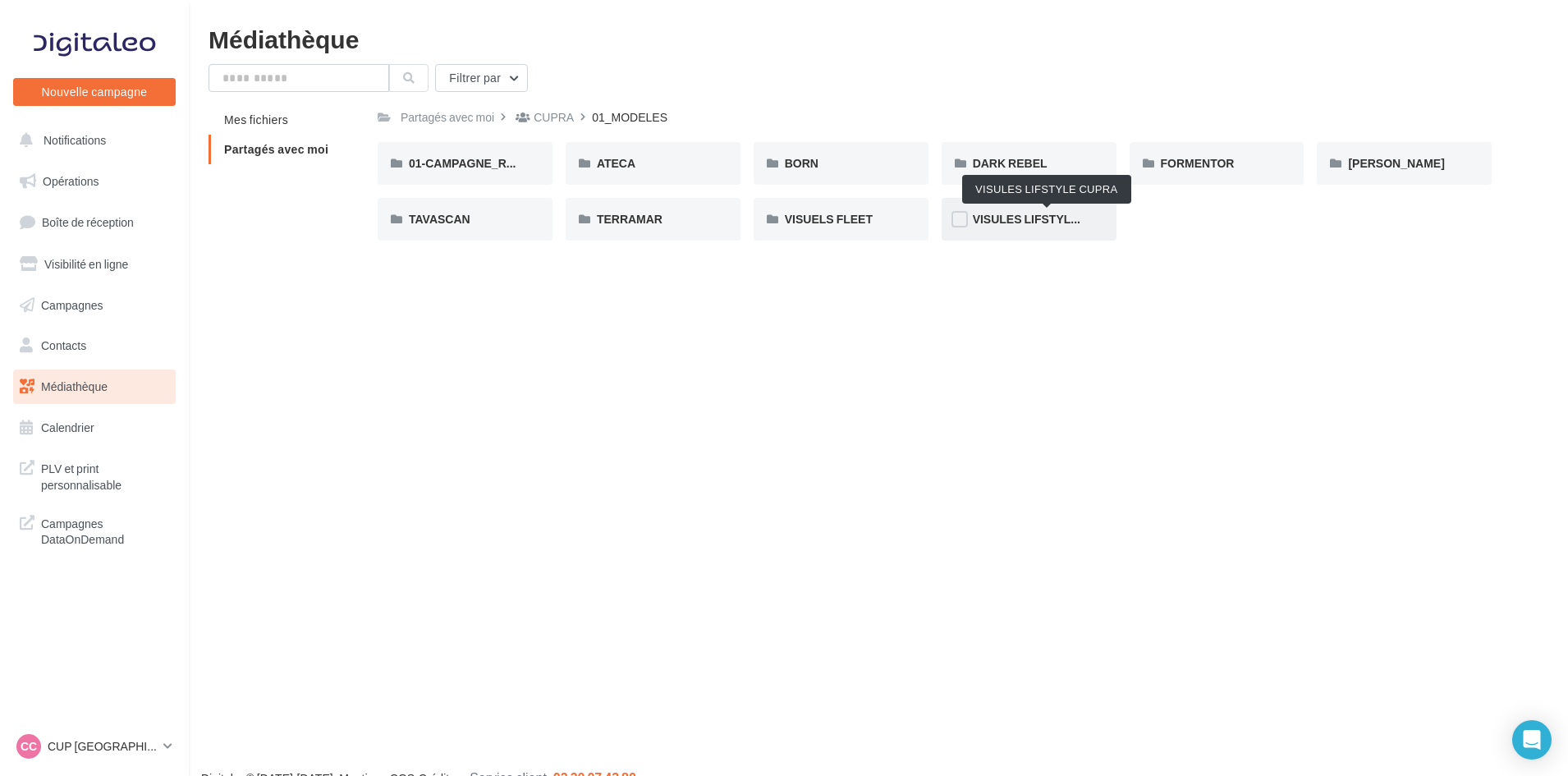
click at [1034, 214] on span "VISULES LIFSTYLE CUPRA" at bounding box center [1047, 219] width 149 height 14
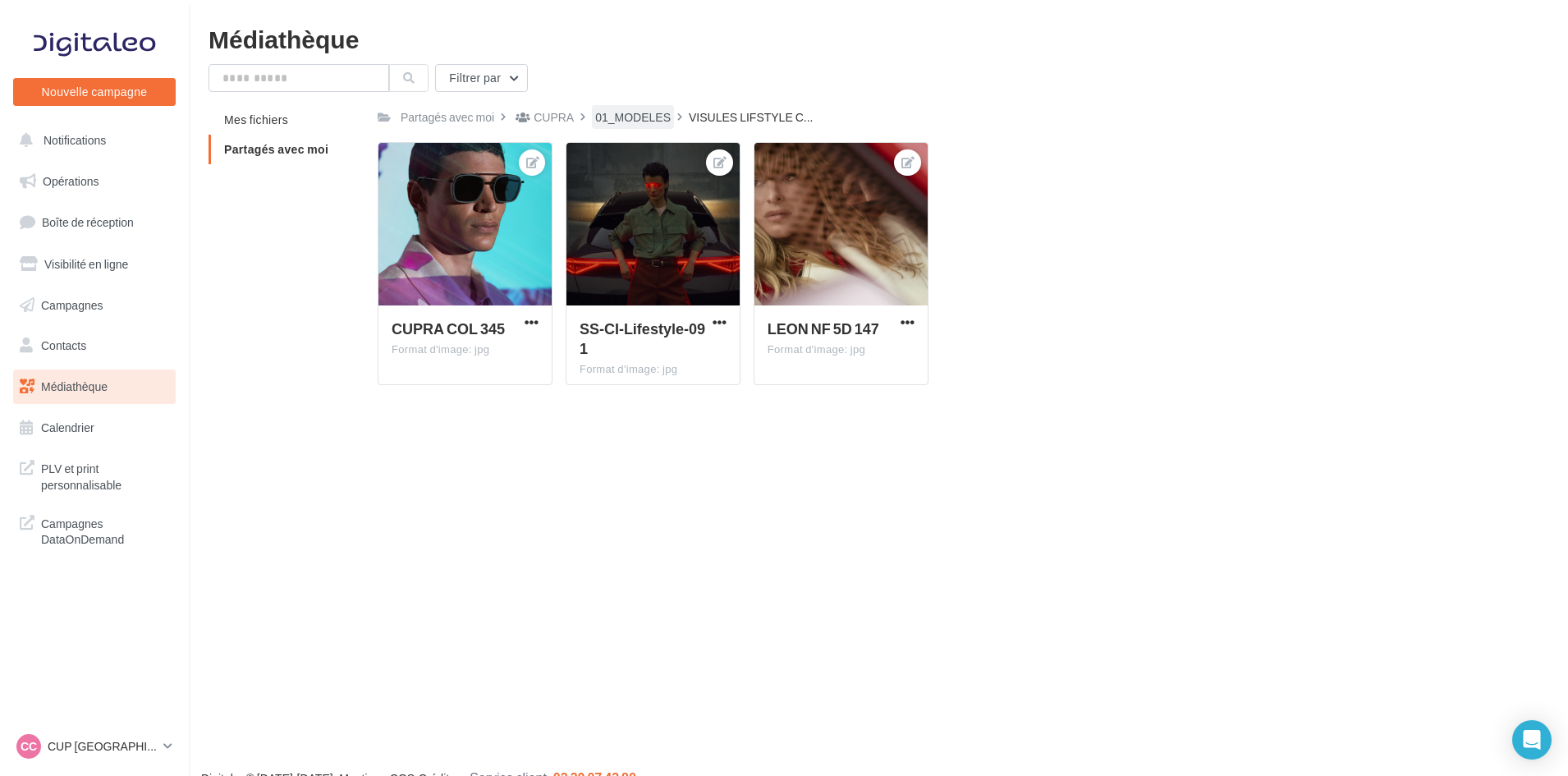
click at [633, 118] on div "01_MODELES" at bounding box center [633, 117] width 76 height 17
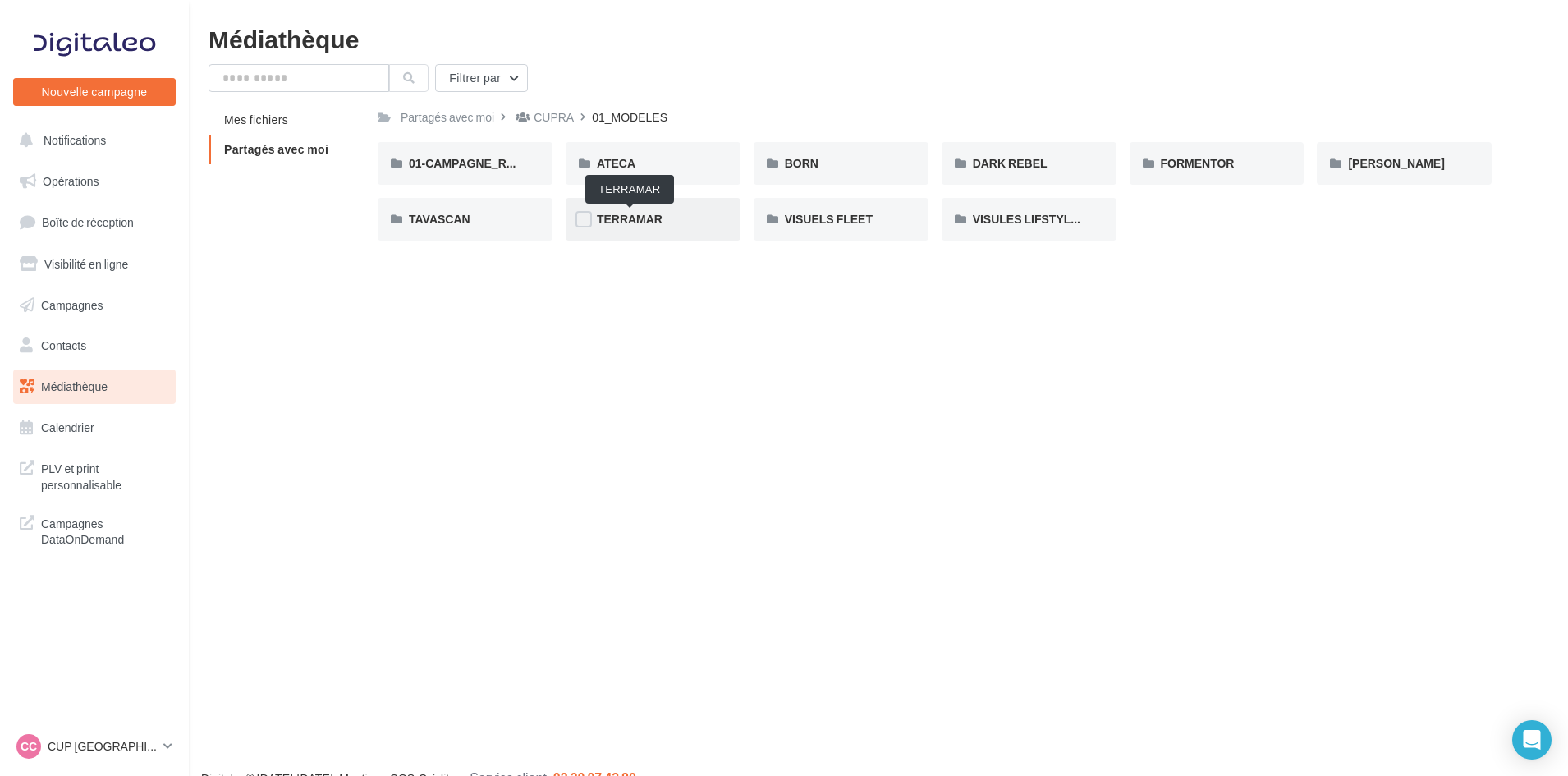
click at [647, 214] on span "TERRAMAR" at bounding box center [629, 219] width 65 height 14
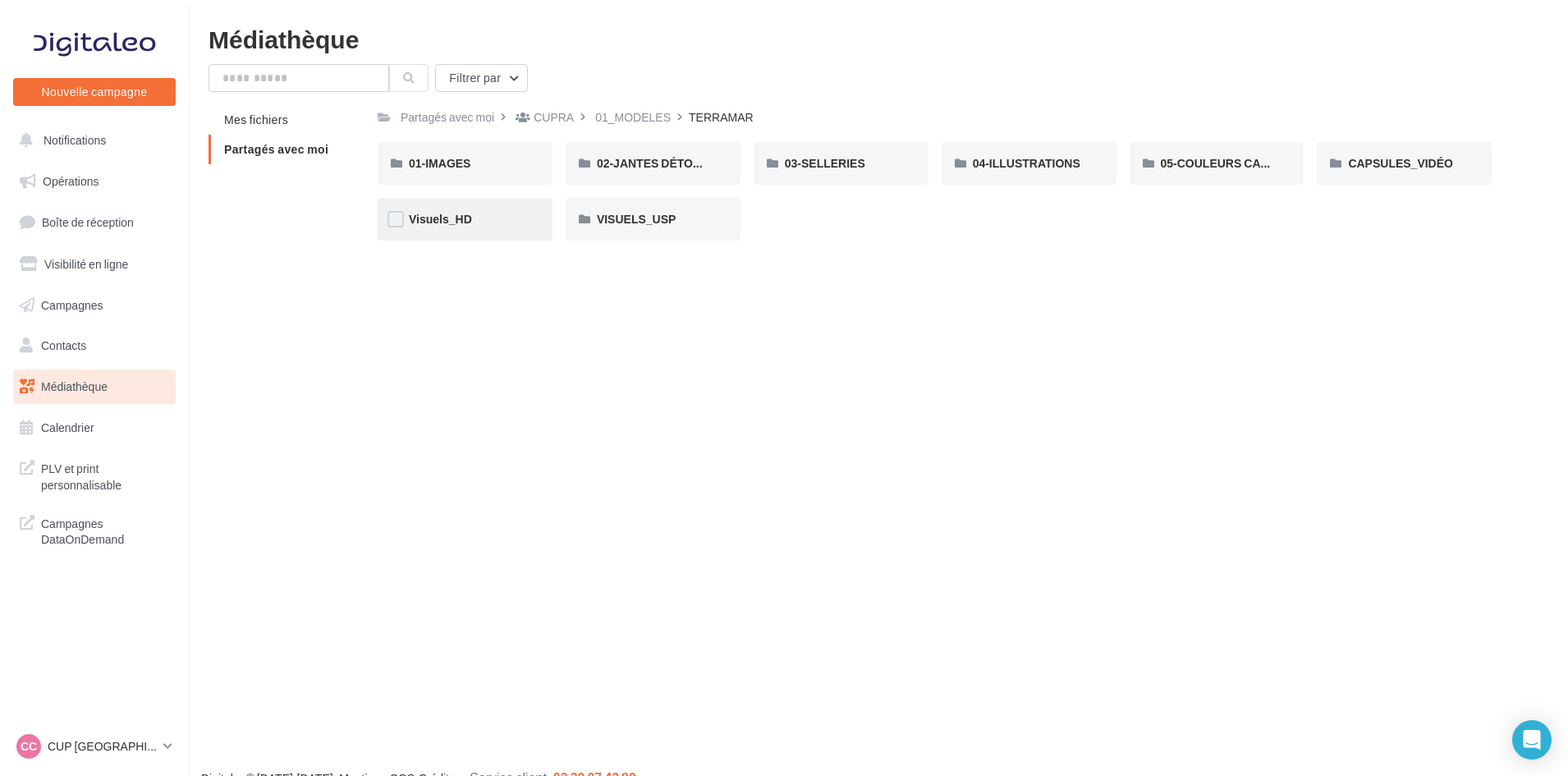
click at [448, 228] on div "Visuels_HD" at bounding box center [466, 219] width 175 height 43
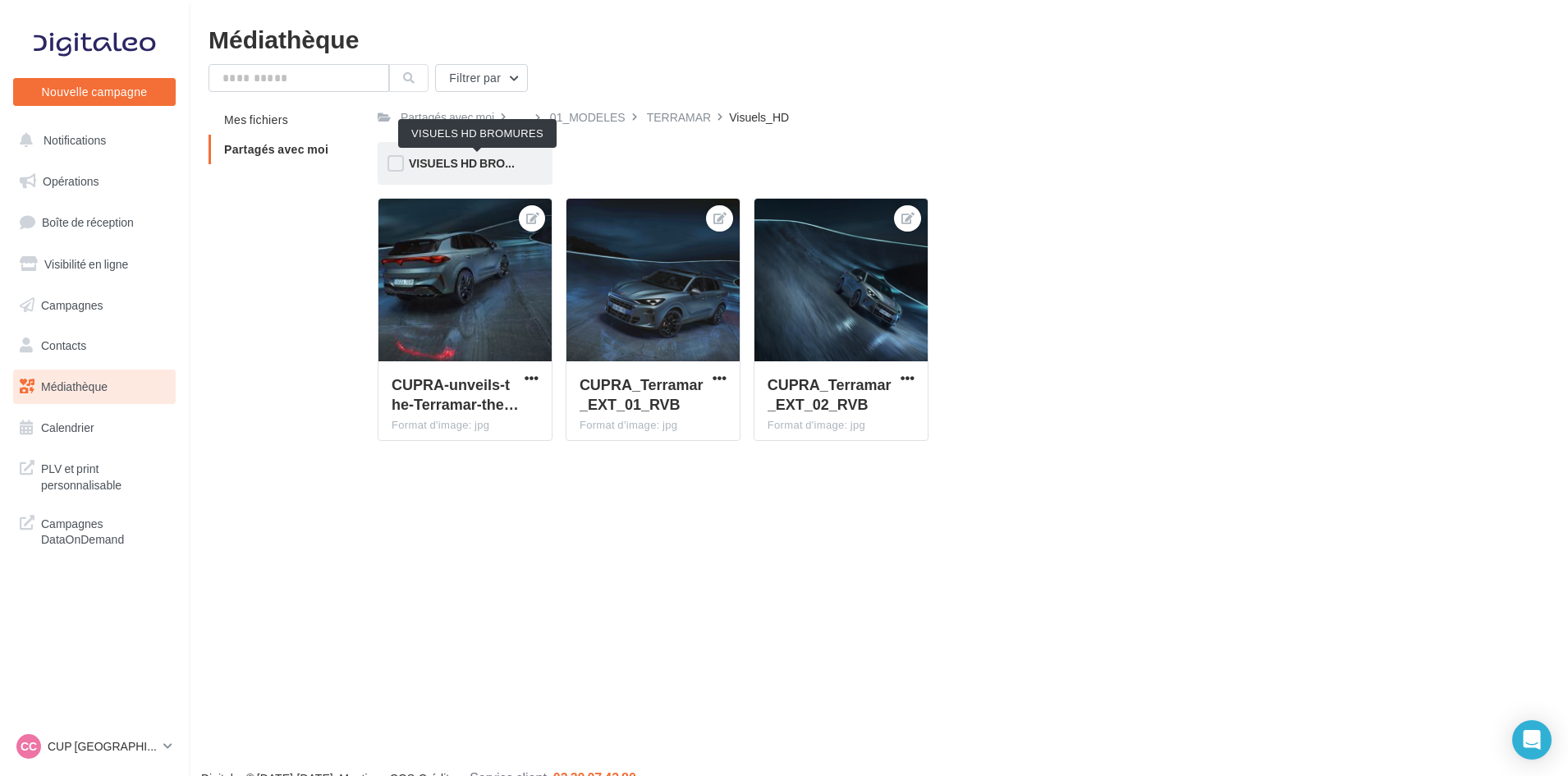
click at [485, 161] on span "VISUELS HD BROMURES" at bounding box center [478, 163] width 138 height 14
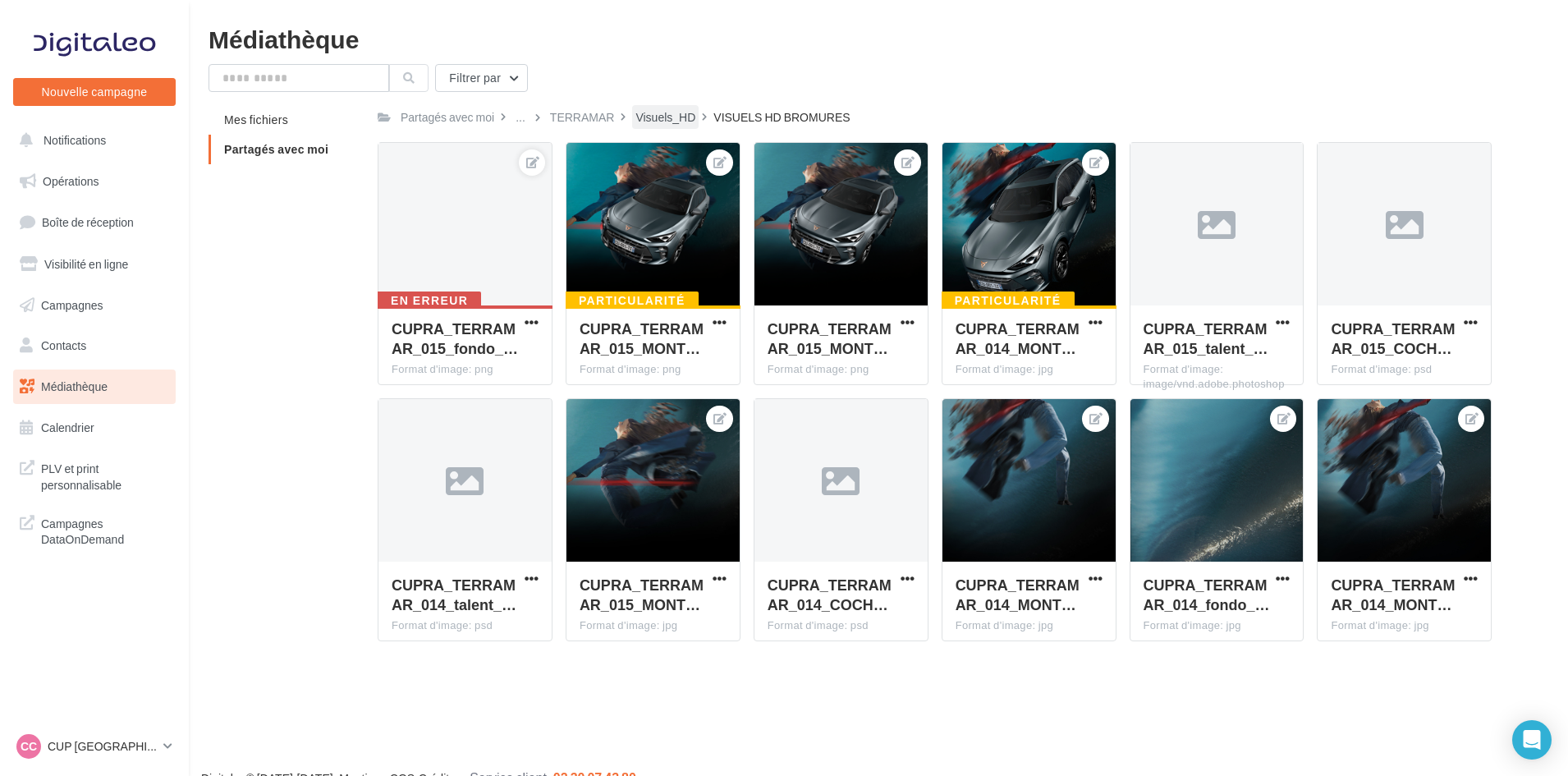
click at [673, 119] on div "Visuels_HD" at bounding box center [666, 117] width 60 height 17
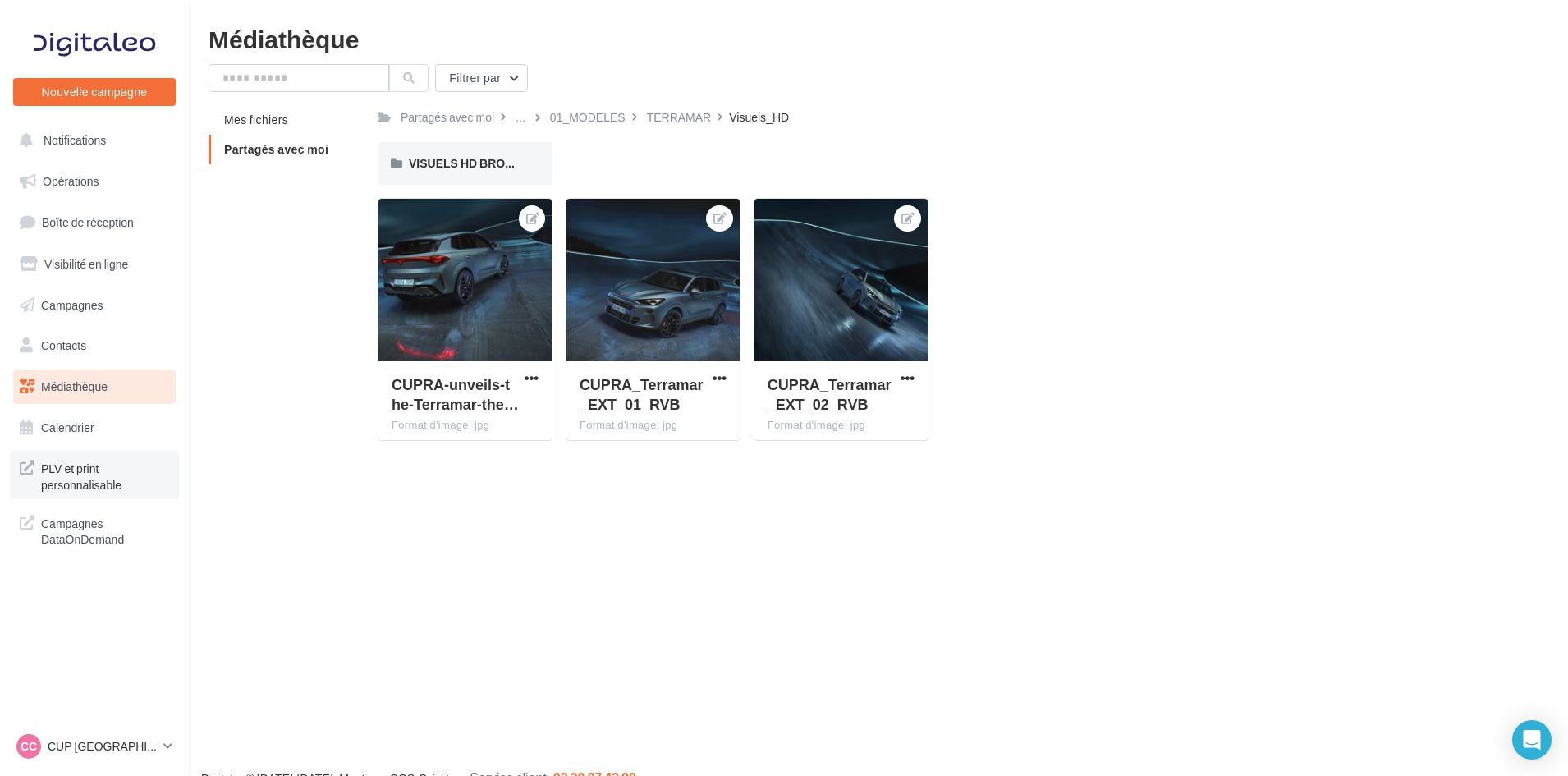
click at [74, 473] on span "PLV et print personnalisable" at bounding box center [105, 475] width 129 height 35
